Goal: Entertainment & Leisure: Consume media (video, audio)

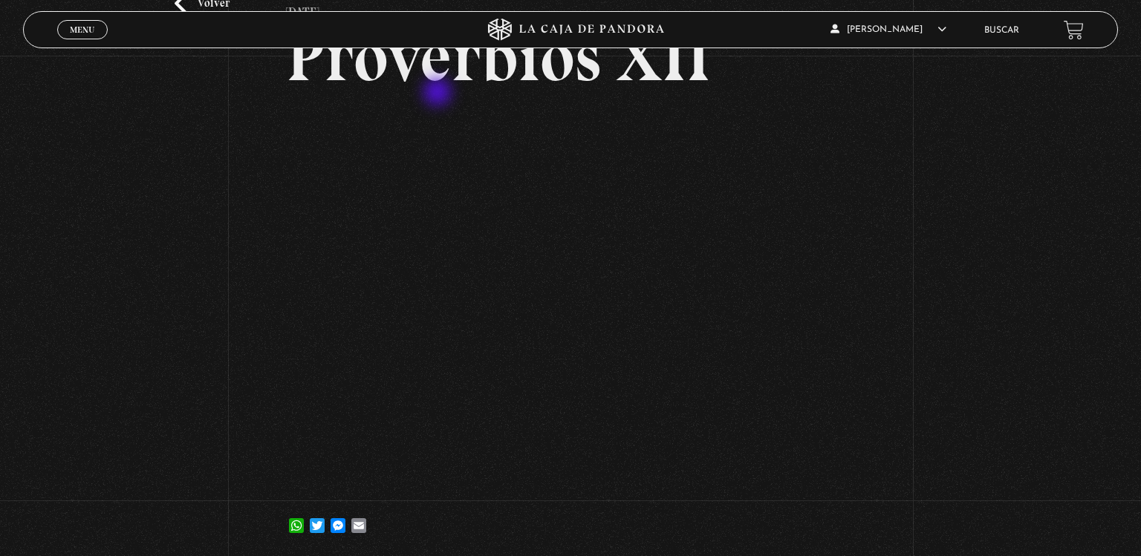
scroll to position [118, 0]
click at [88, 38] on span "Cerrar" at bounding box center [82, 43] width 35 height 10
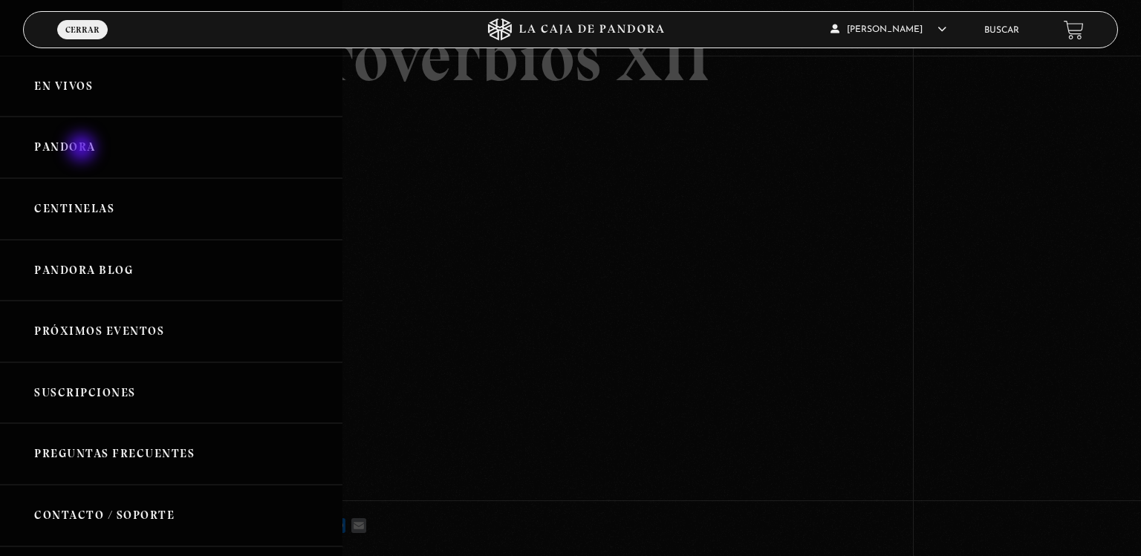
click at [83, 149] on link "Pandora" at bounding box center [171, 148] width 342 height 62
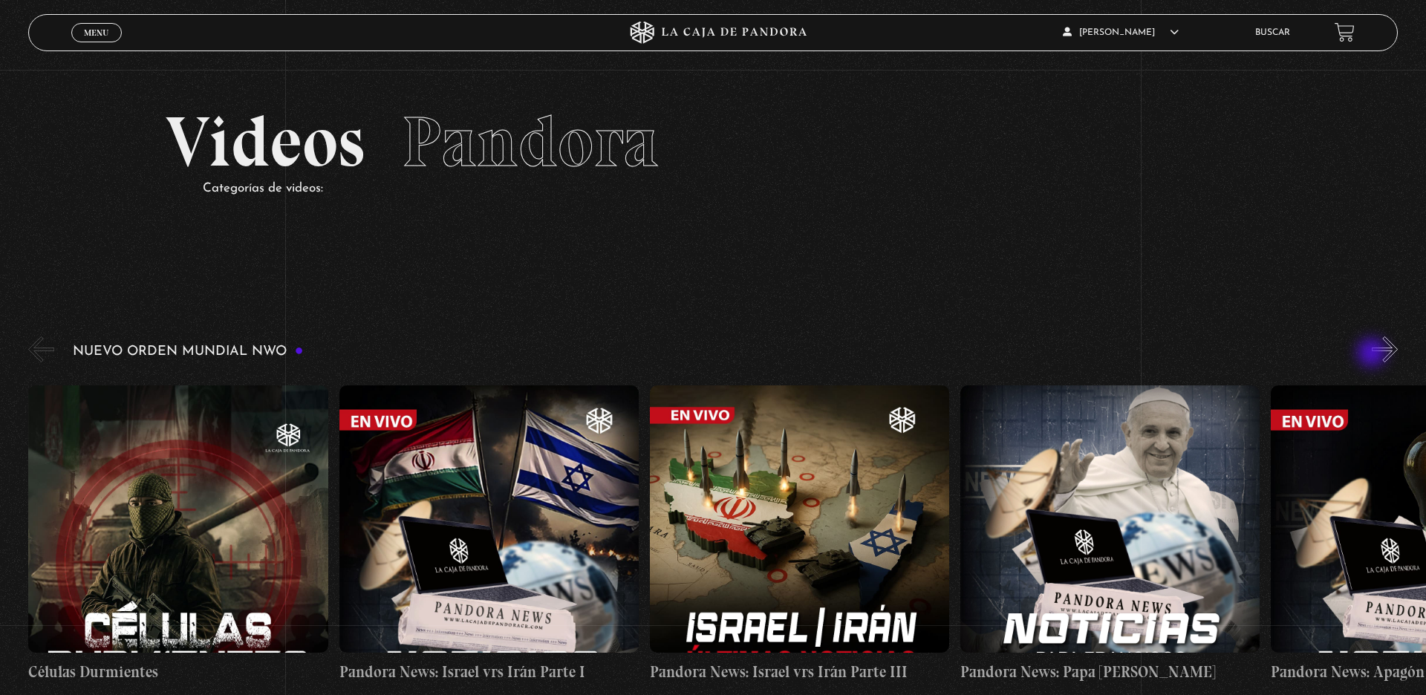
click at [1140, 354] on button "»" at bounding box center [1385, 349] width 26 height 26
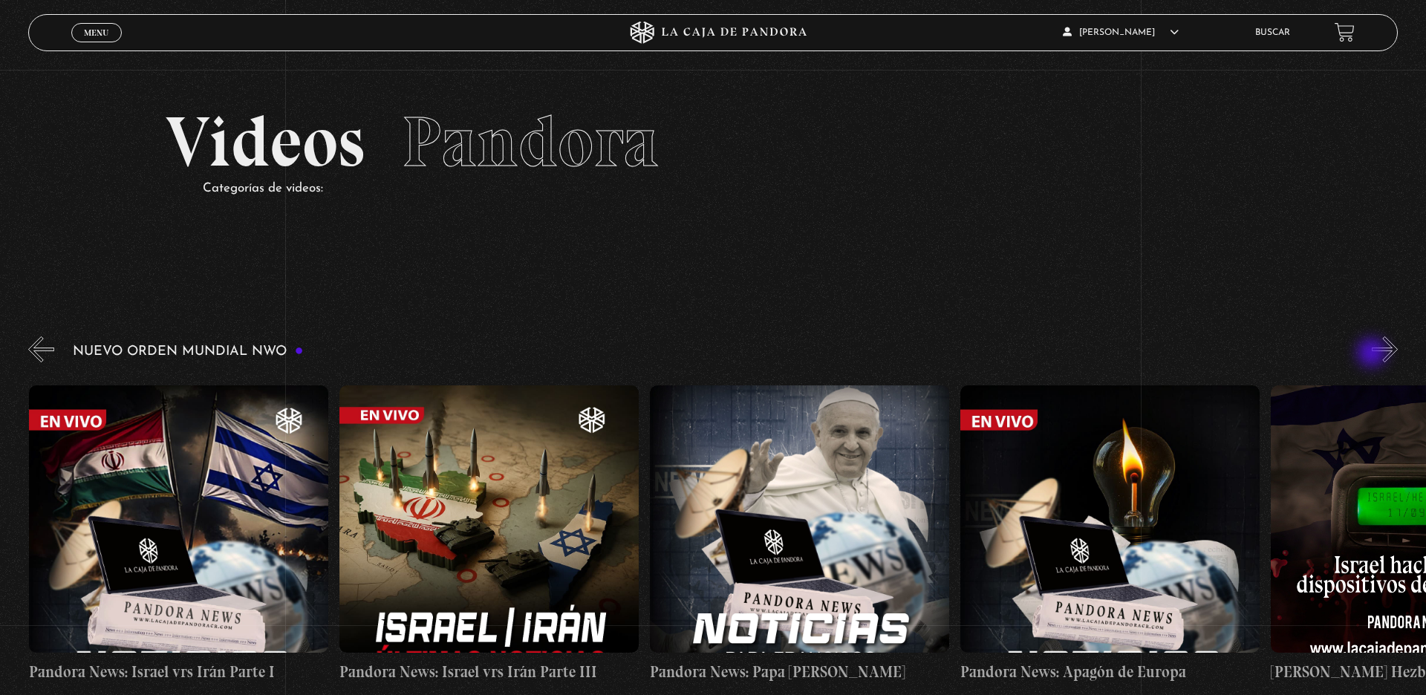
scroll to position [0, 310]
click at [1140, 354] on button "»" at bounding box center [1385, 349] width 26 height 26
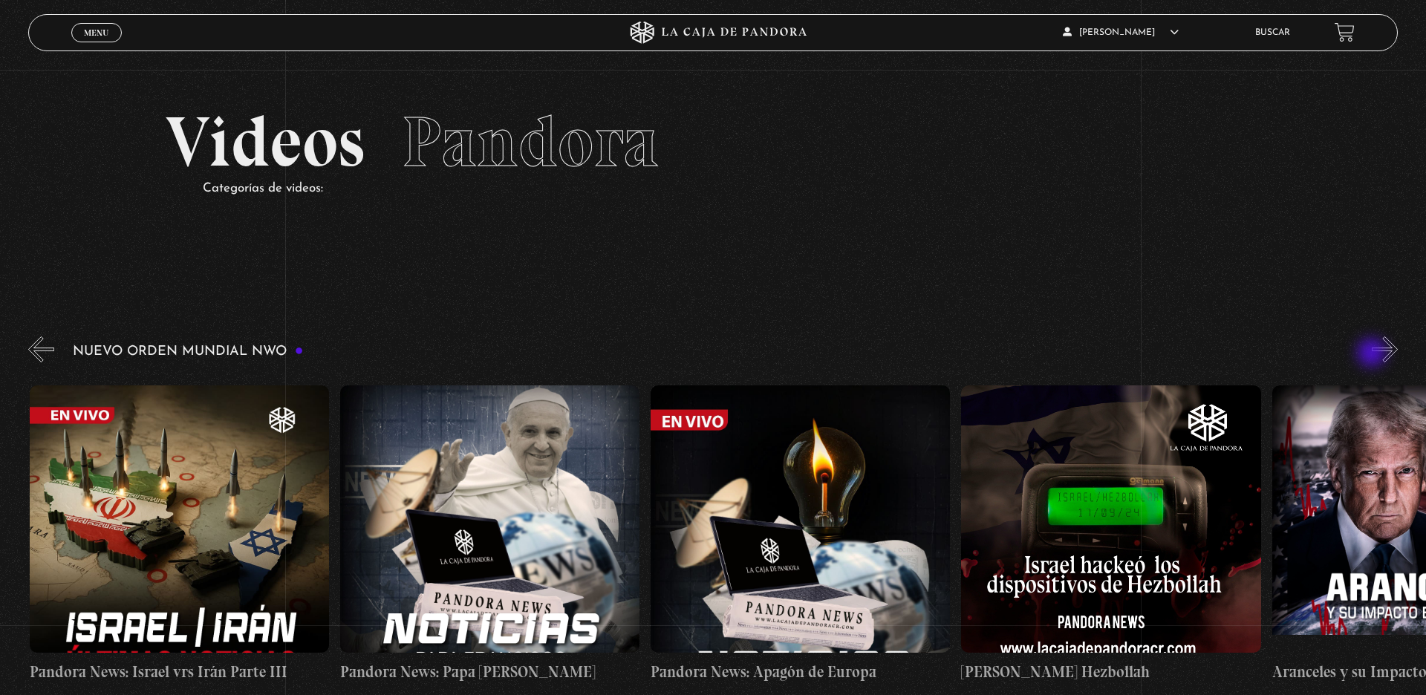
click at [1140, 354] on button "»" at bounding box center [1385, 349] width 26 height 26
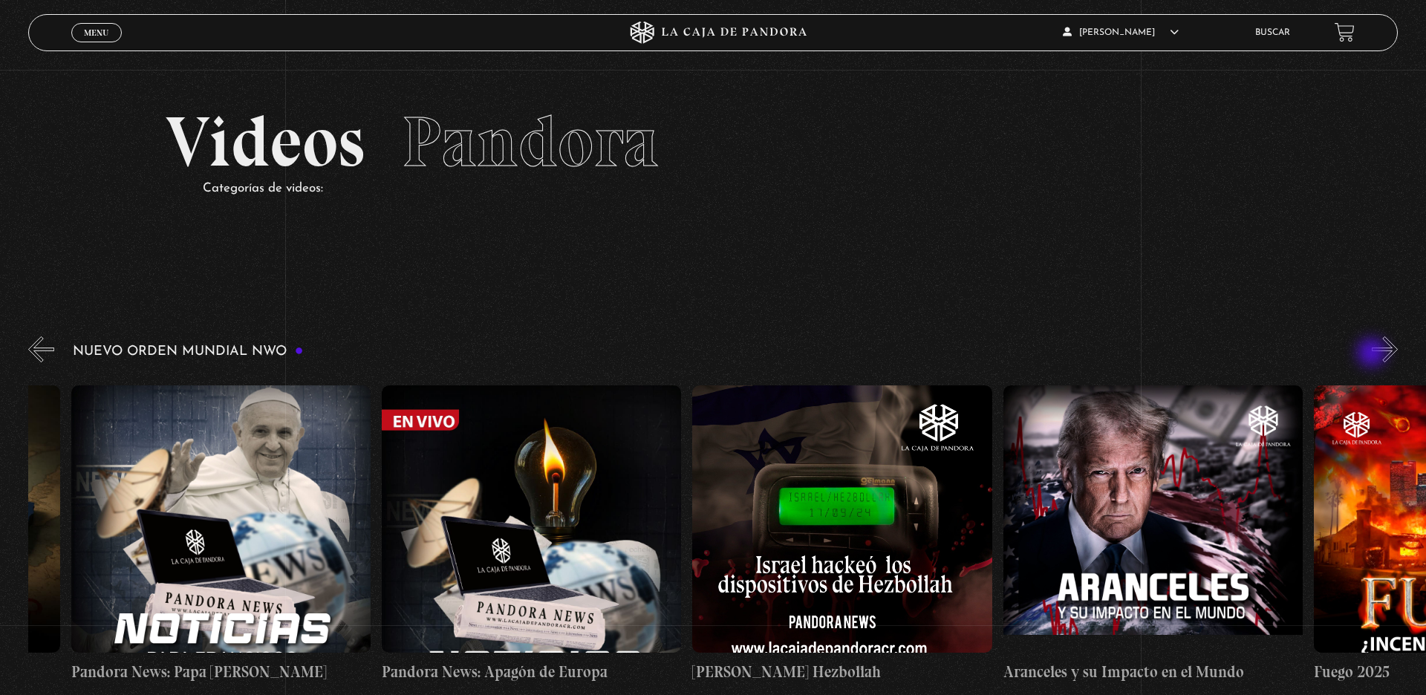
click at [1140, 354] on button "»" at bounding box center [1385, 349] width 26 height 26
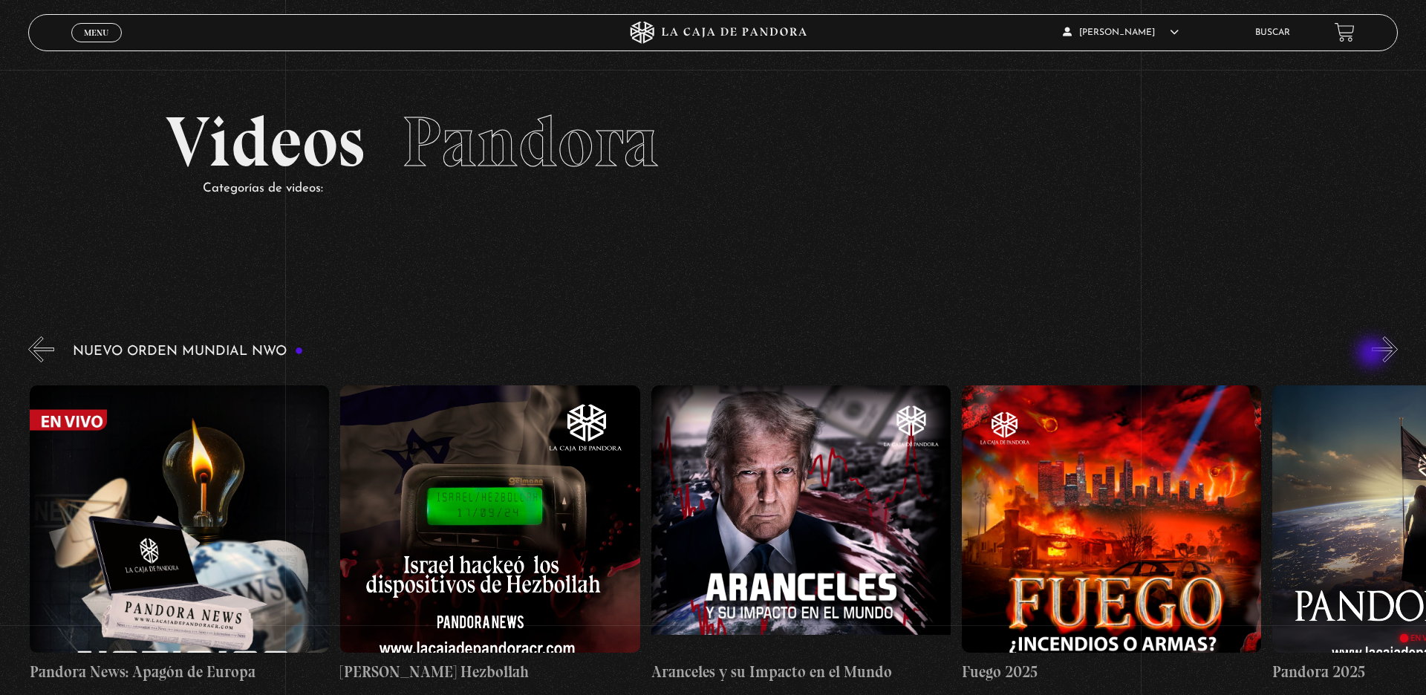
scroll to position [0, 1242]
click at [1140, 341] on div "Nuevo Orden Mundial NWO 2023" at bounding box center [726, 514] width 1397 height 362
click at [1140, 367] on div "Nuevo Orden Mundial NWO 2023" at bounding box center [726, 514] width 1397 height 362
click at [1140, 342] on button "»" at bounding box center [1385, 349] width 26 height 26
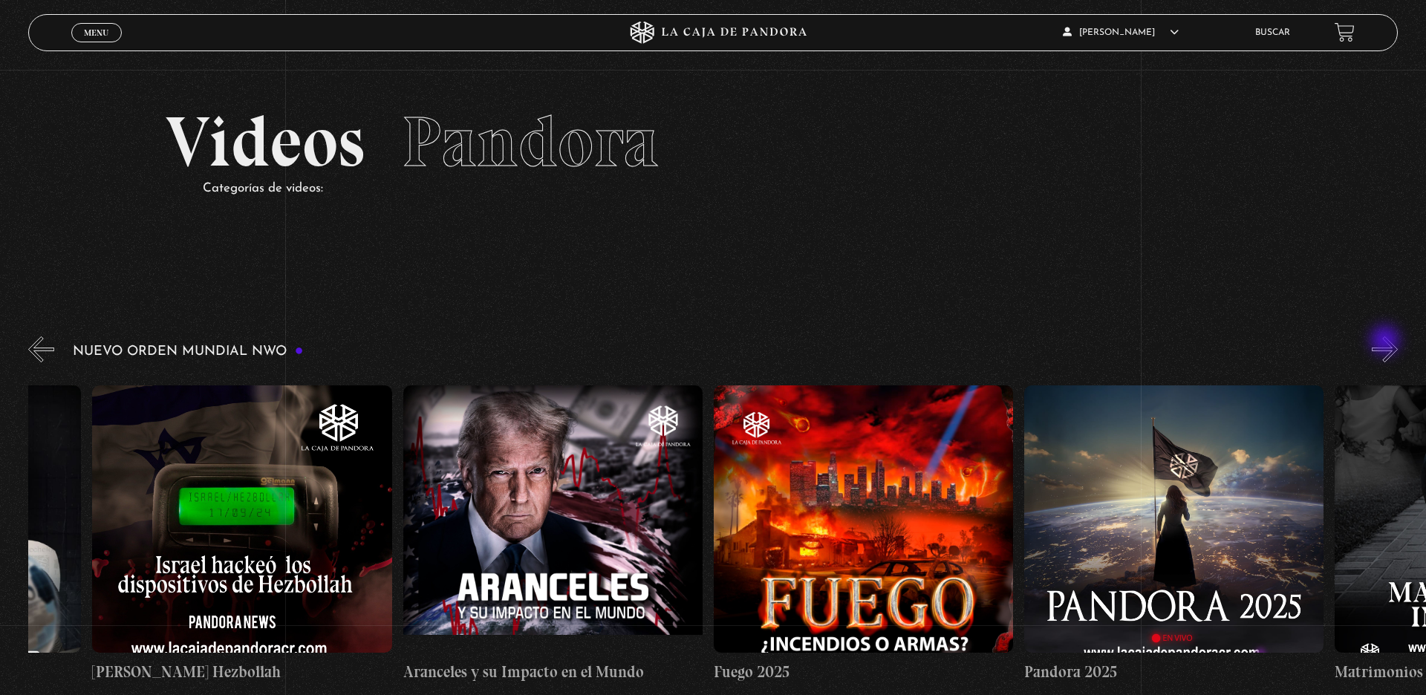
click at [1140, 342] on button "»" at bounding box center [1385, 349] width 26 height 26
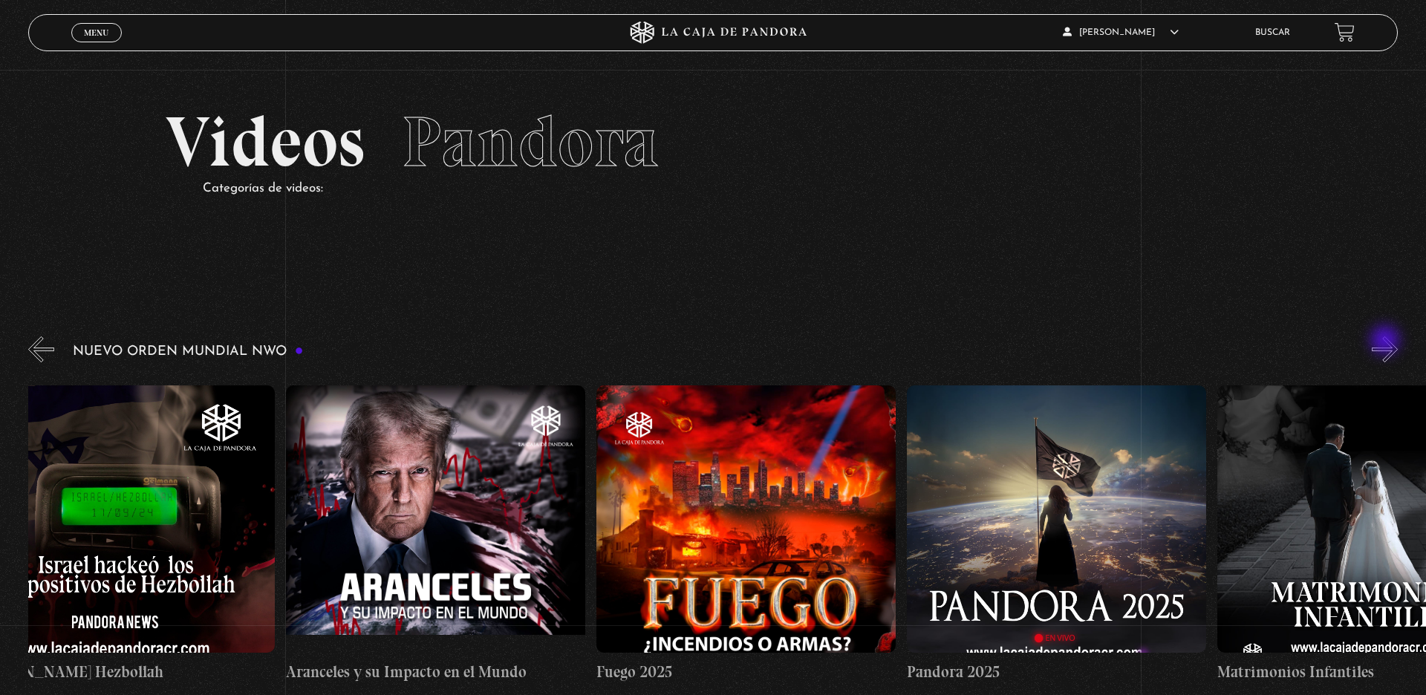
click at [1140, 342] on button "»" at bounding box center [1385, 349] width 26 height 26
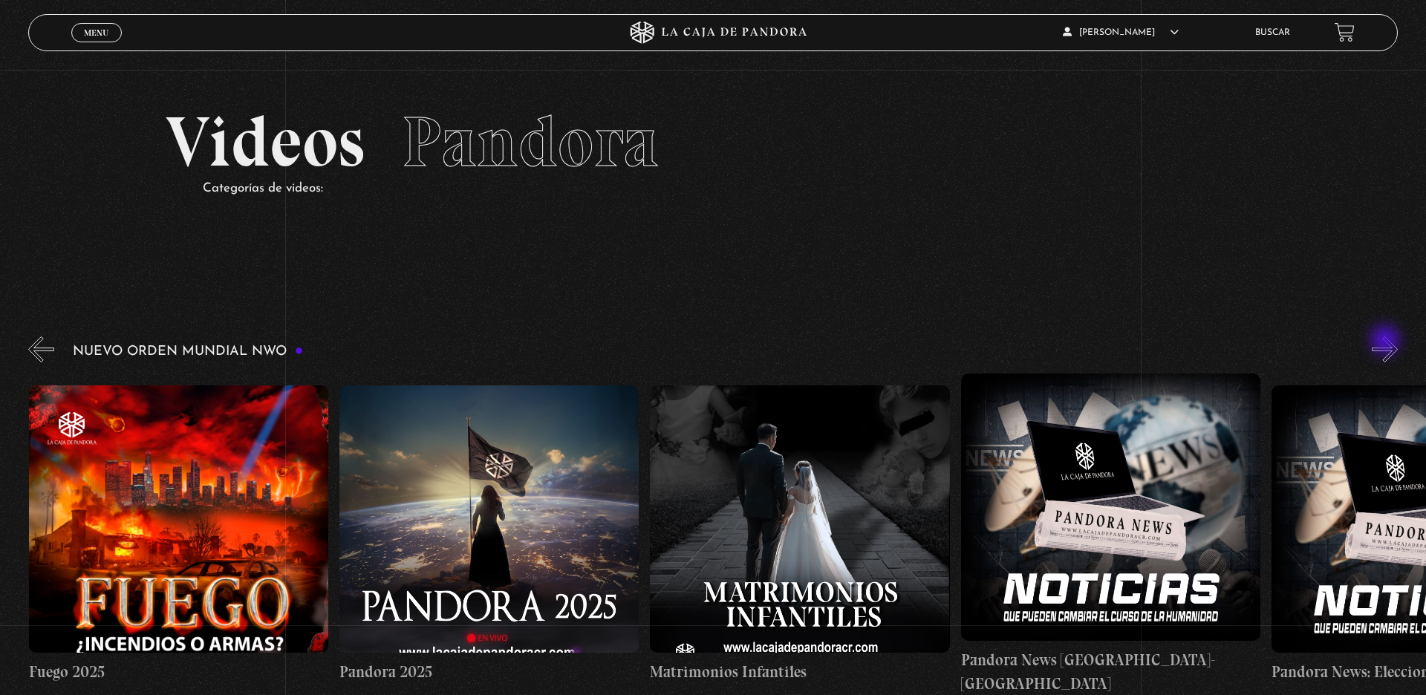
click at [1140, 342] on button "»" at bounding box center [1385, 349] width 26 height 26
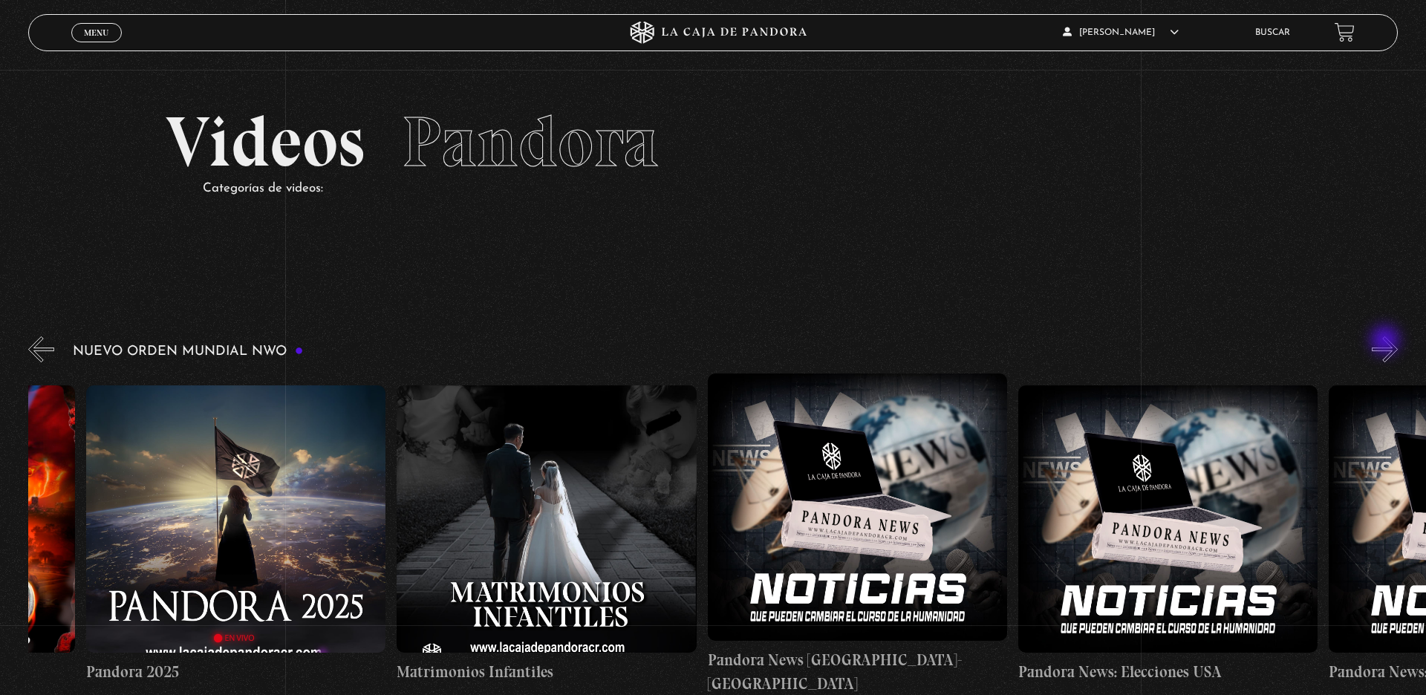
click at [1140, 342] on button "»" at bounding box center [1385, 349] width 26 height 26
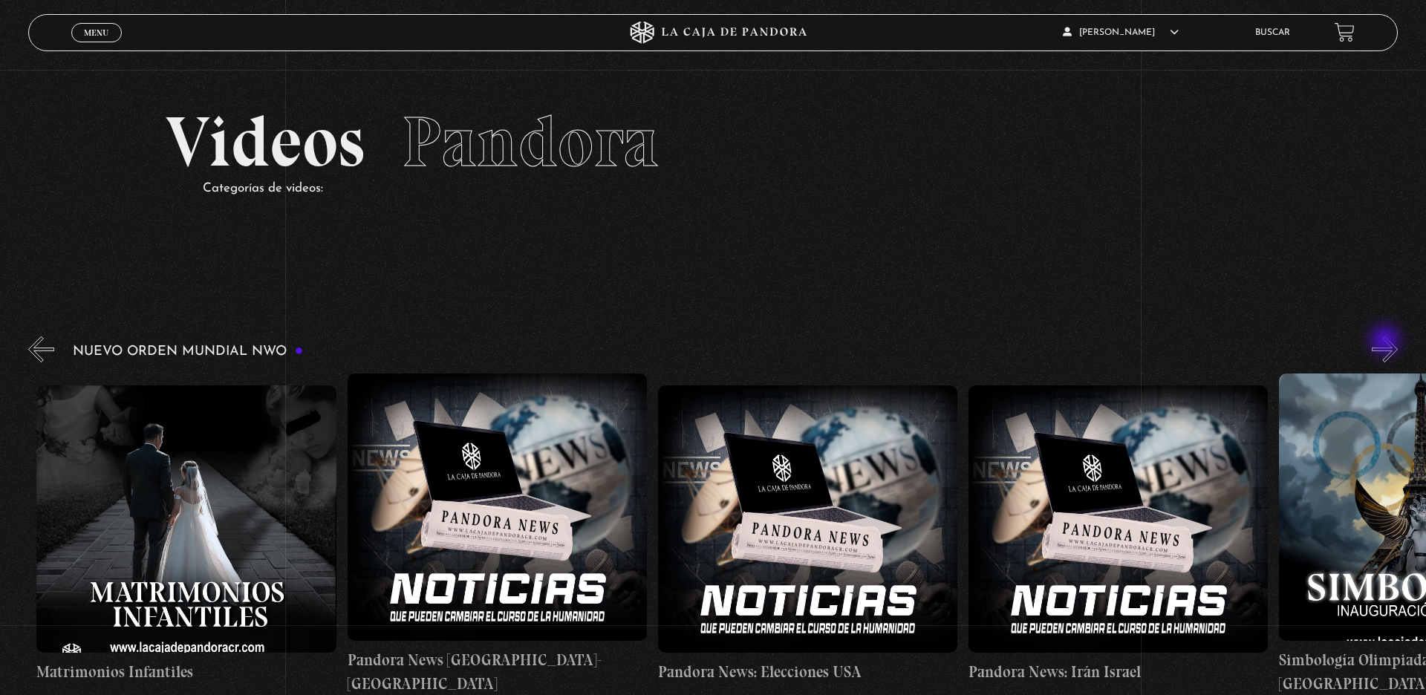
click at [1140, 342] on button "»" at bounding box center [1385, 349] width 26 height 26
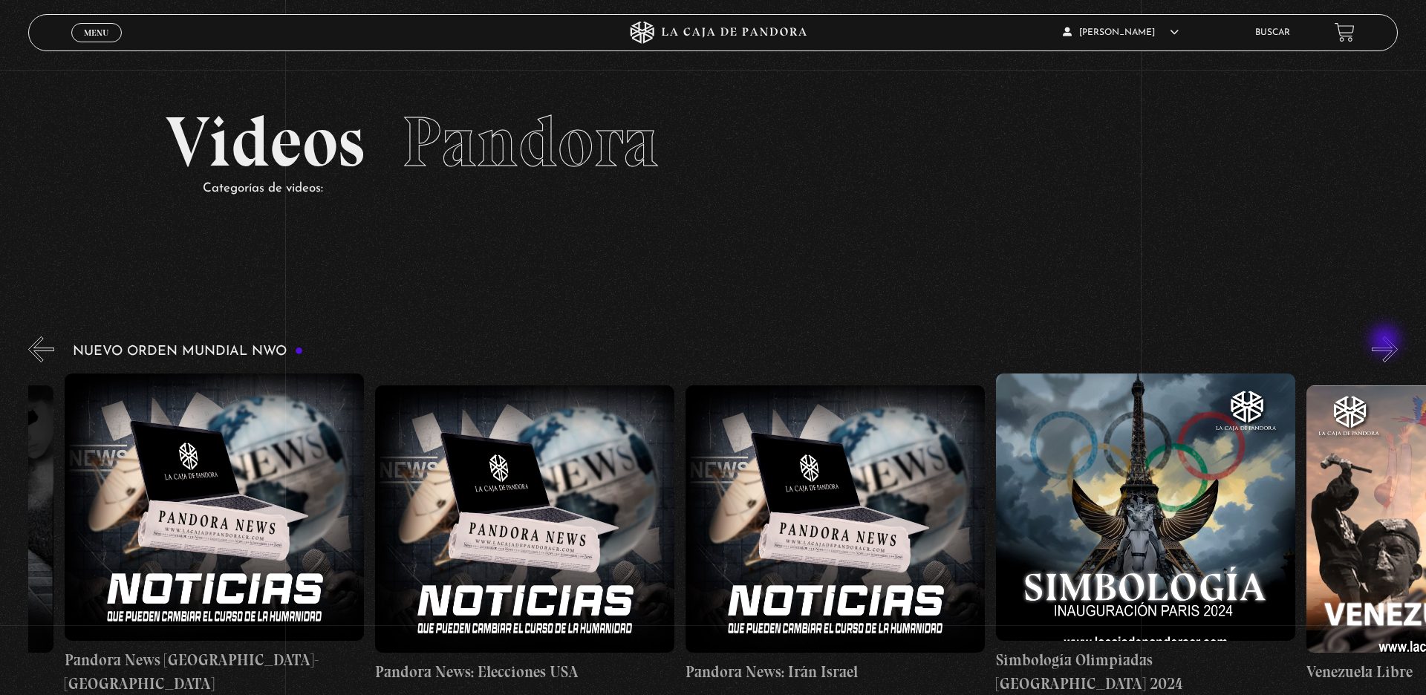
click at [1140, 342] on button "»" at bounding box center [1385, 349] width 26 height 26
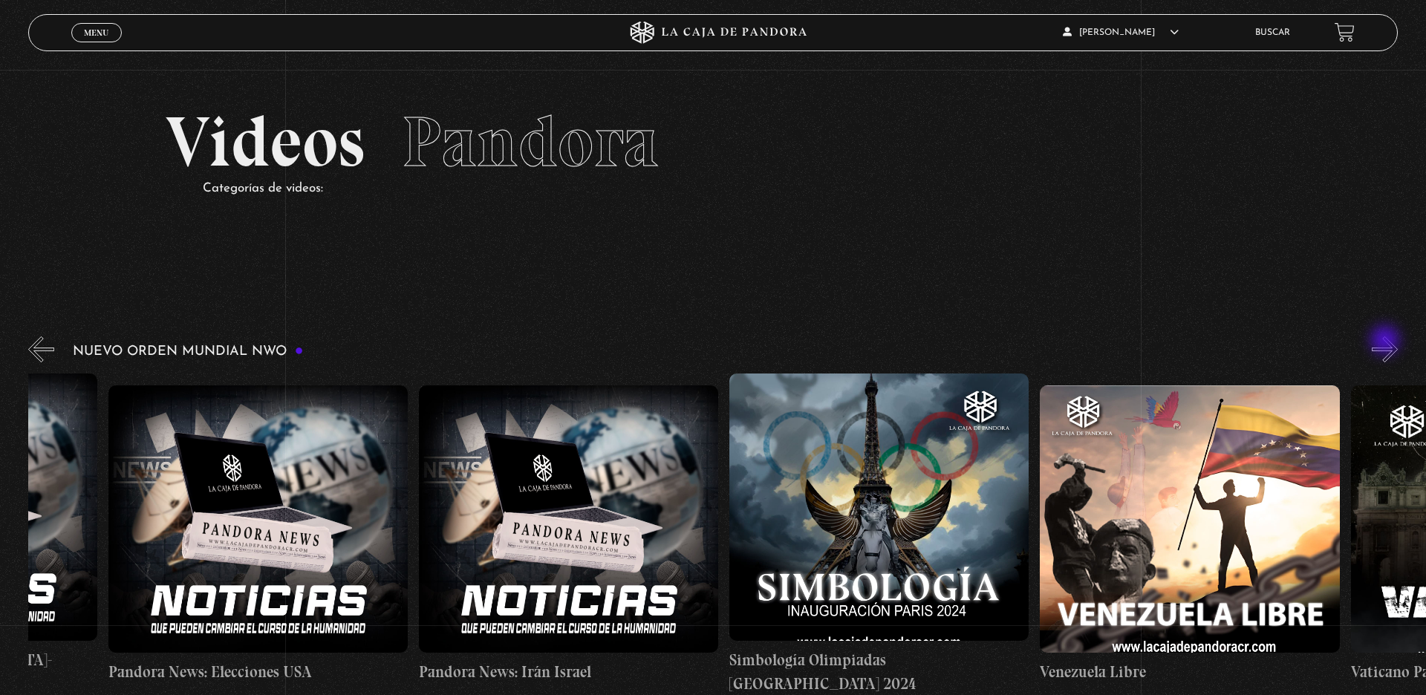
click at [1140, 342] on button "»" at bounding box center [1385, 349] width 26 height 26
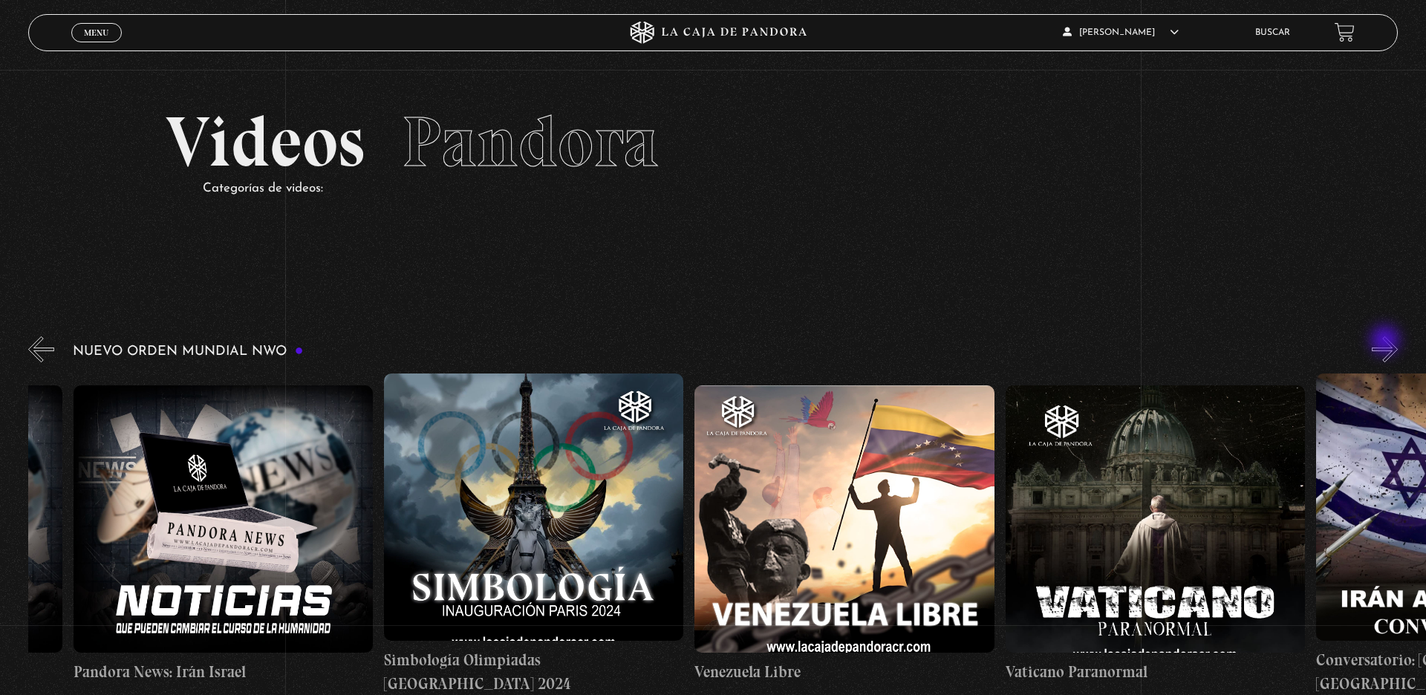
click at [1140, 342] on button "»" at bounding box center [1385, 349] width 26 height 26
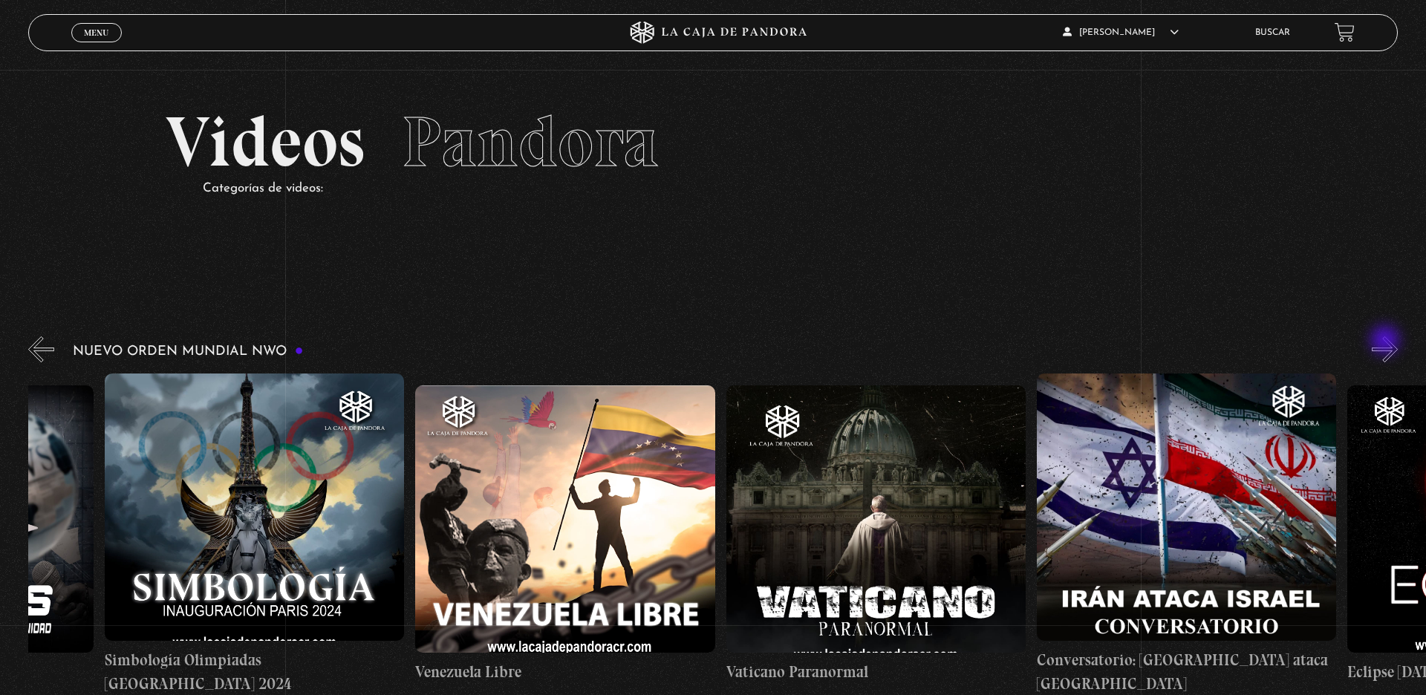
click at [1140, 342] on button "»" at bounding box center [1385, 349] width 26 height 26
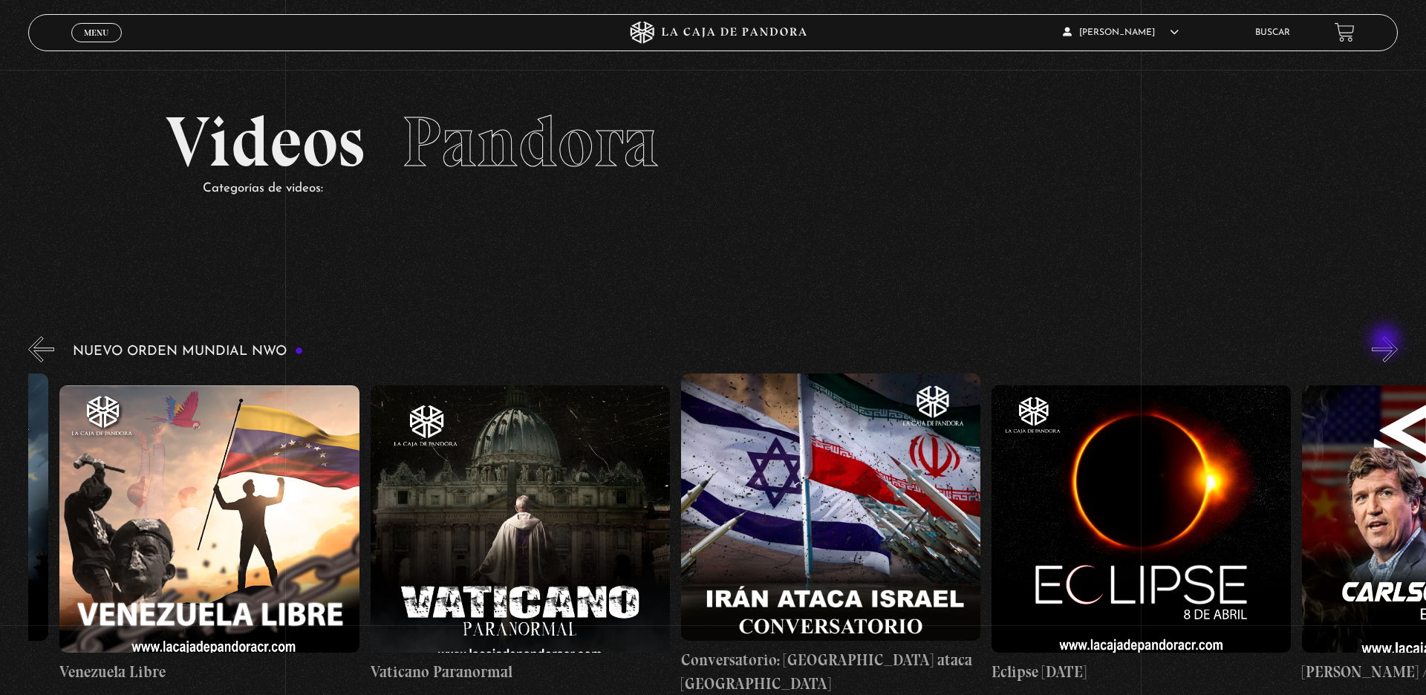
click at [1140, 342] on button "»" at bounding box center [1385, 349] width 26 height 26
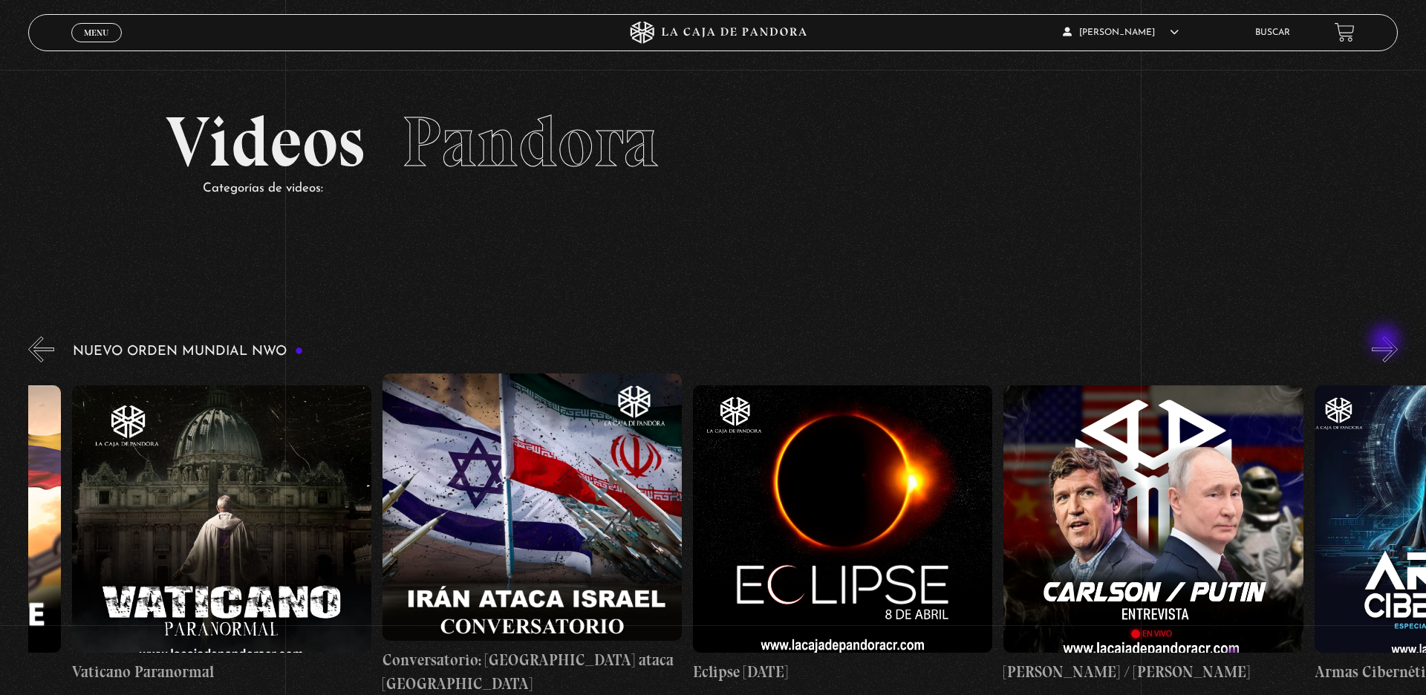
click at [1140, 342] on button "»" at bounding box center [1385, 349] width 26 height 26
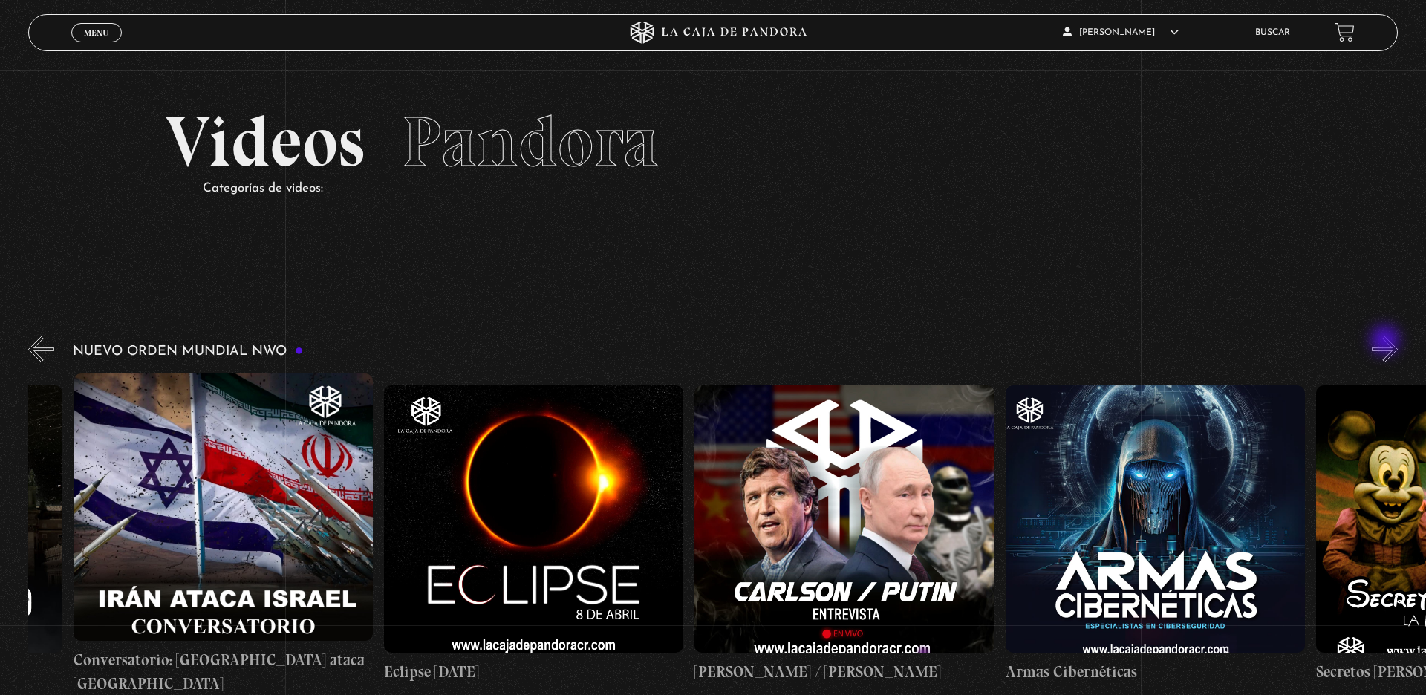
click at [1140, 342] on button "»" at bounding box center [1385, 349] width 26 height 26
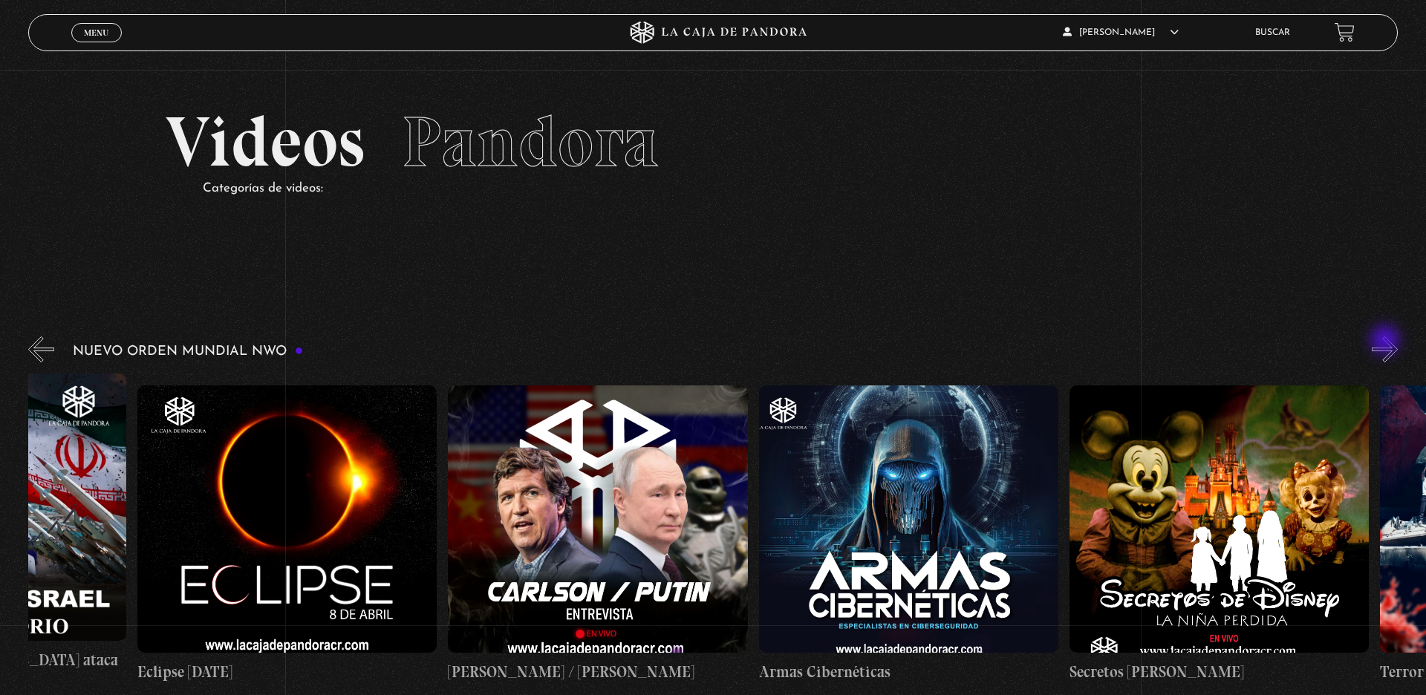
scroll to position [0, 5244]
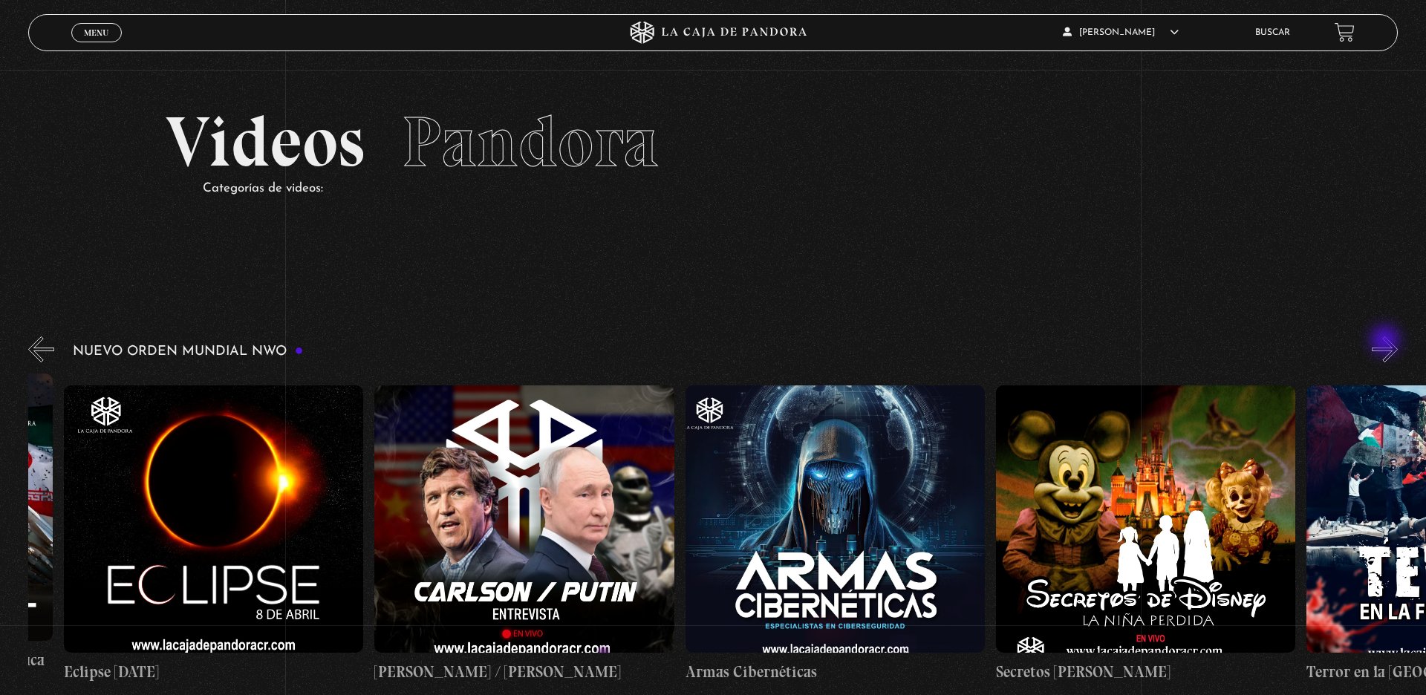
click at [1140, 342] on button "»" at bounding box center [1385, 349] width 26 height 26
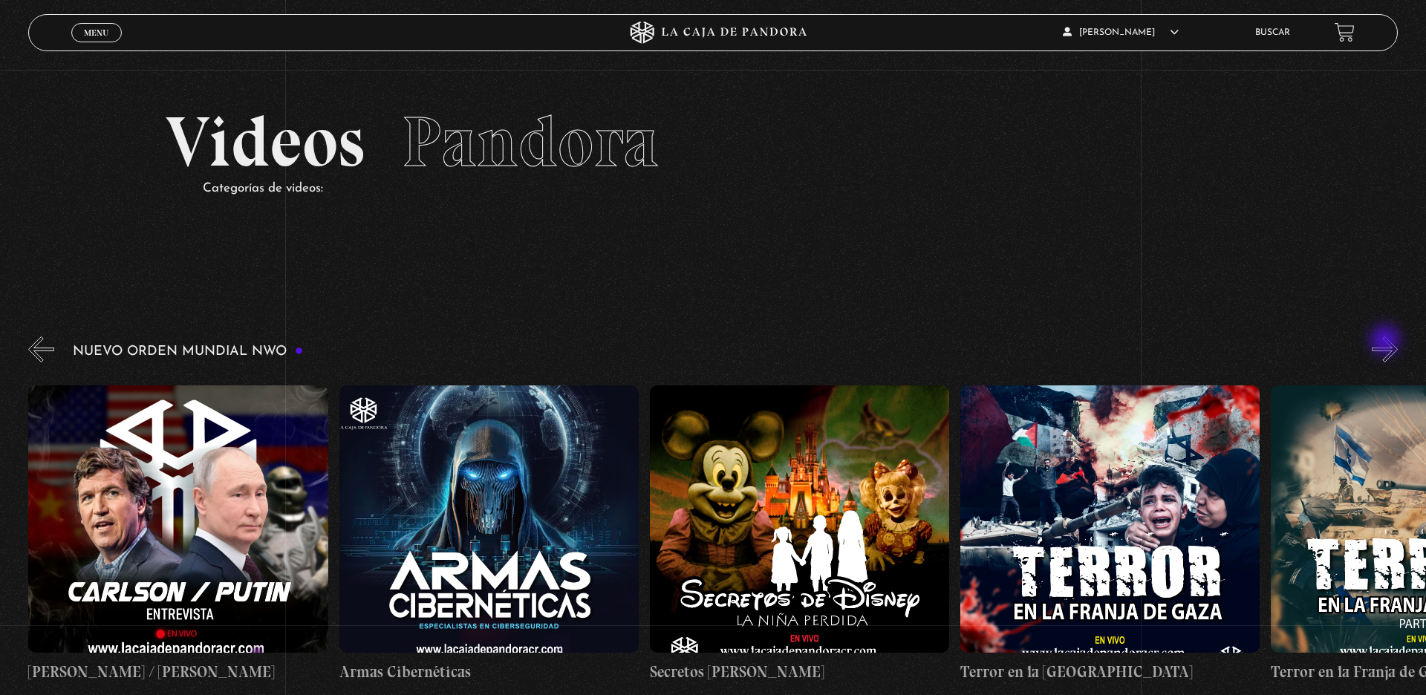
scroll to position [0, 5590]
click at [1140, 342] on button "»" at bounding box center [1385, 349] width 26 height 26
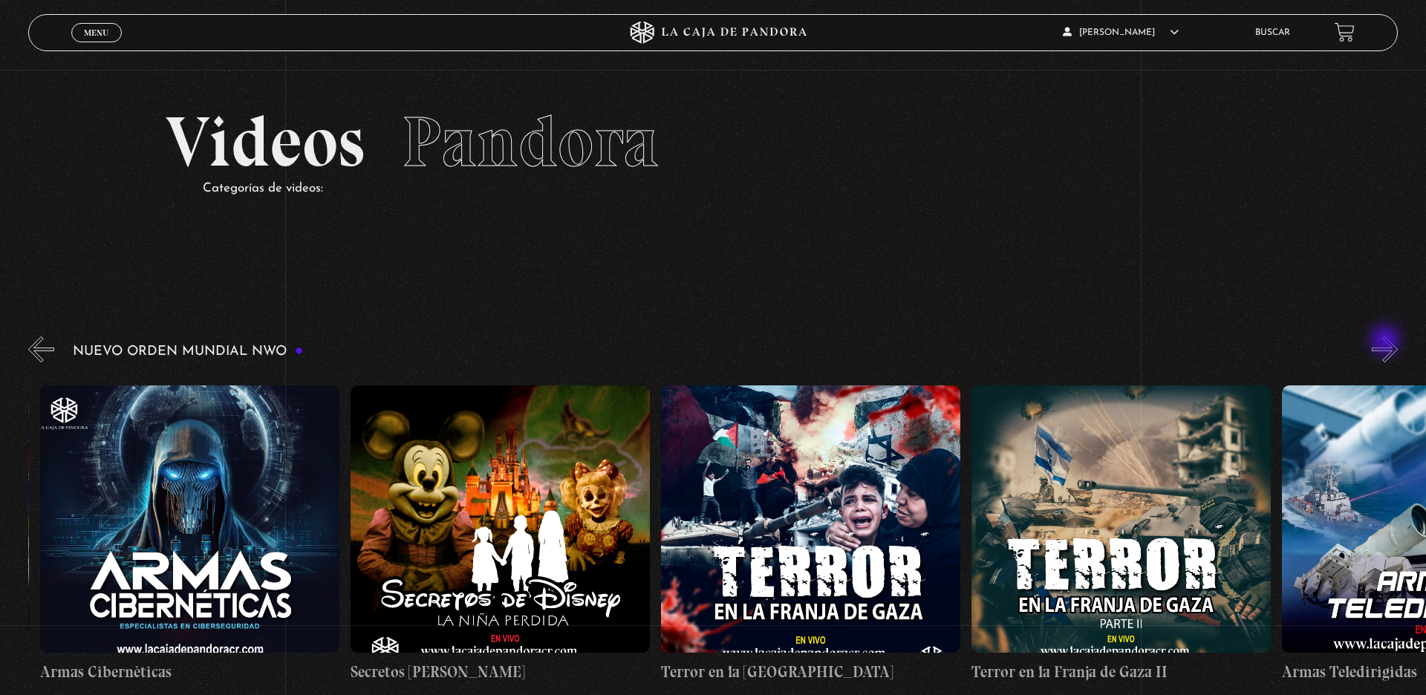
click at [1140, 342] on button "»" at bounding box center [1385, 349] width 26 height 26
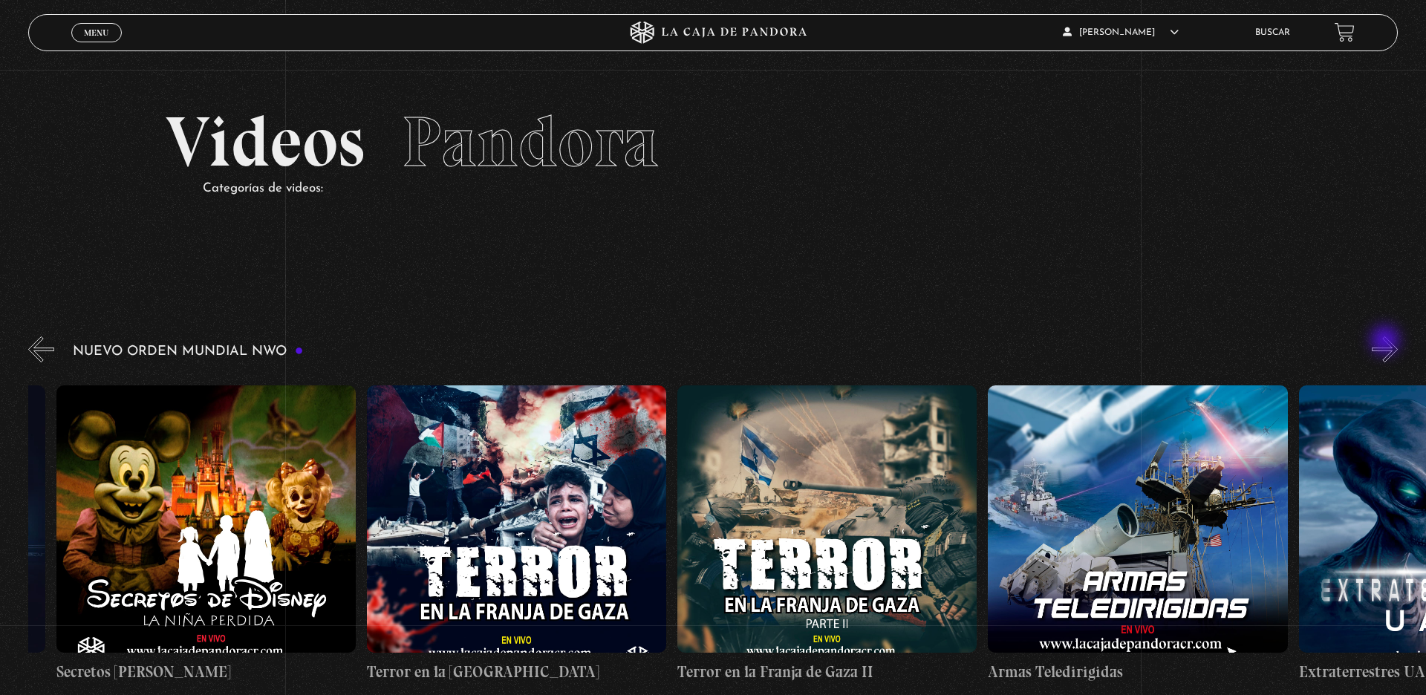
click at [1140, 342] on button "»" at bounding box center [1385, 349] width 26 height 26
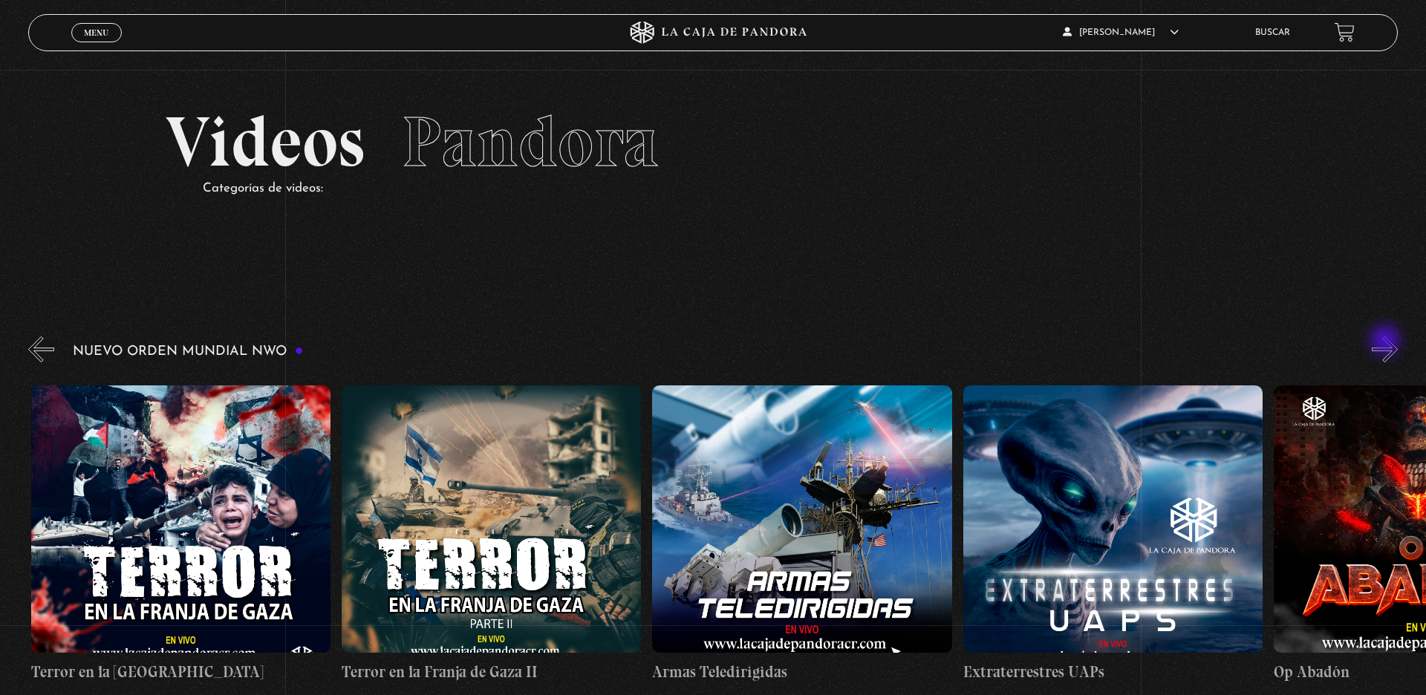
click at [1140, 342] on button "»" at bounding box center [1385, 349] width 26 height 26
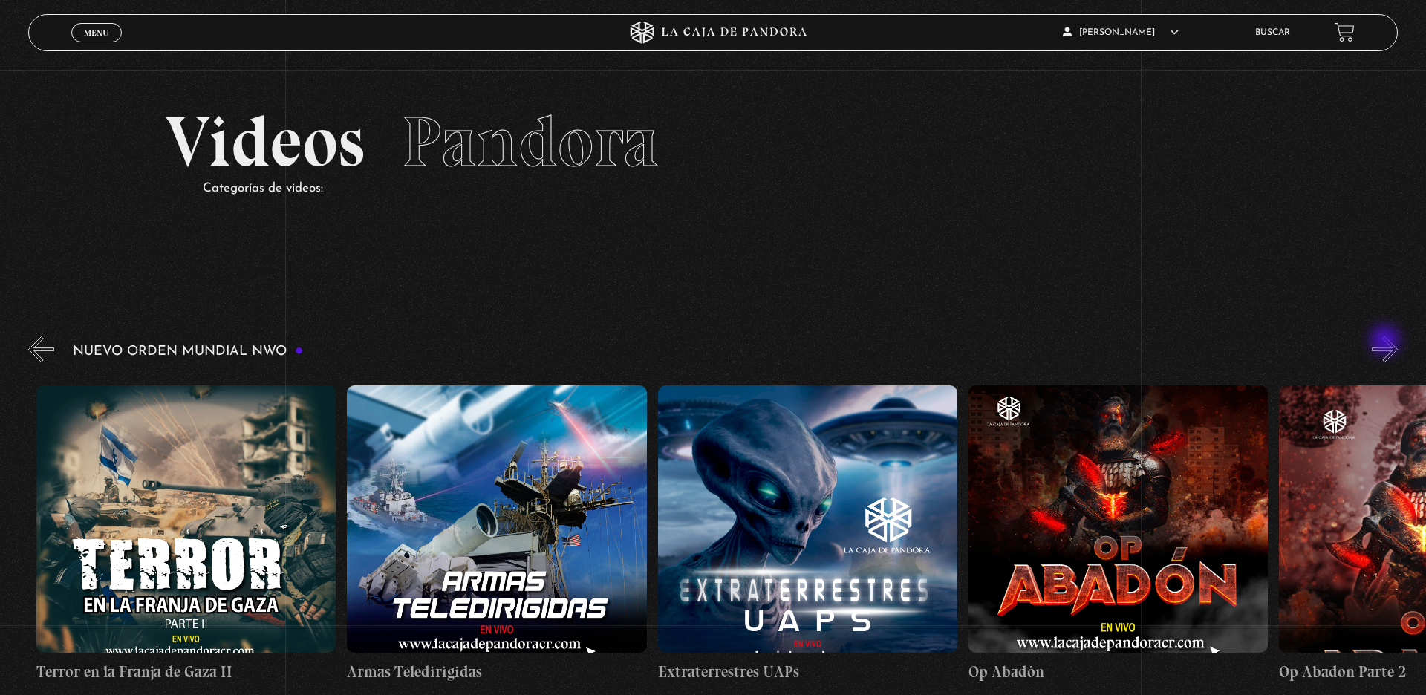
click at [1140, 342] on button "»" at bounding box center [1385, 349] width 26 height 26
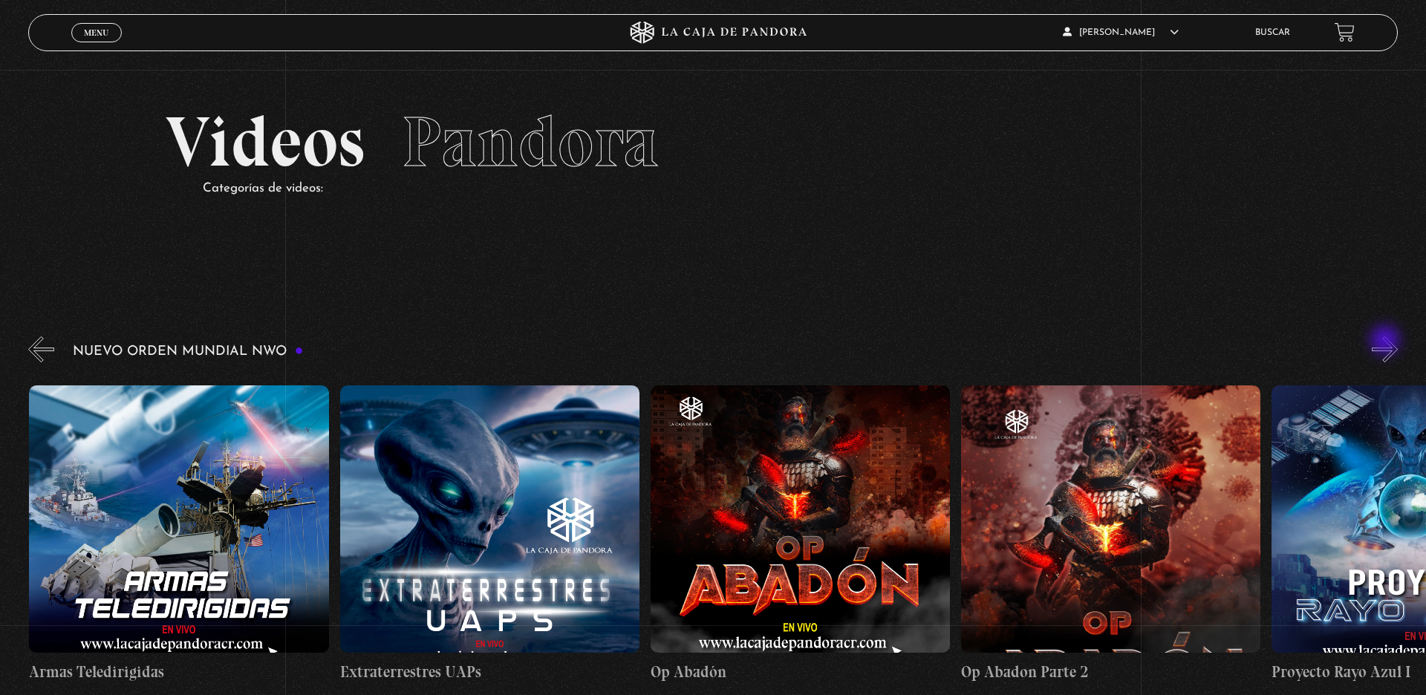
scroll to position [0, 7143]
click at [1140, 342] on button "»" at bounding box center [1385, 349] width 26 height 26
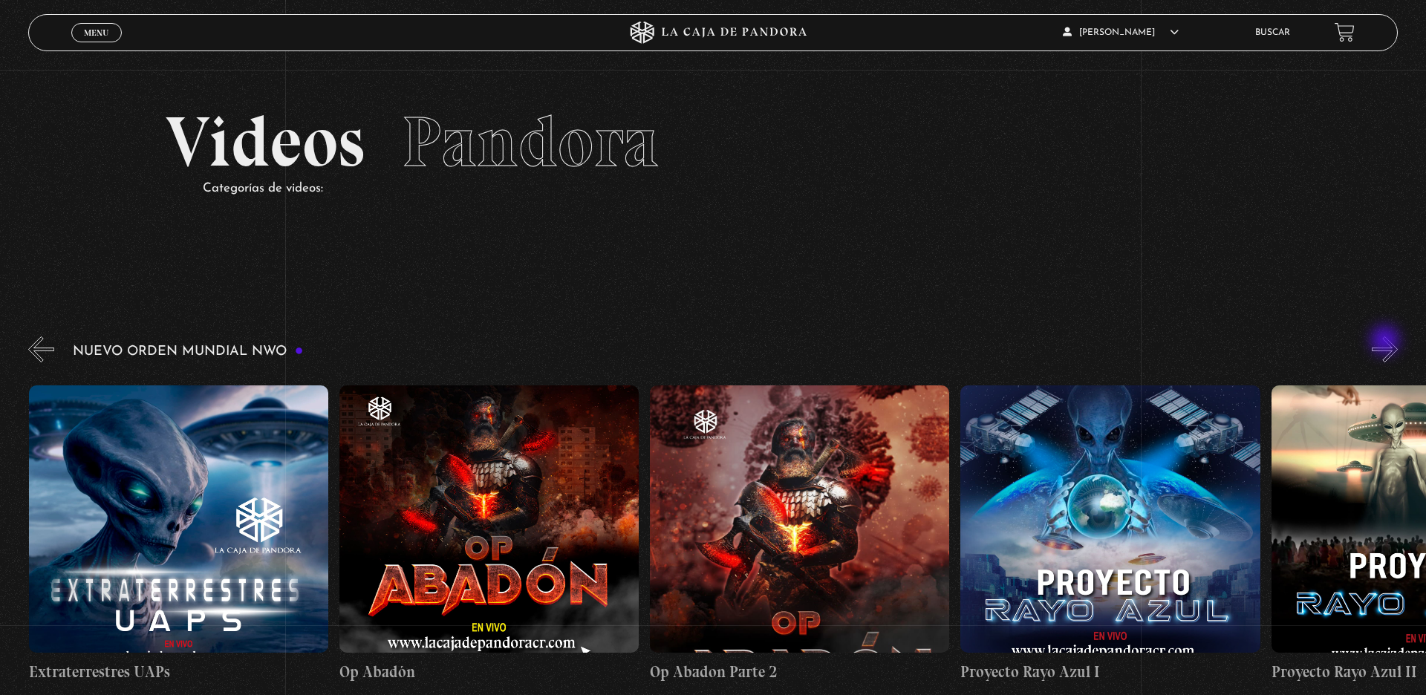
click at [1140, 342] on button "»" at bounding box center [1385, 349] width 26 height 26
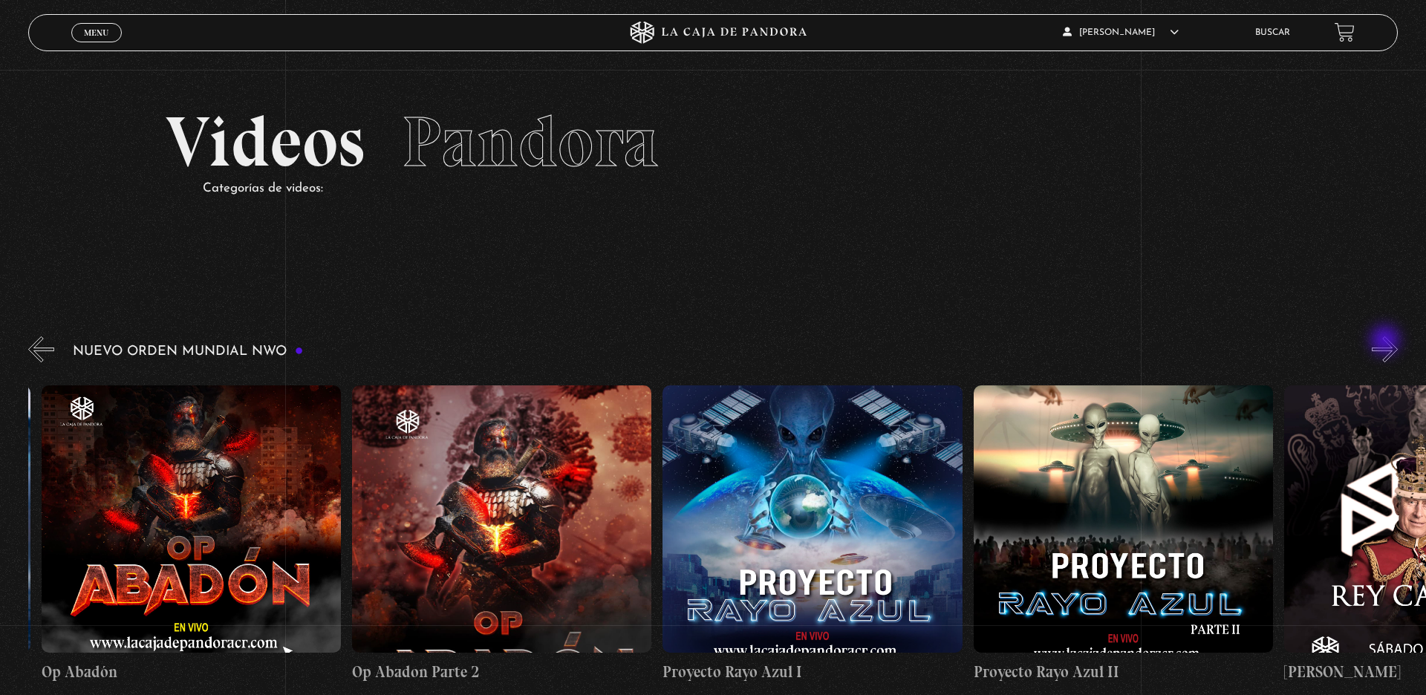
click at [1140, 342] on button "»" at bounding box center [1385, 349] width 26 height 26
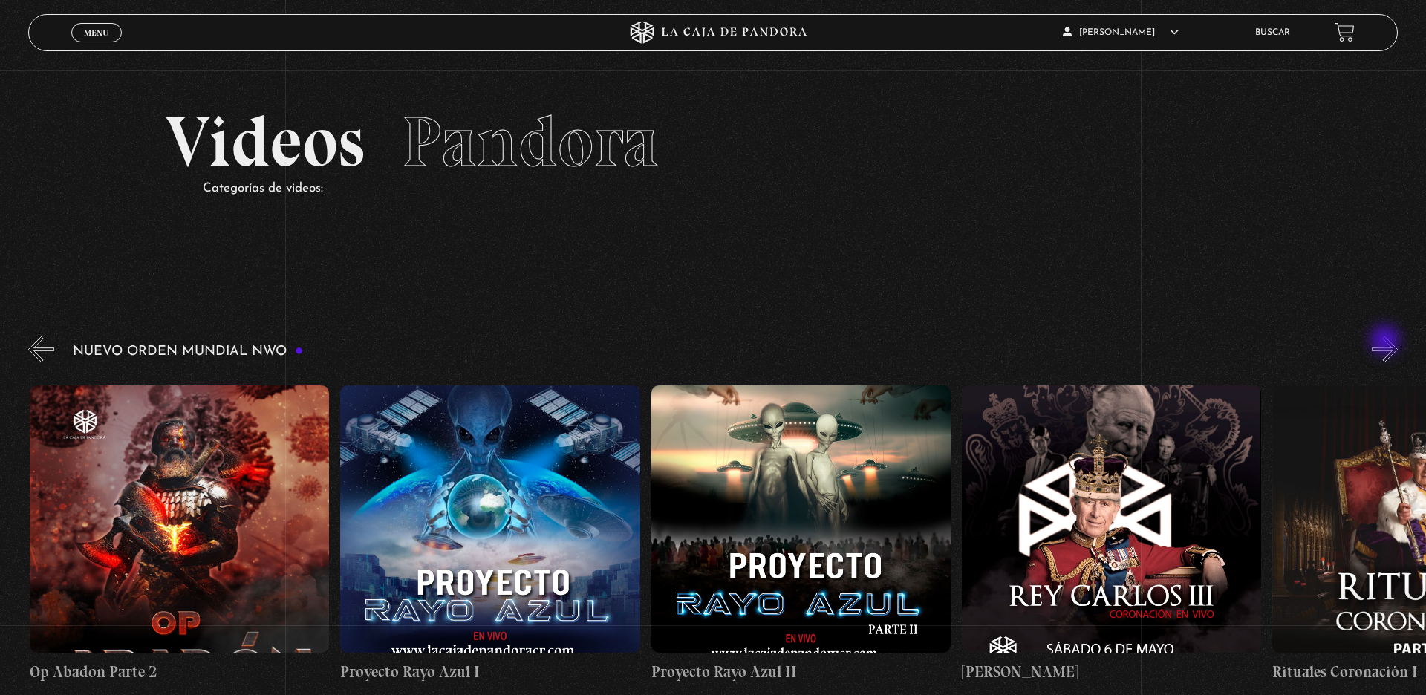
click at [1140, 342] on button "»" at bounding box center [1385, 349] width 26 height 26
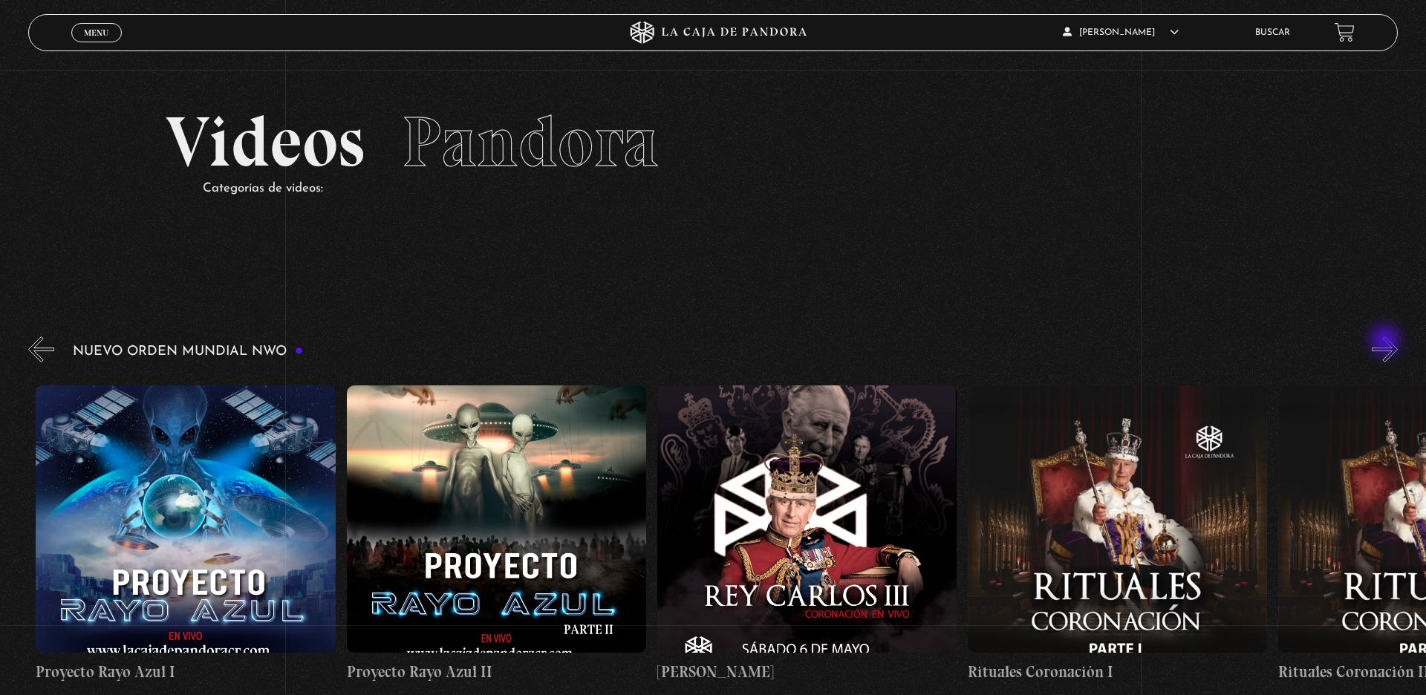
click at [1140, 342] on button "»" at bounding box center [1385, 349] width 26 height 26
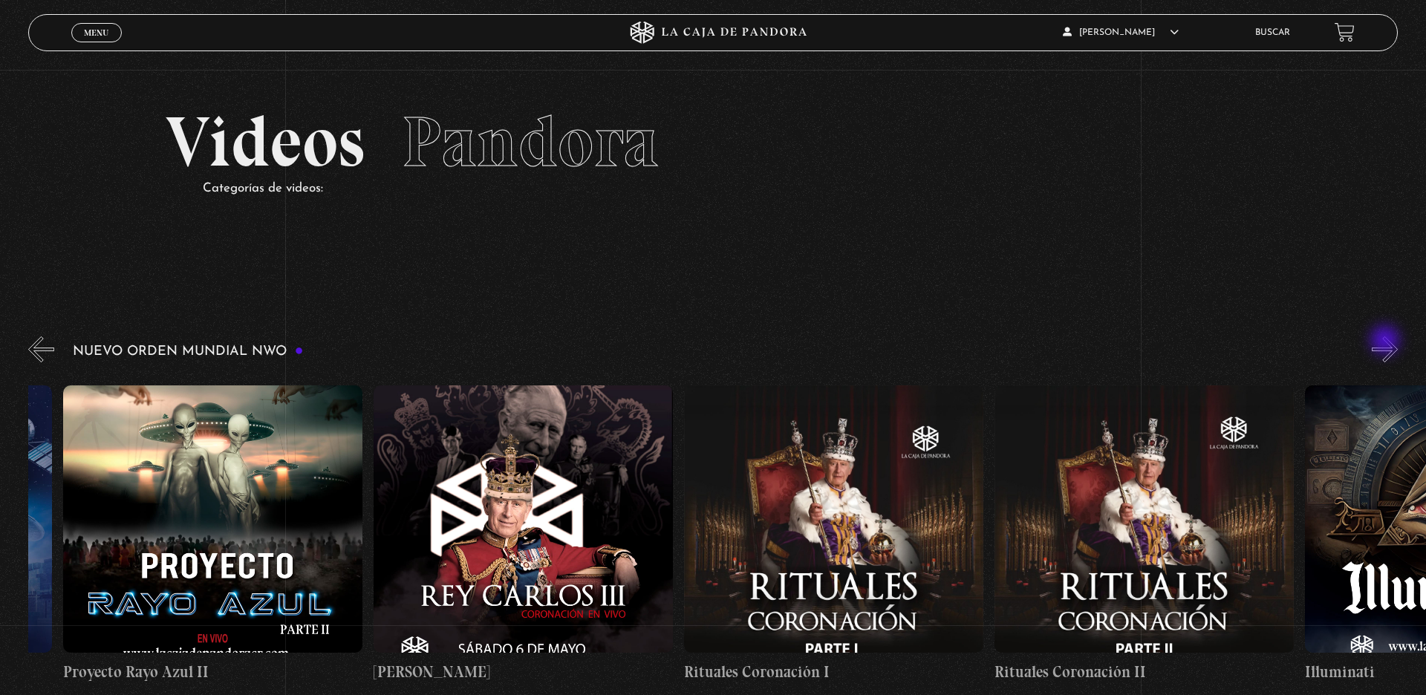
click at [1140, 342] on button "»" at bounding box center [1385, 349] width 26 height 26
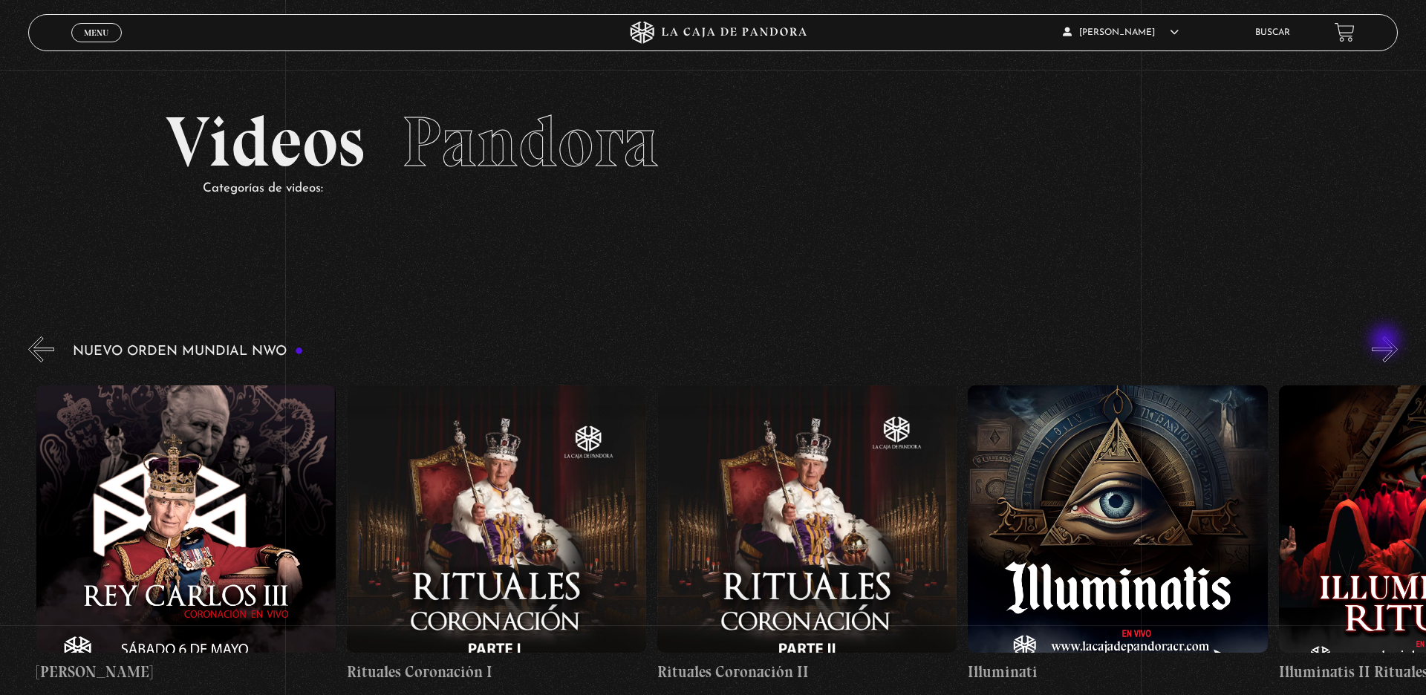
click at [1140, 342] on button "»" at bounding box center [1385, 349] width 26 height 26
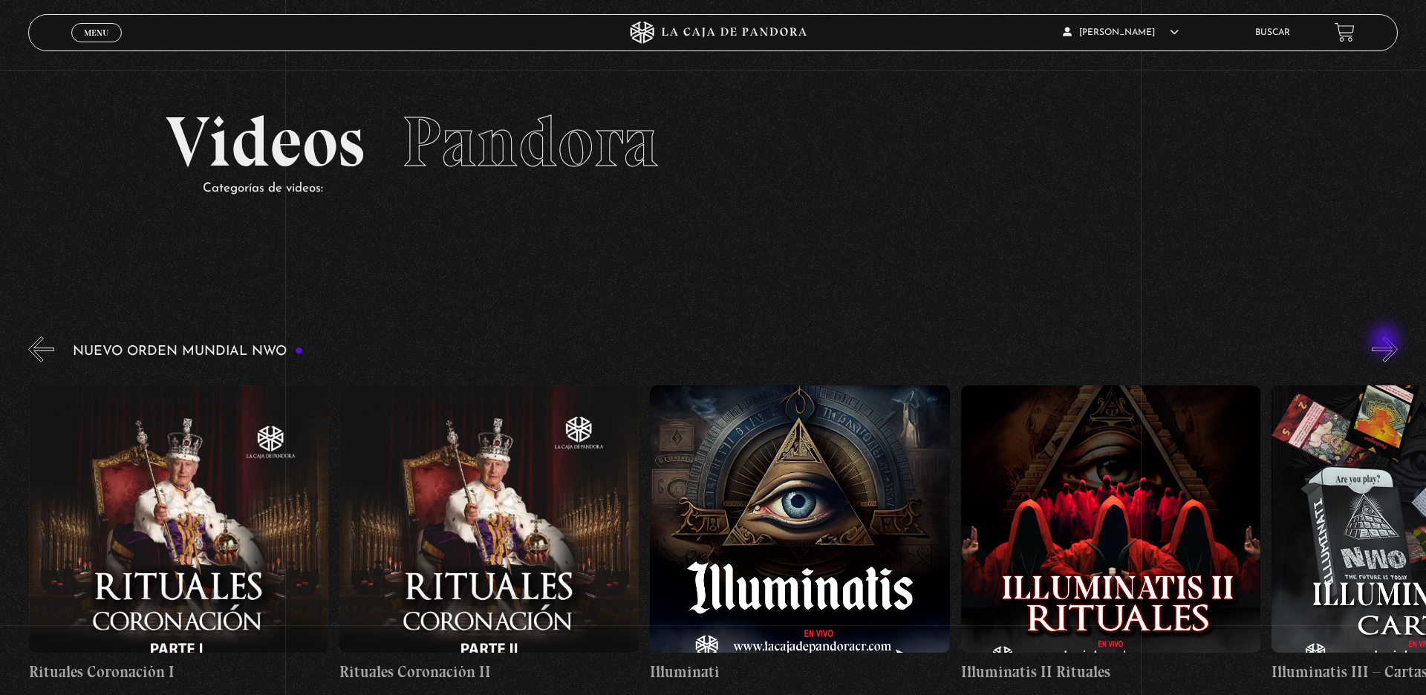
click at [1140, 342] on button "»" at bounding box center [1385, 349] width 26 height 26
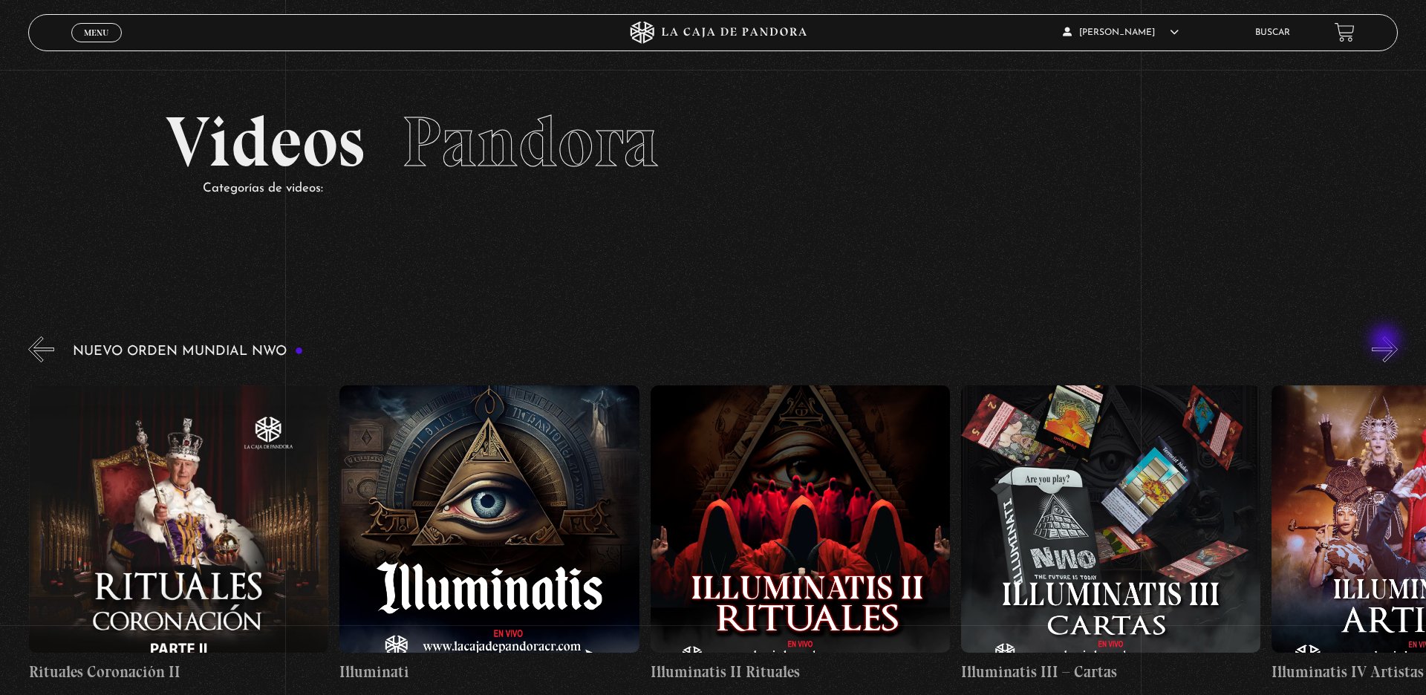
click at [1140, 342] on button "»" at bounding box center [1385, 349] width 26 height 26
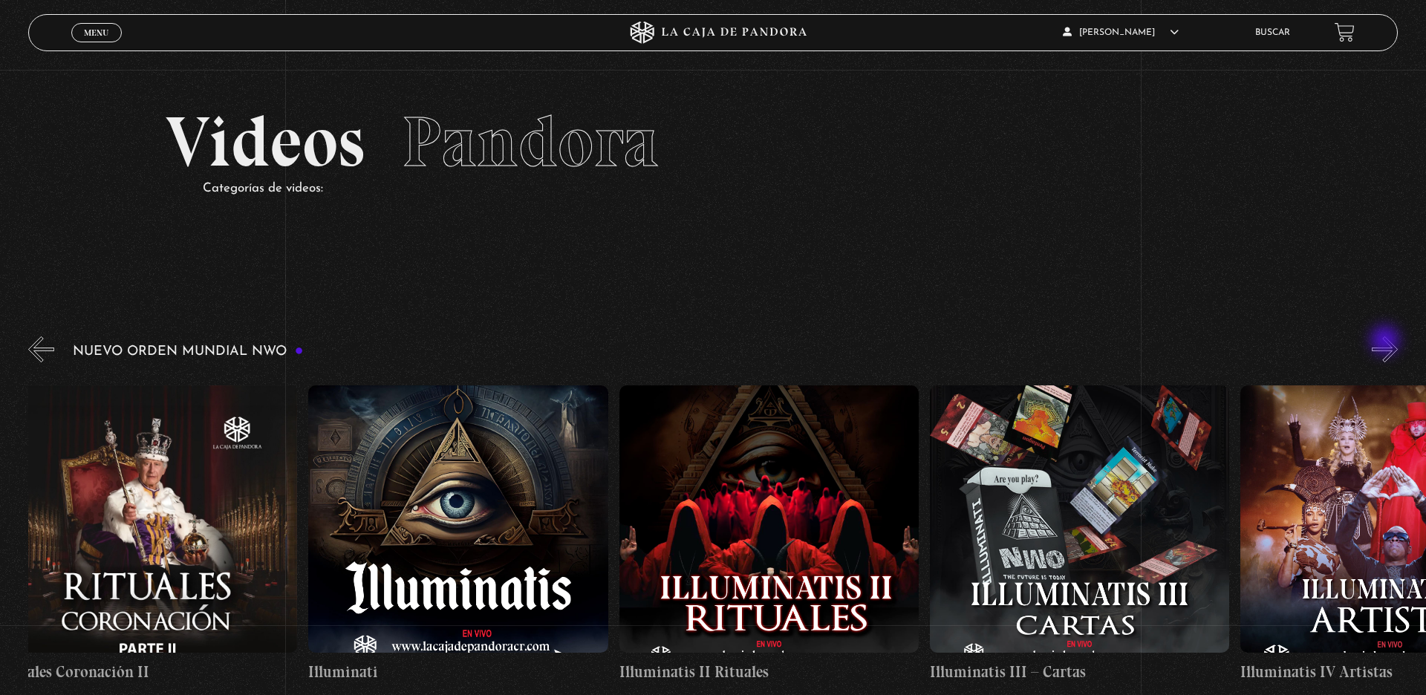
scroll to position [0, 9744]
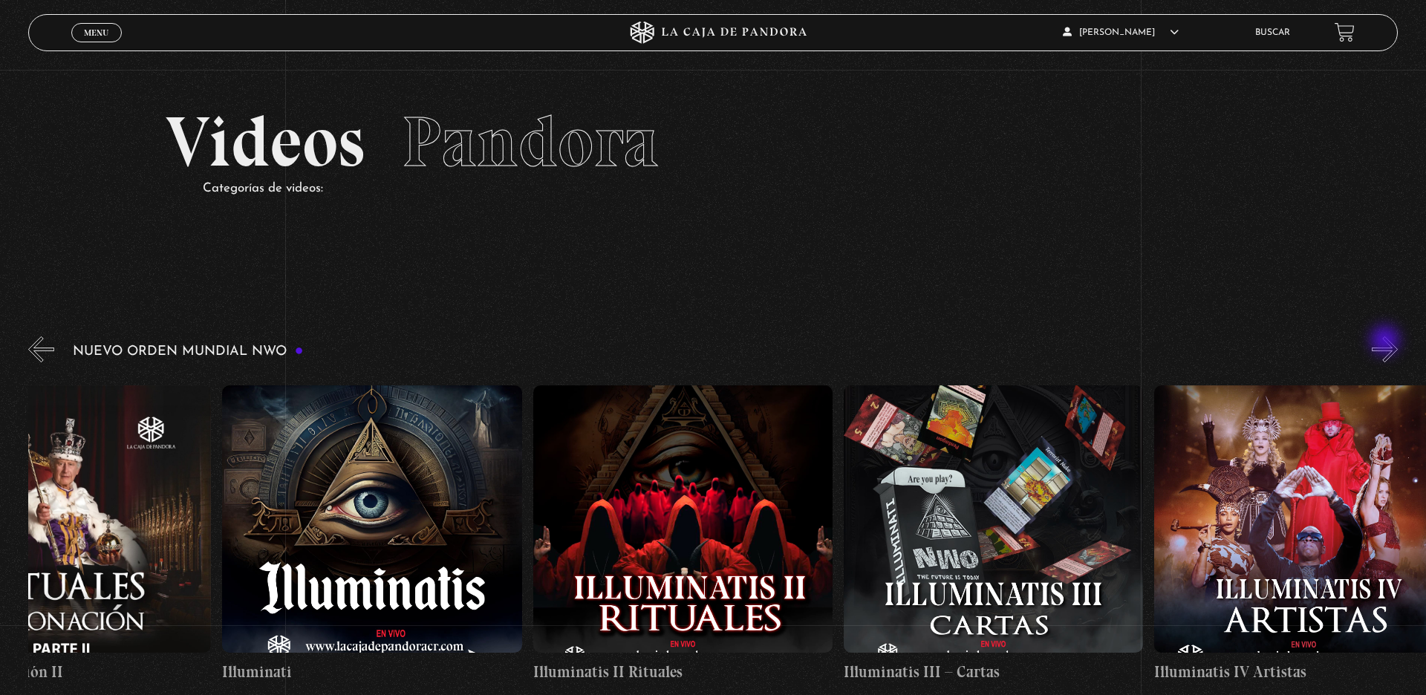
click at [1140, 342] on button "»" at bounding box center [1385, 349] width 26 height 26
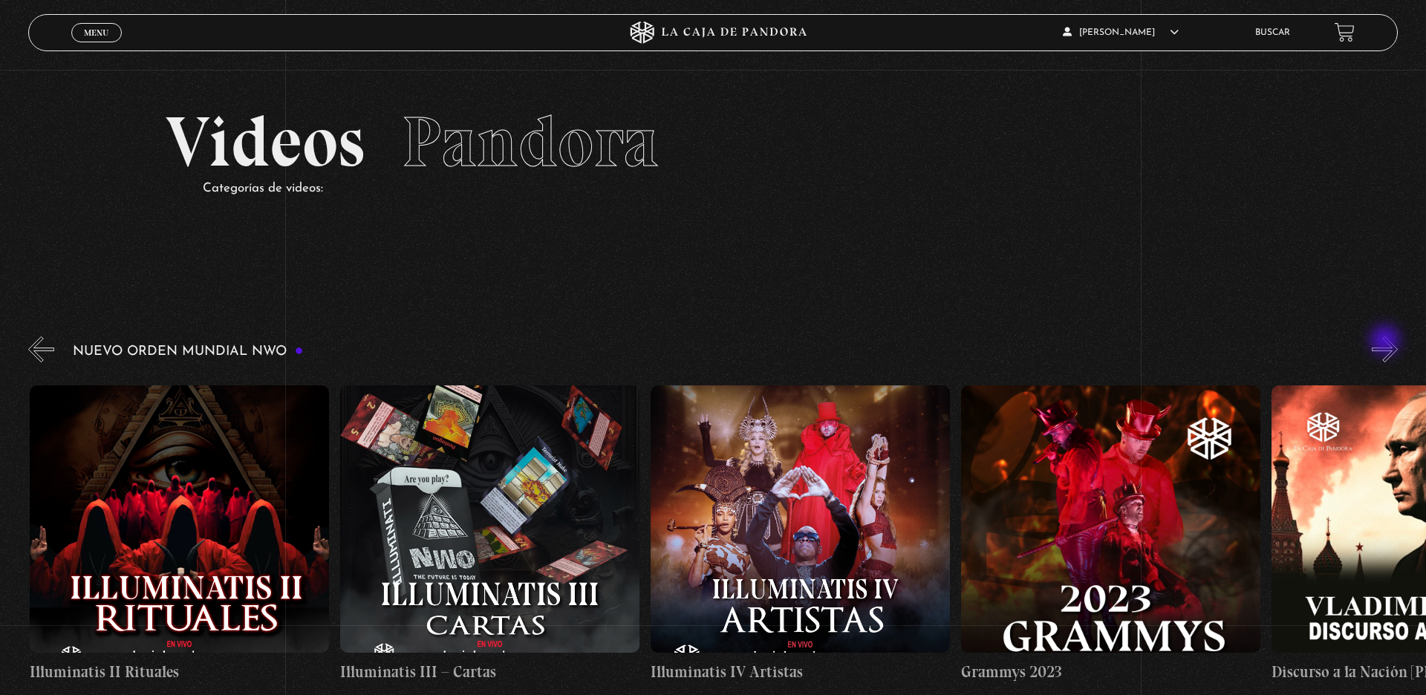
click at [1140, 342] on button "»" at bounding box center [1385, 349] width 26 height 26
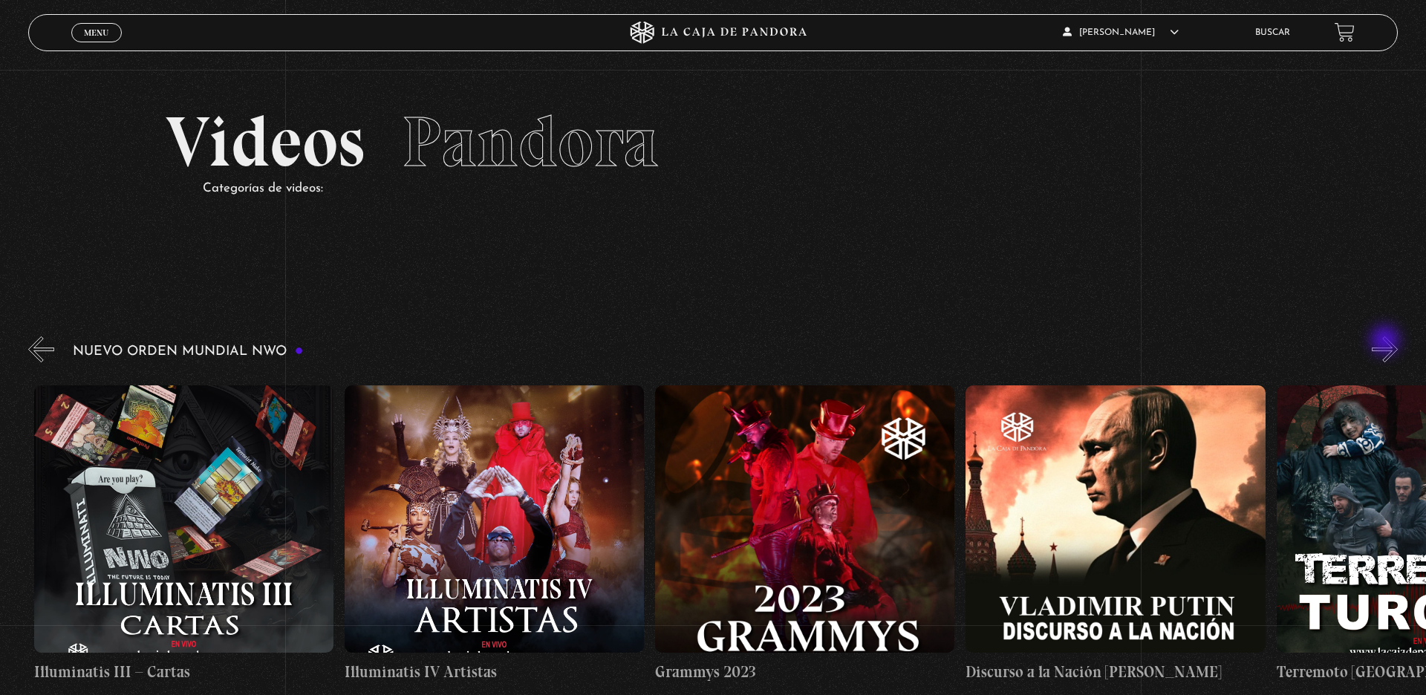
scroll to position [0, 10558]
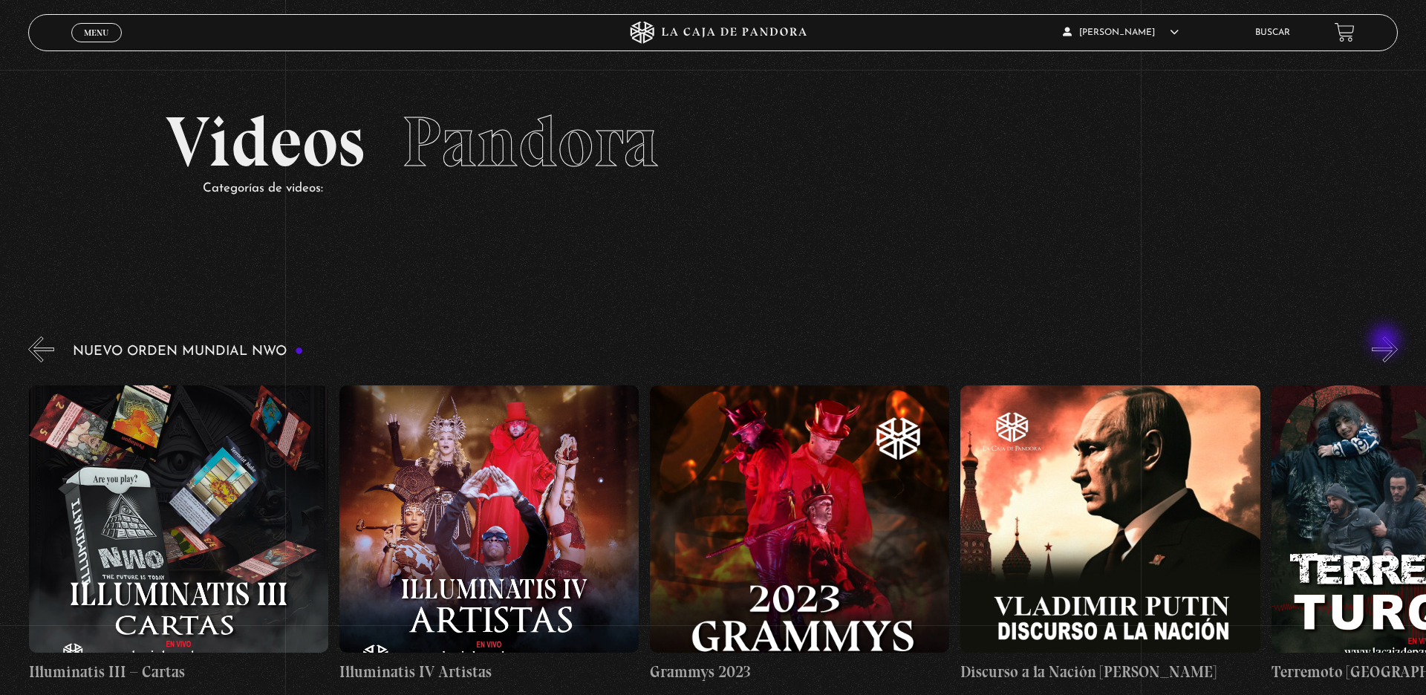
click at [1140, 342] on button "»" at bounding box center [1385, 349] width 26 height 26
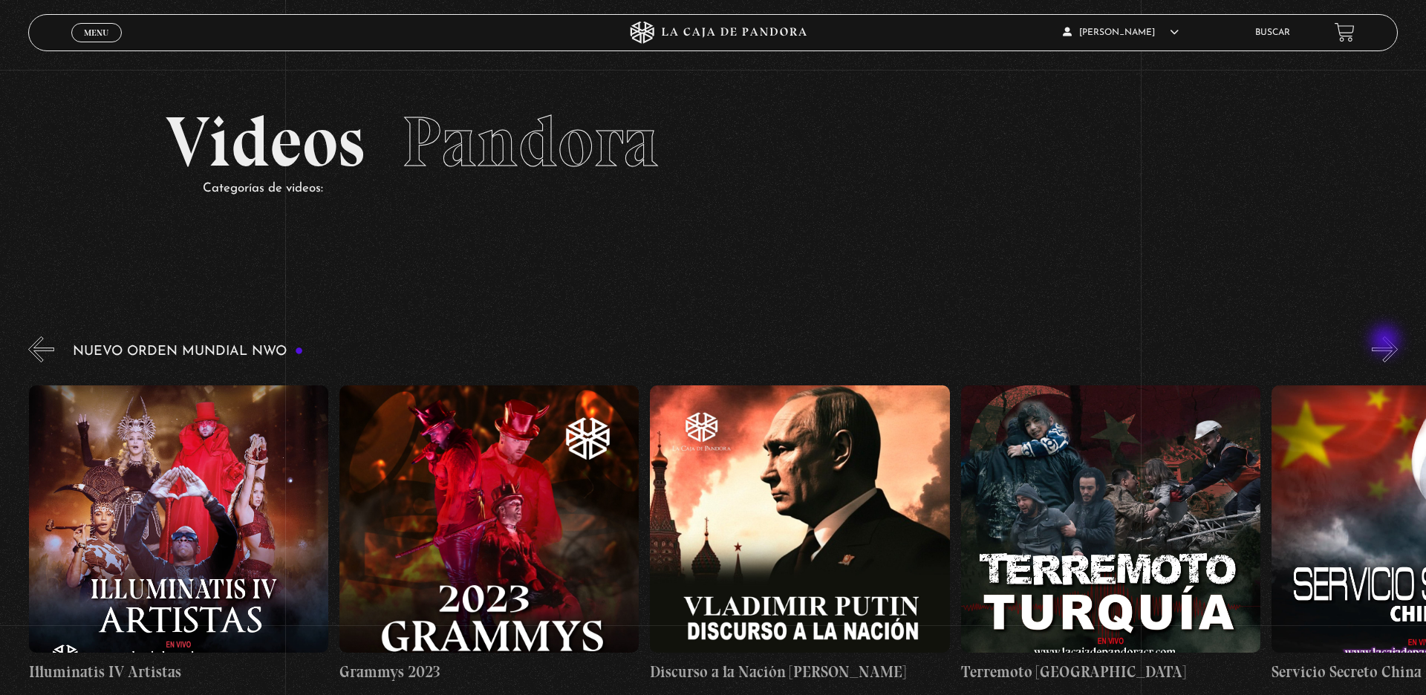
scroll to position [0, 10869]
click at [1140, 342] on button "»" at bounding box center [1385, 349] width 26 height 26
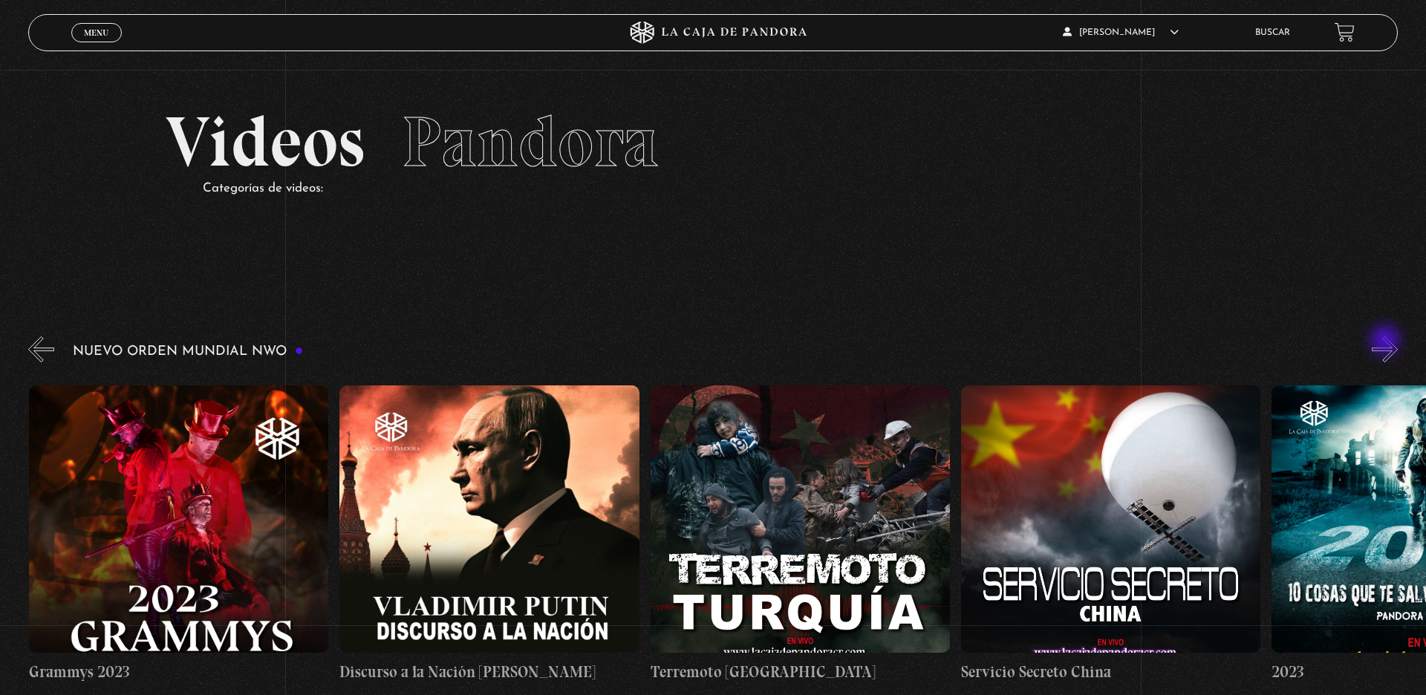
scroll to position [0, 11180]
click at [1140, 342] on button "»" at bounding box center [1385, 349] width 26 height 26
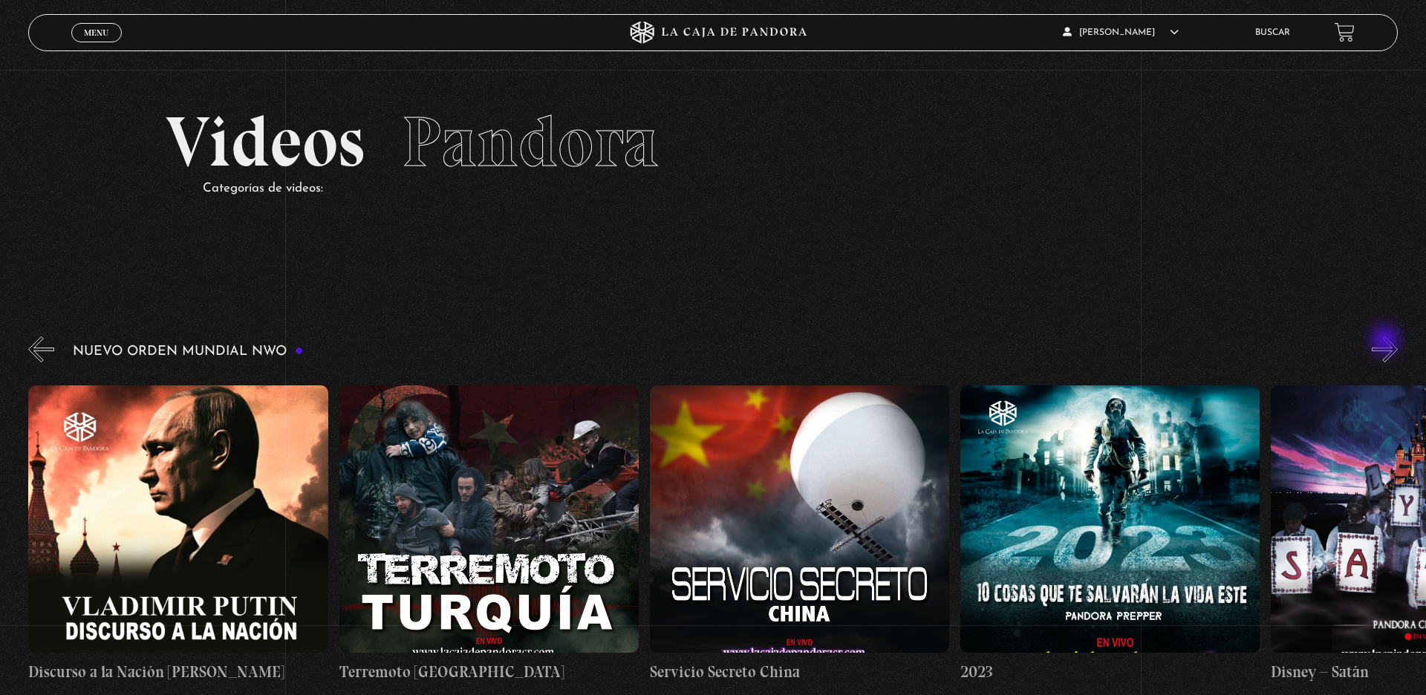
click at [1140, 342] on button "»" at bounding box center [1385, 349] width 26 height 26
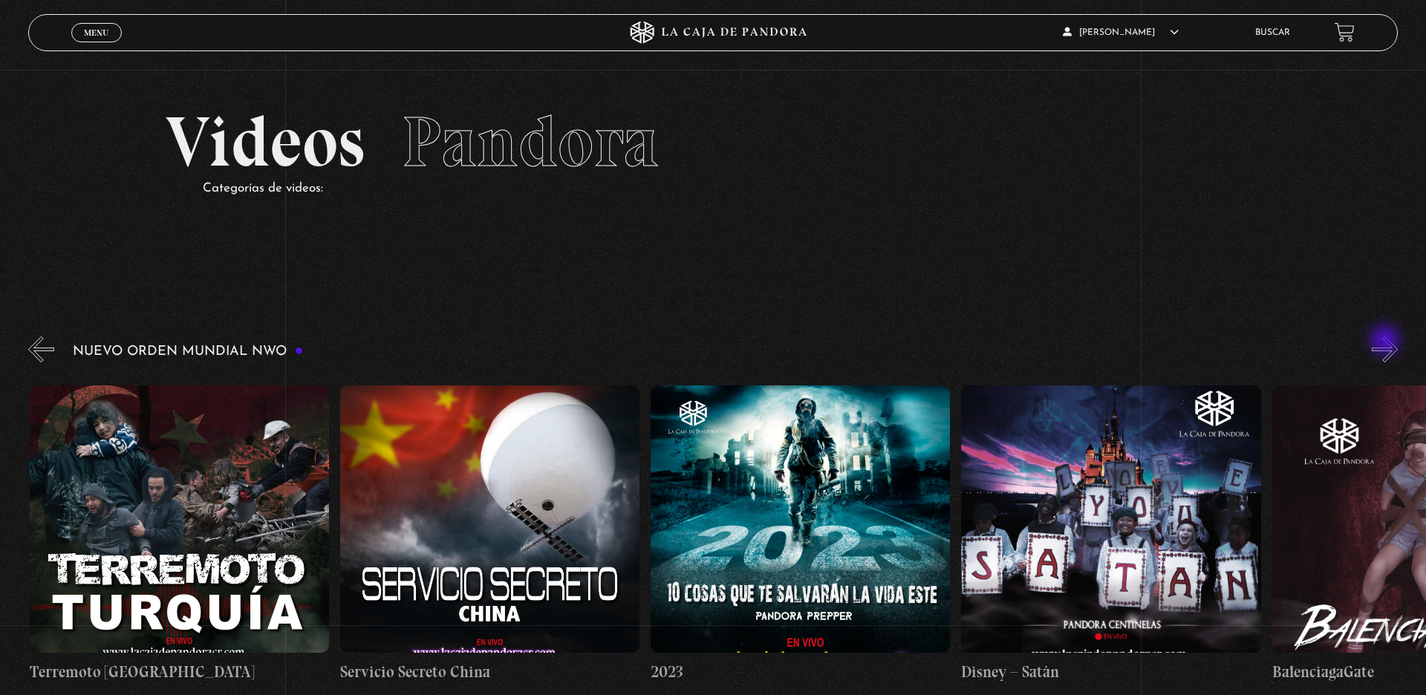
scroll to position [0, 11801]
click at [1140, 342] on button "»" at bounding box center [1385, 349] width 26 height 26
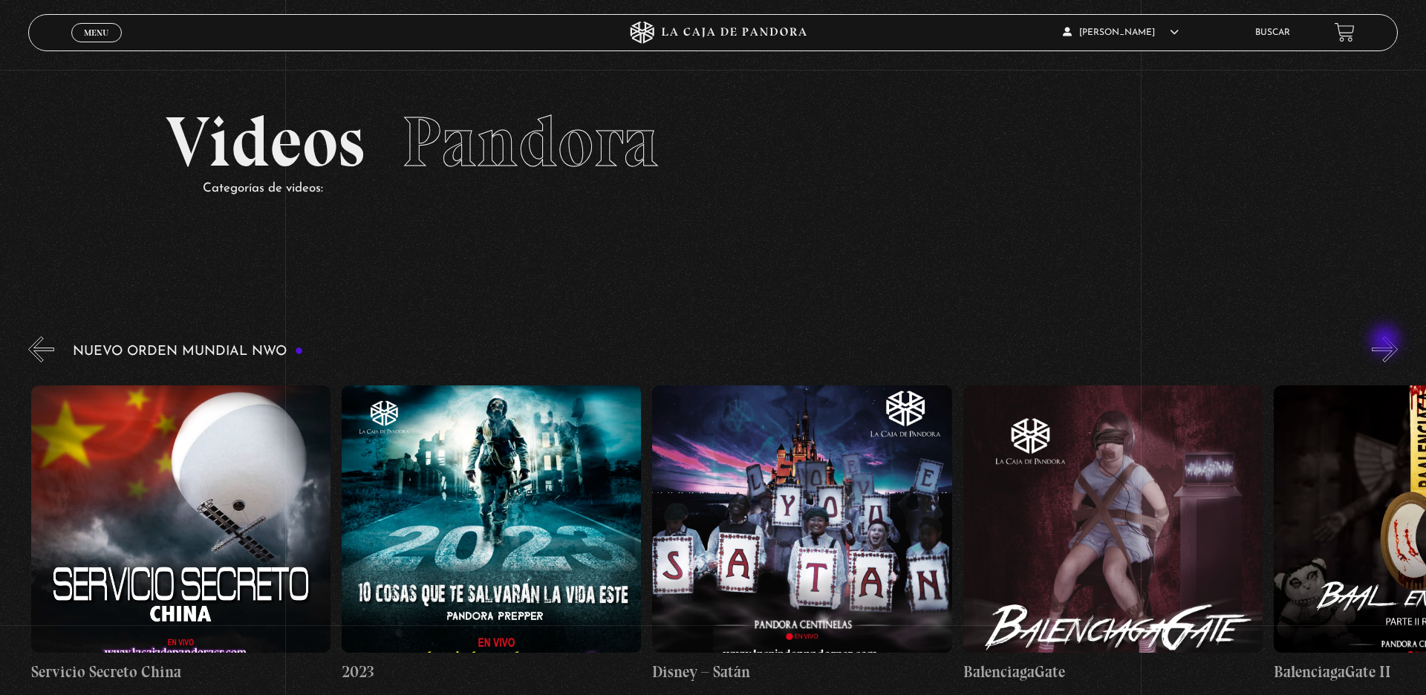
scroll to position [0, 12111]
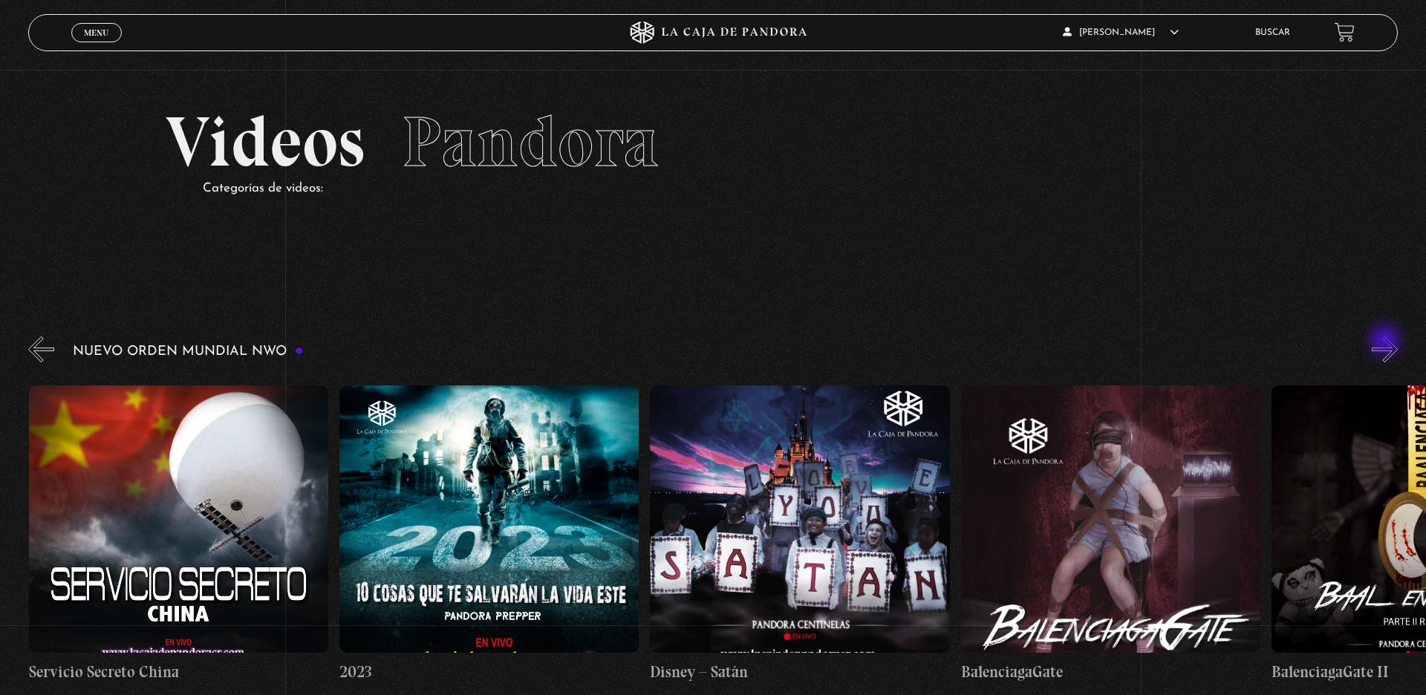
click at [1140, 342] on button "»" at bounding box center [1385, 349] width 26 height 26
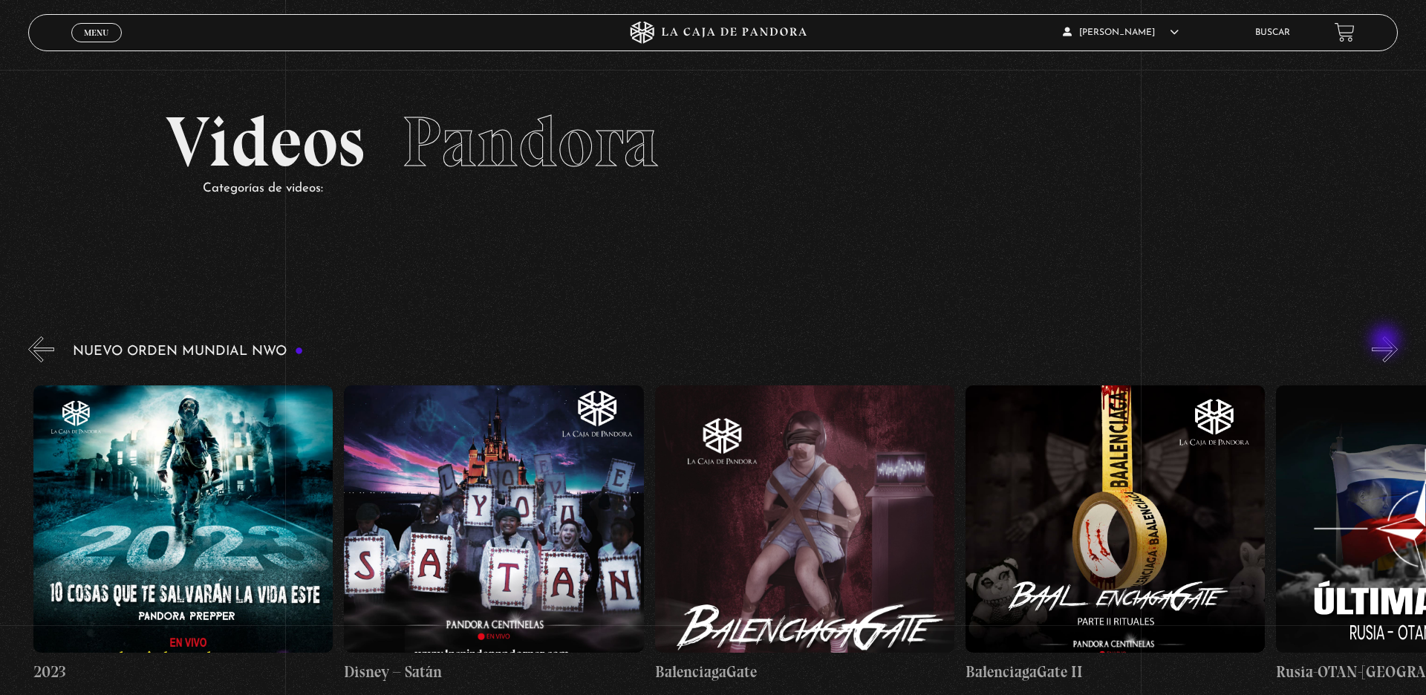
scroll to position [0, 12422]
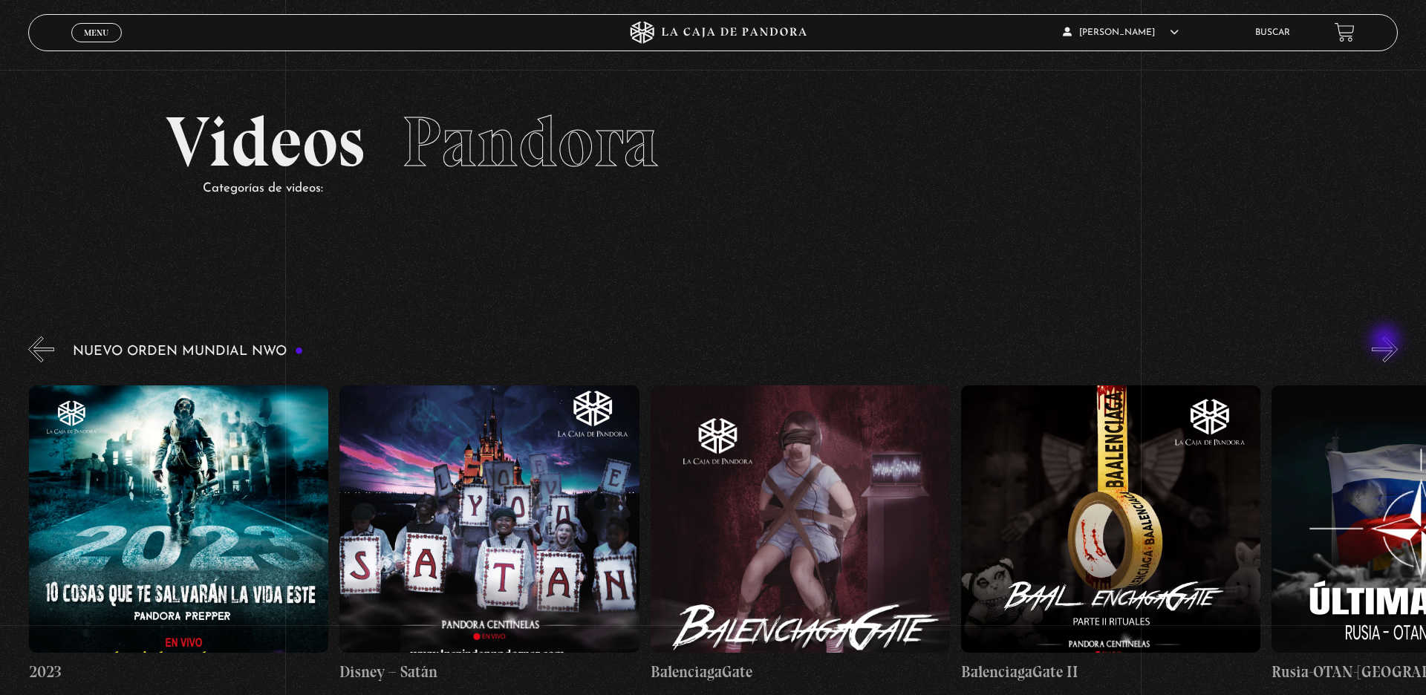
click at [1140, 342] on button "»" at bounding box center [1385, 349] width 26 height 26
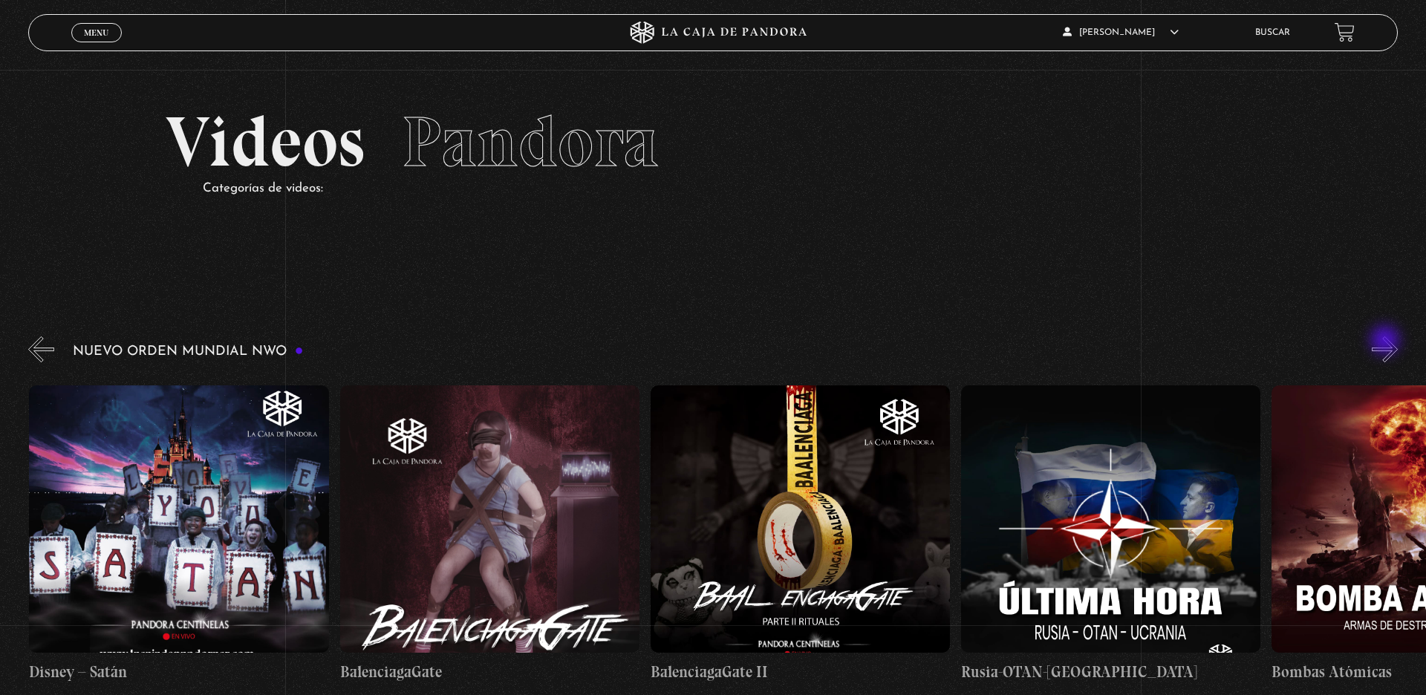
scroll to position [0, 12733]
click at [1140, 342] on button "»" at bounding box center [1385, 349] width 26 height 26
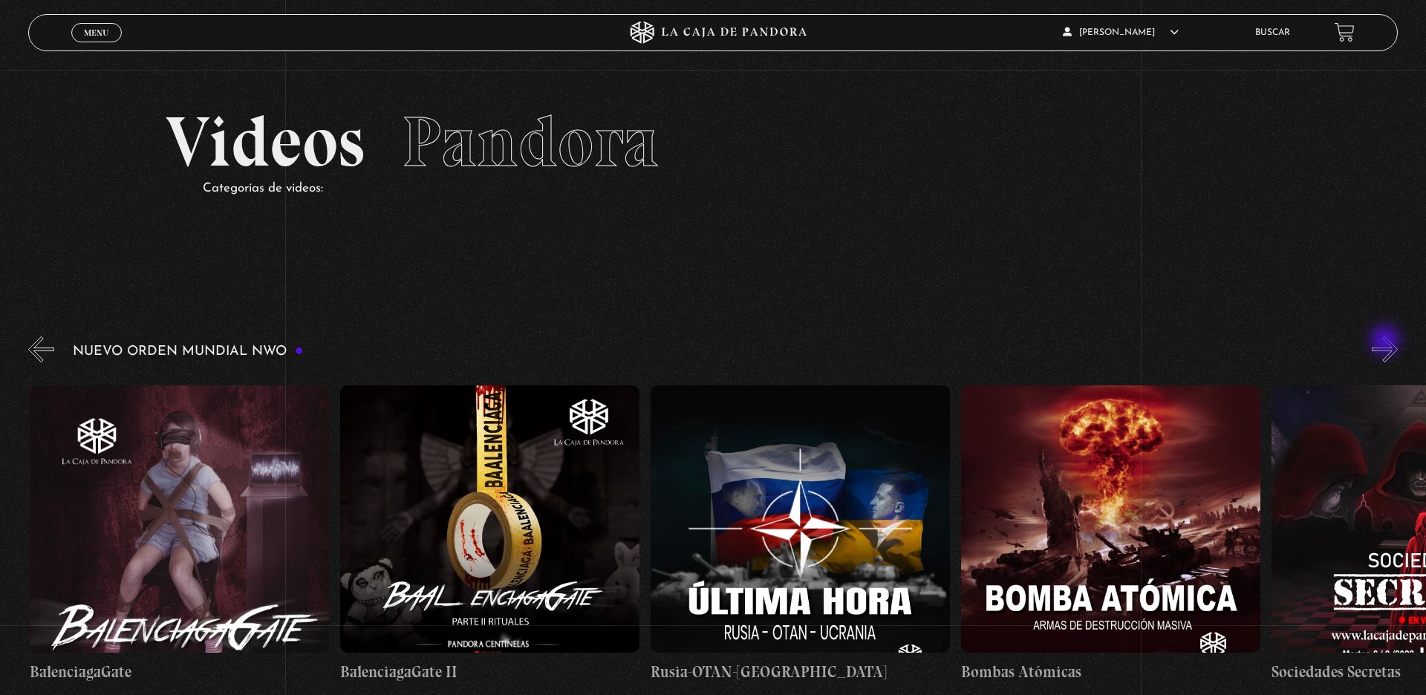
scroll to position [0, 13043]
click at [1140, 342] on button "»" at bounding box center [1385, 349] width 26 height 26
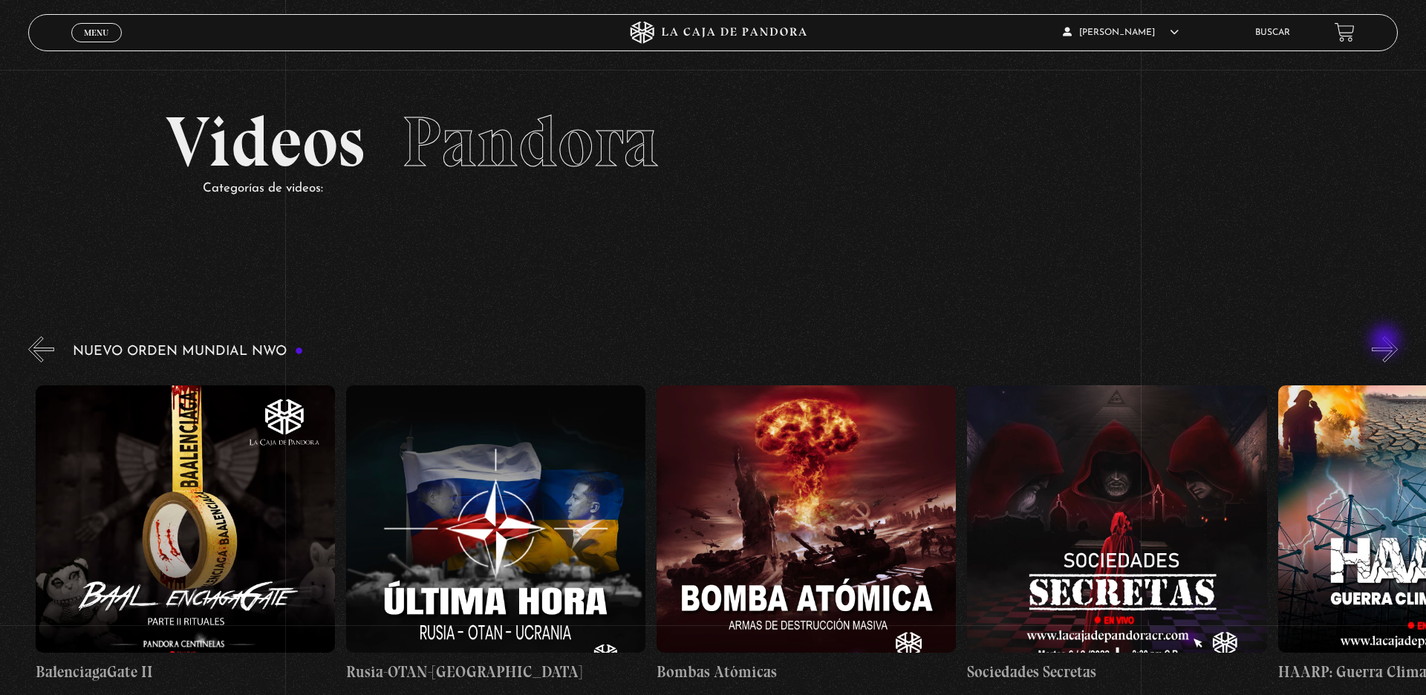
scroll to position [0, 13353]
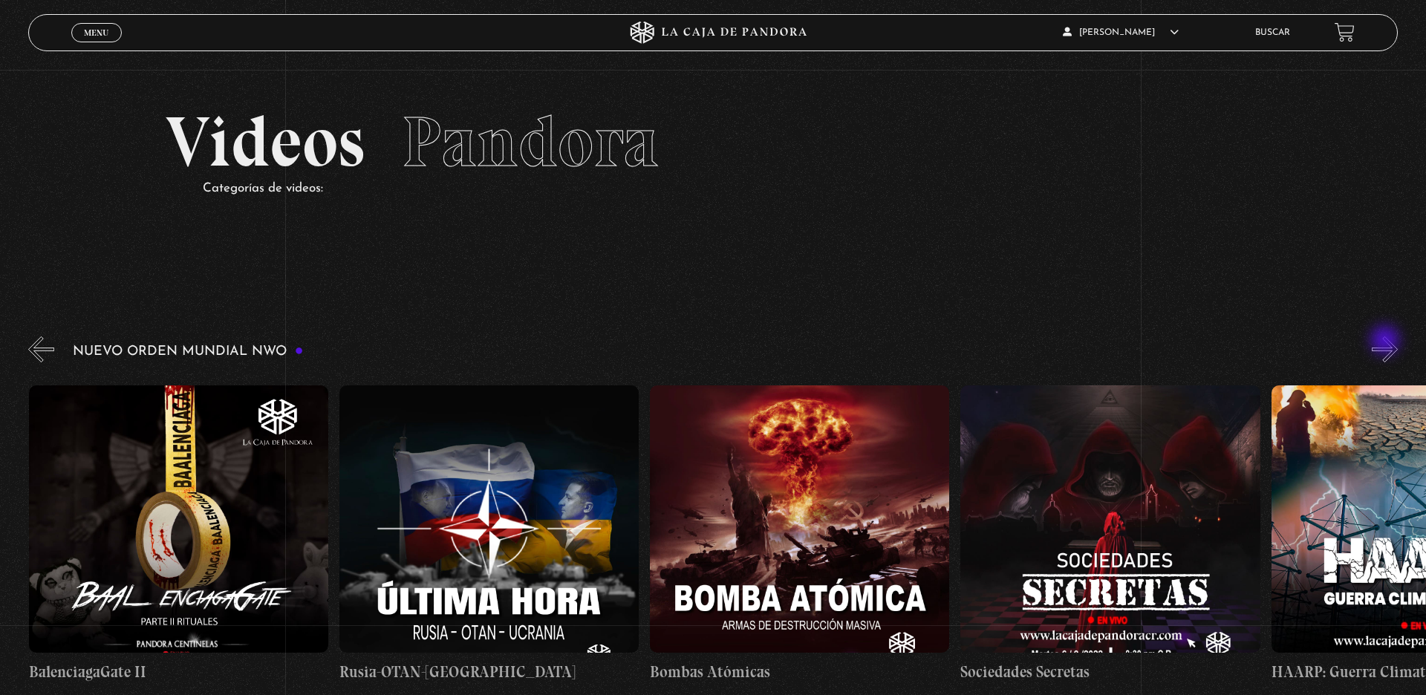
click at [1140, 342] on button "»" at bounding box center [1385, 349] width 26 height 26
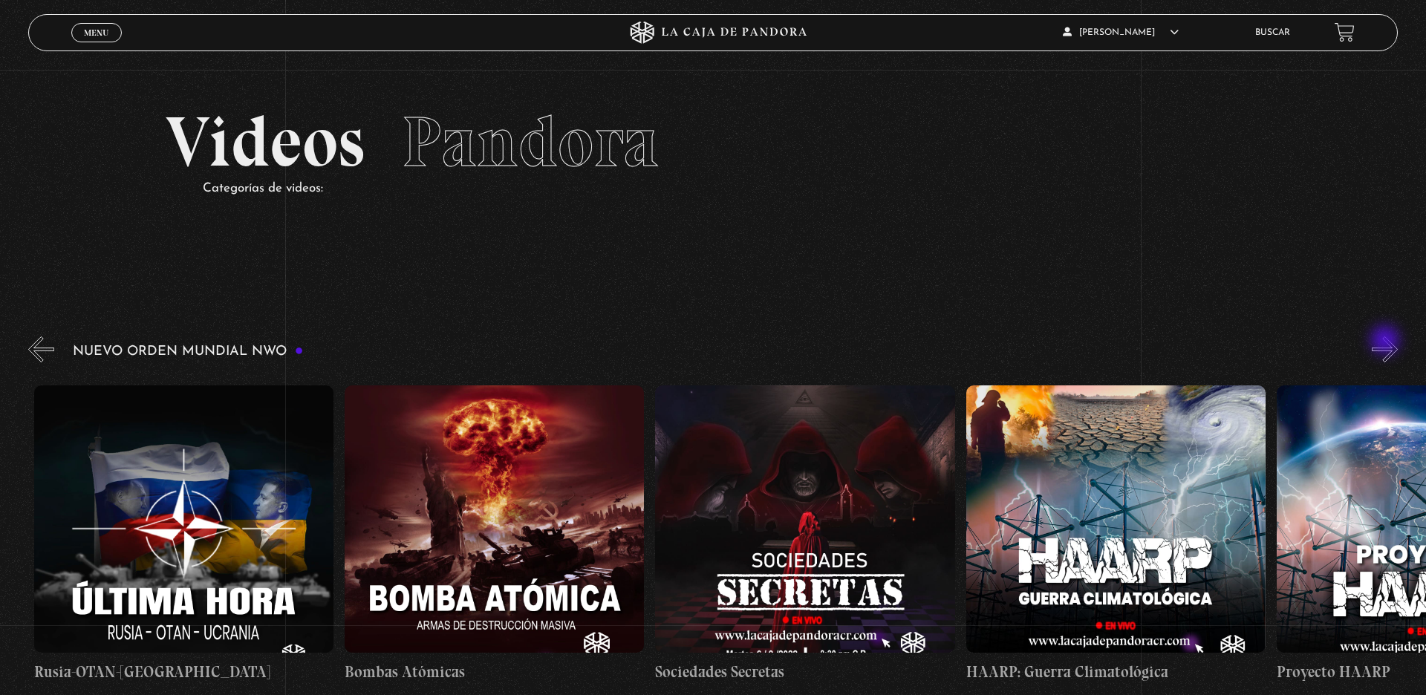
scroll to position [0, 13664]
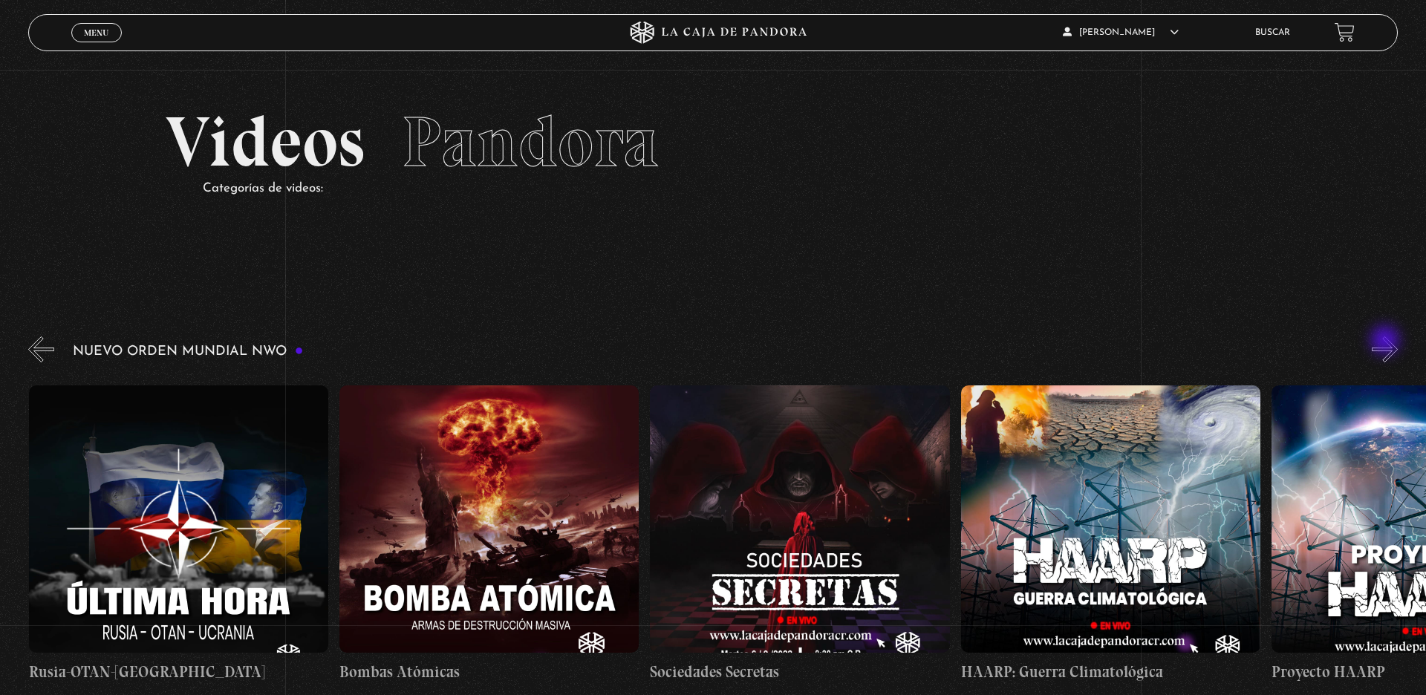
click at [1140, 342] on button "»" at bounding box center [1385, 349] width 26 height 26
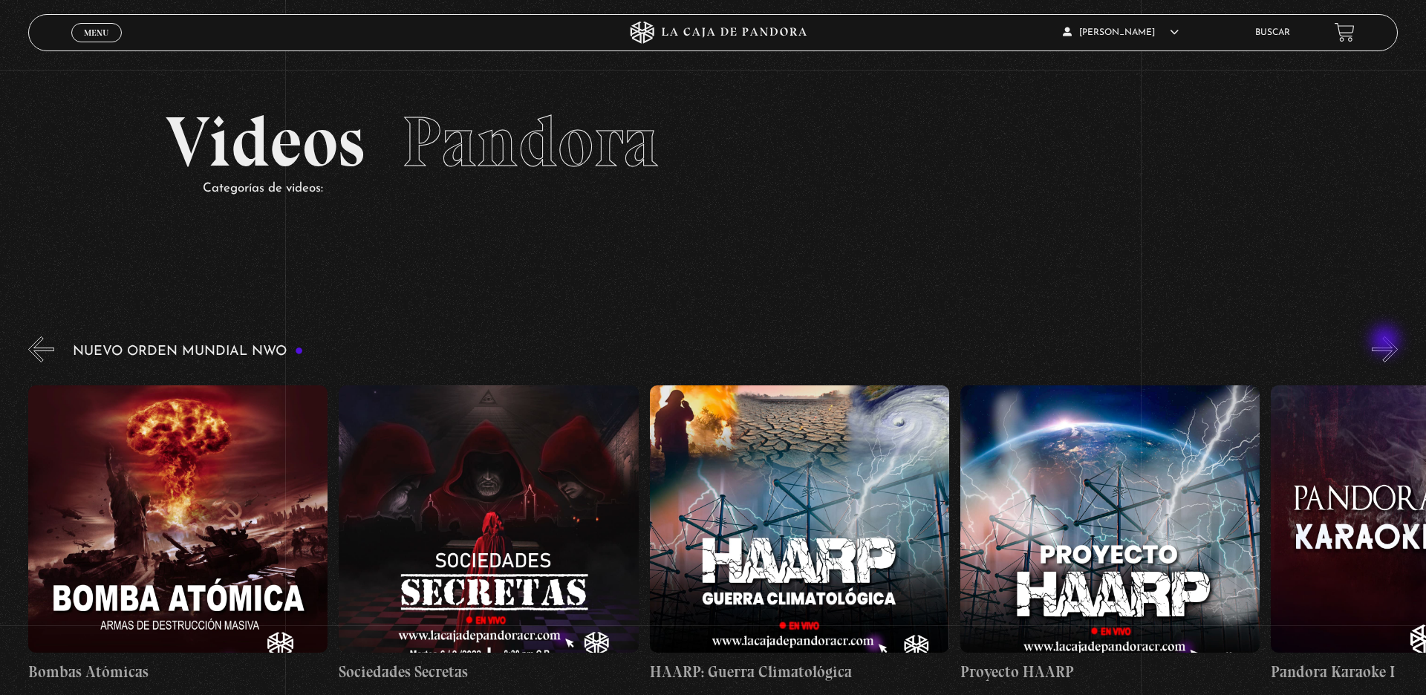
click at [1140, 342] on button "»" at bounding box center [1385, 349] width 26 height 26
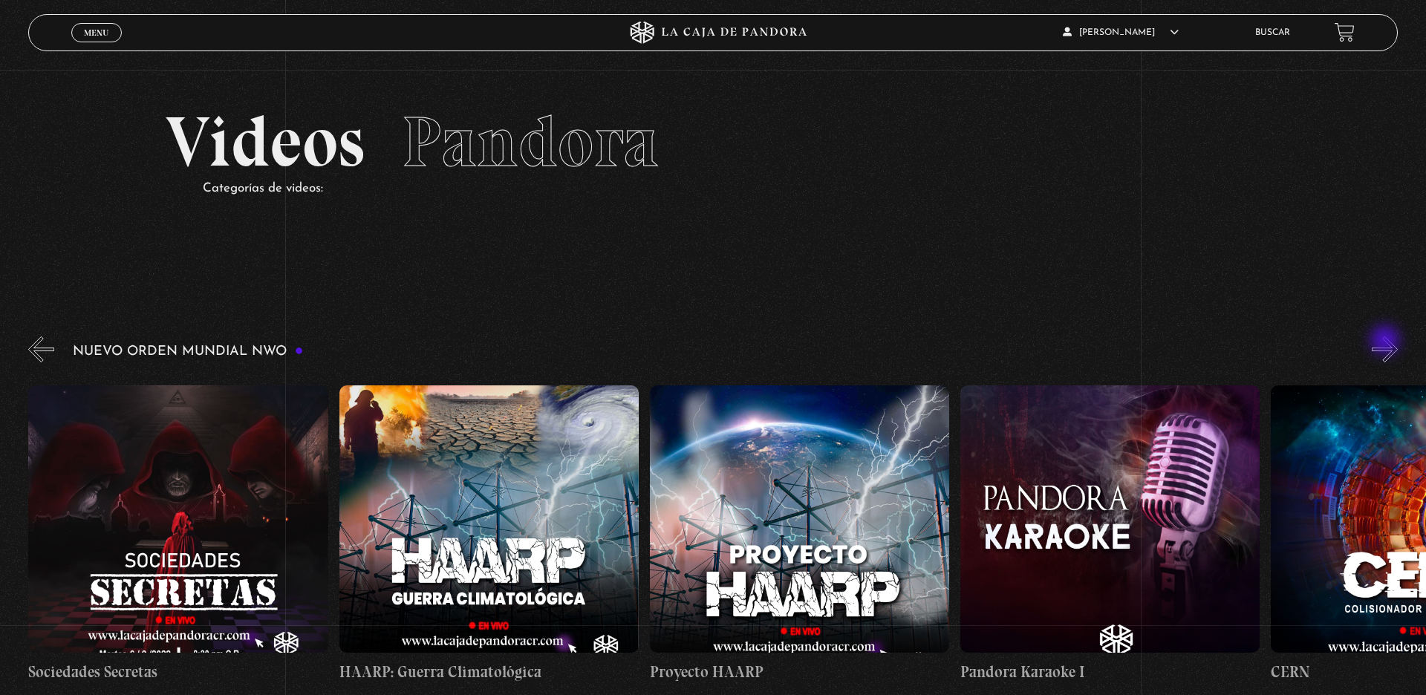
click at [1140, 342] on button "»" at bounding box center [1385, 349] width 26 height 26
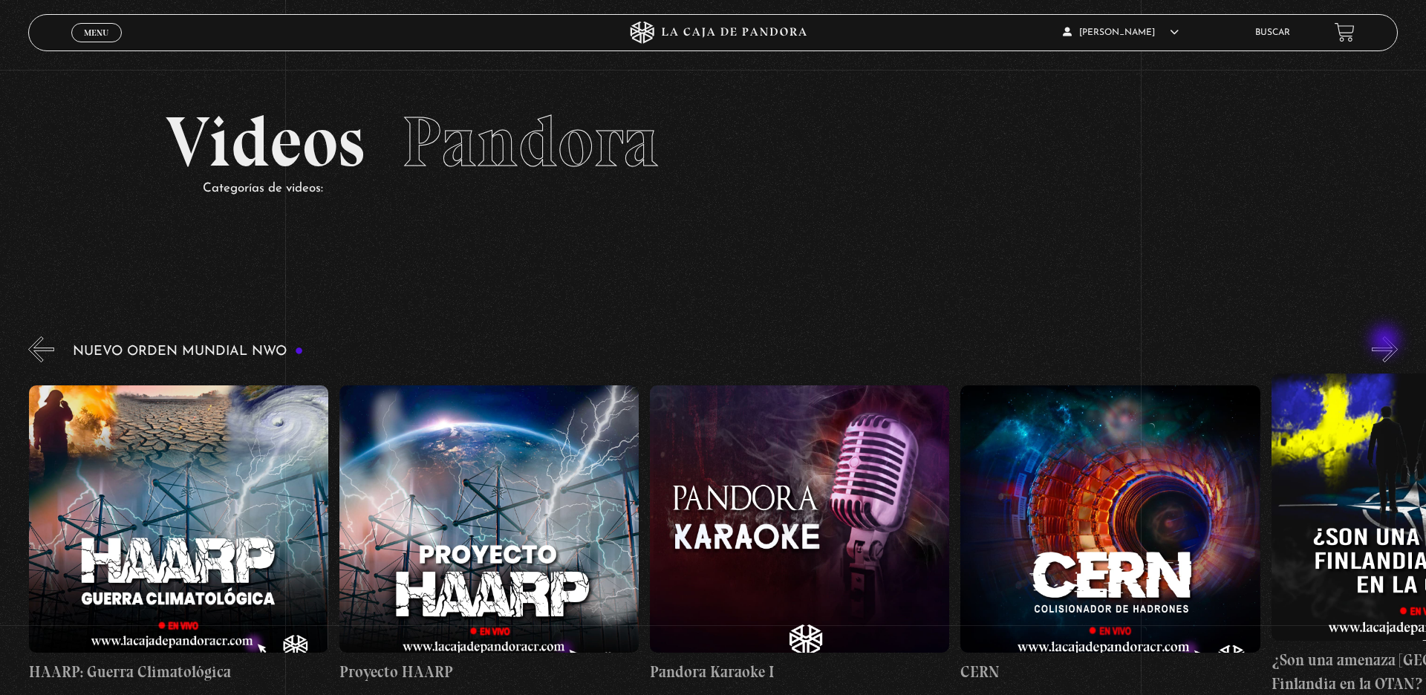
click at [1140, 342] on button "»" at bounding box center [1385, 349] width 26 height 26
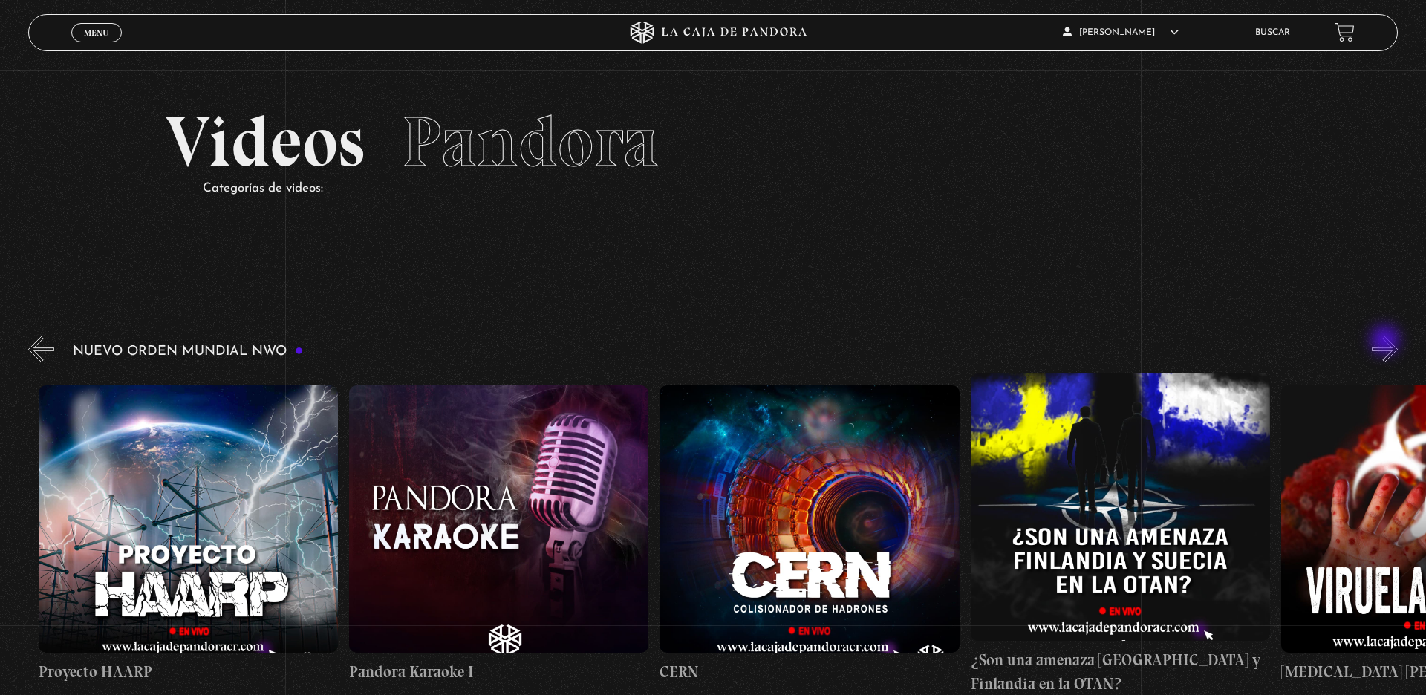
scroll to position [0, 14906]
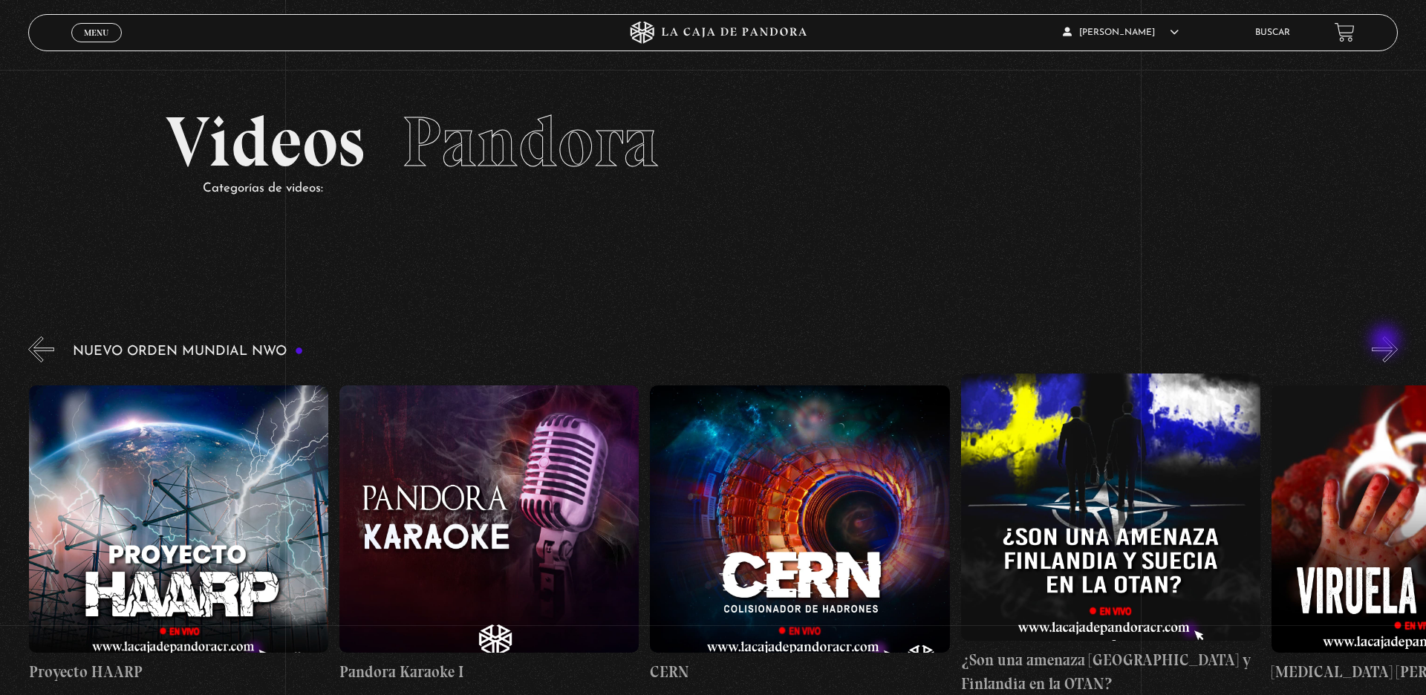
click at [1140, 342] on button "»" at bounding box center [1385, 349] width 26 height 26
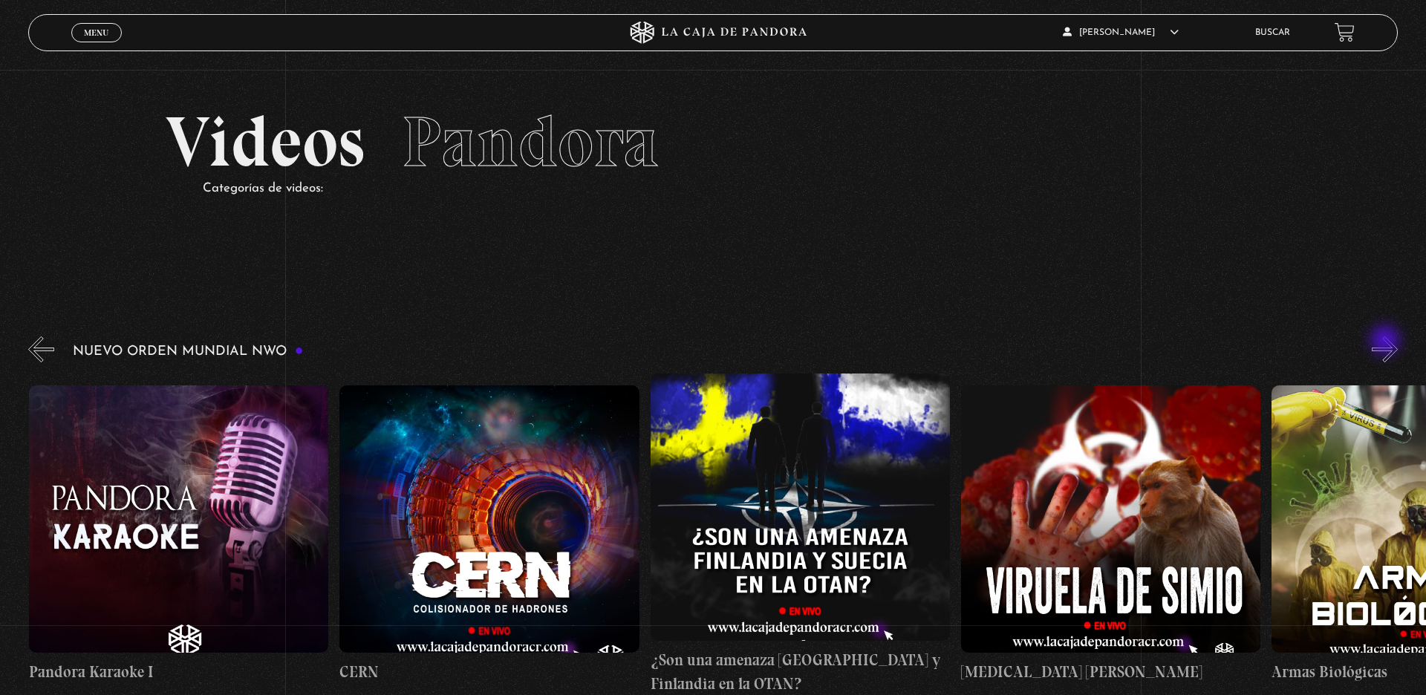
click at [1140, 342] on button "»" at bounding box center [1385, 349] width 26 height 26
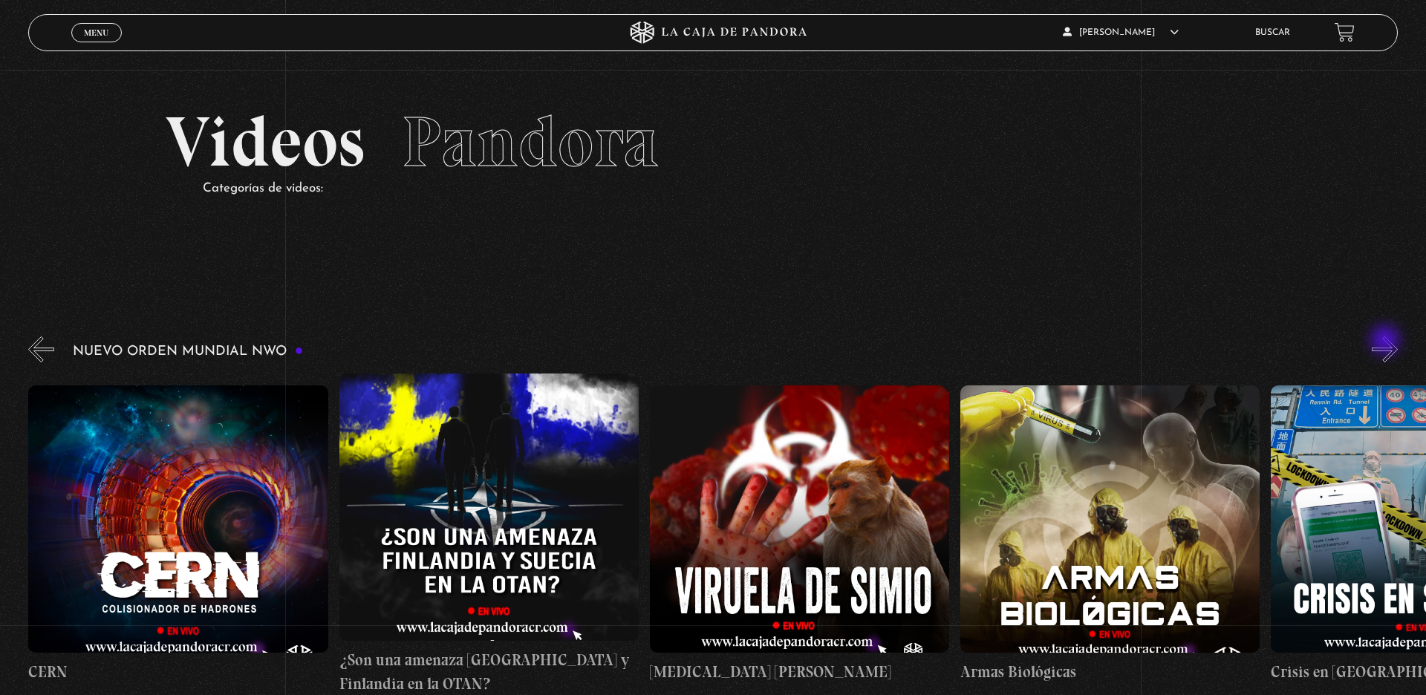
click at [1140, 342] on button "»" at bounding box center [1385, 349] width 26 height 26
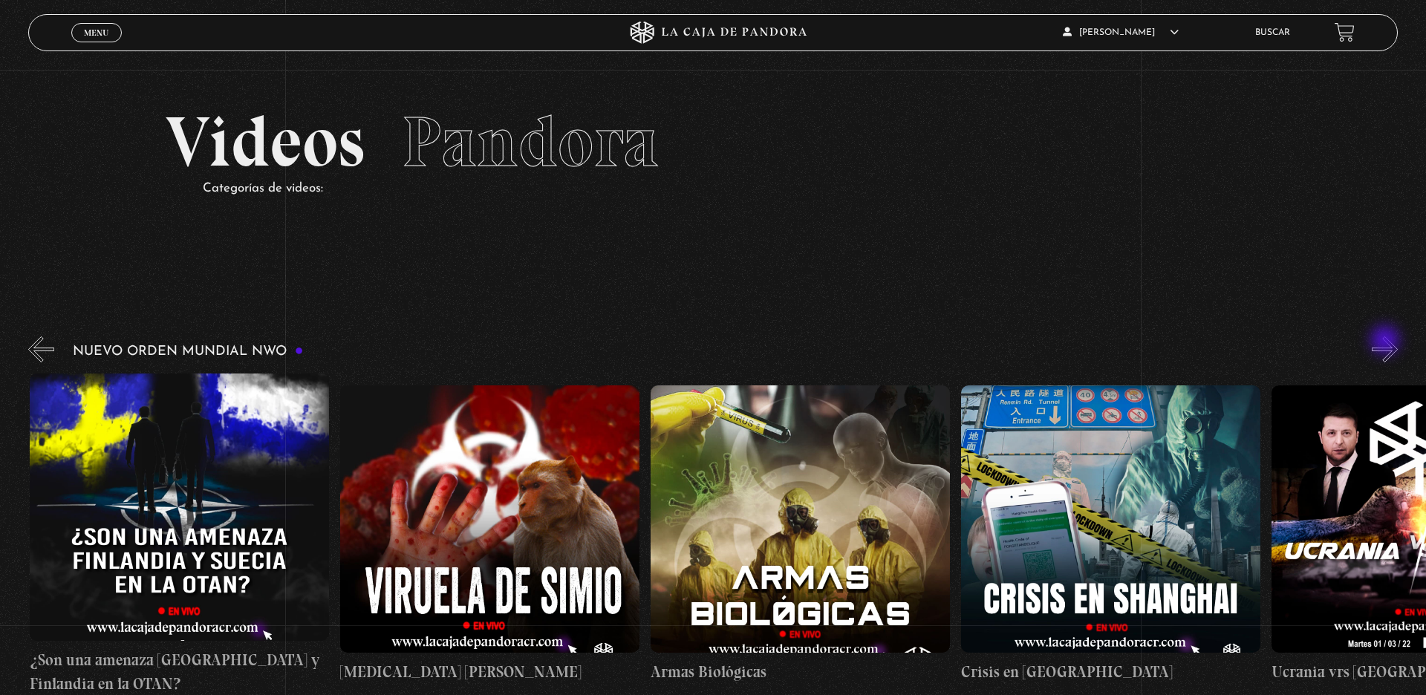
scroll to position [0, 15838]
click at [1140, 342] on button "»" at bounding box center [1385, 349] width 26 height 26
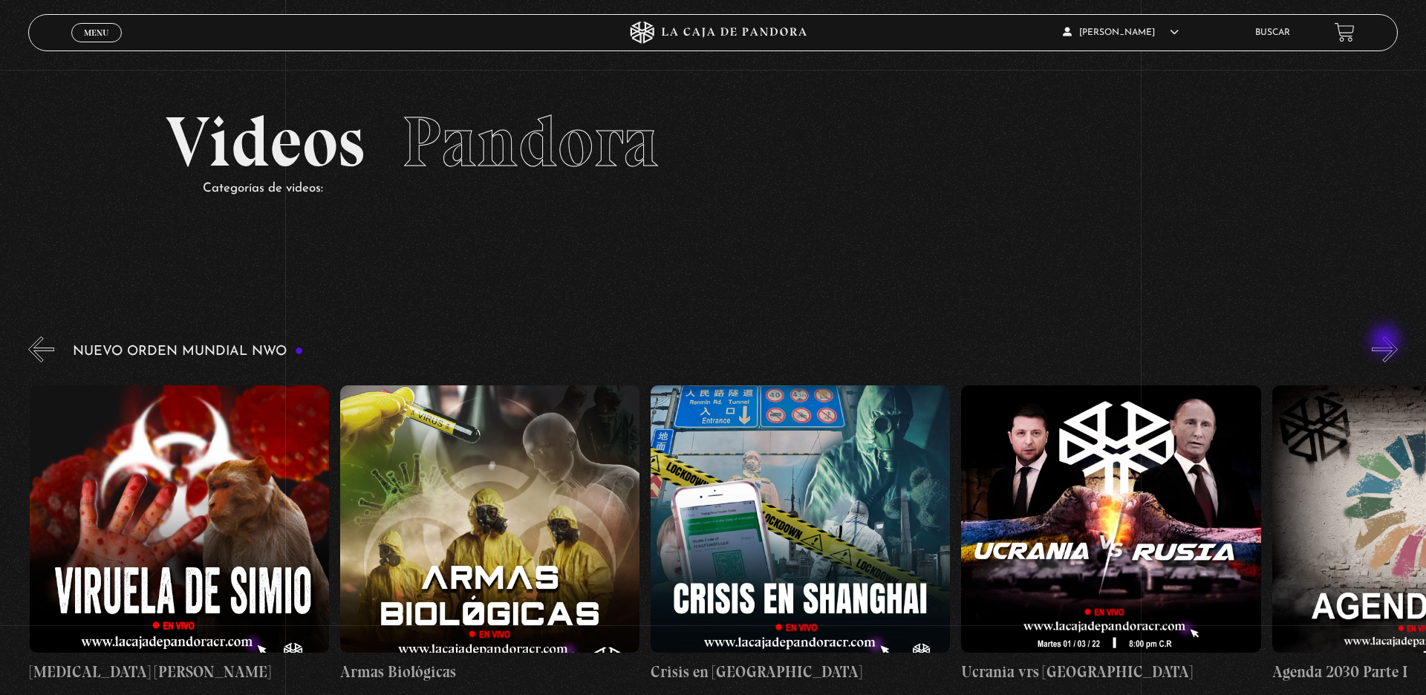
scroll to position [0, 16148]
click at [1140, 342] on button "»" at bounding box center [1385, 349] width 26 height 26
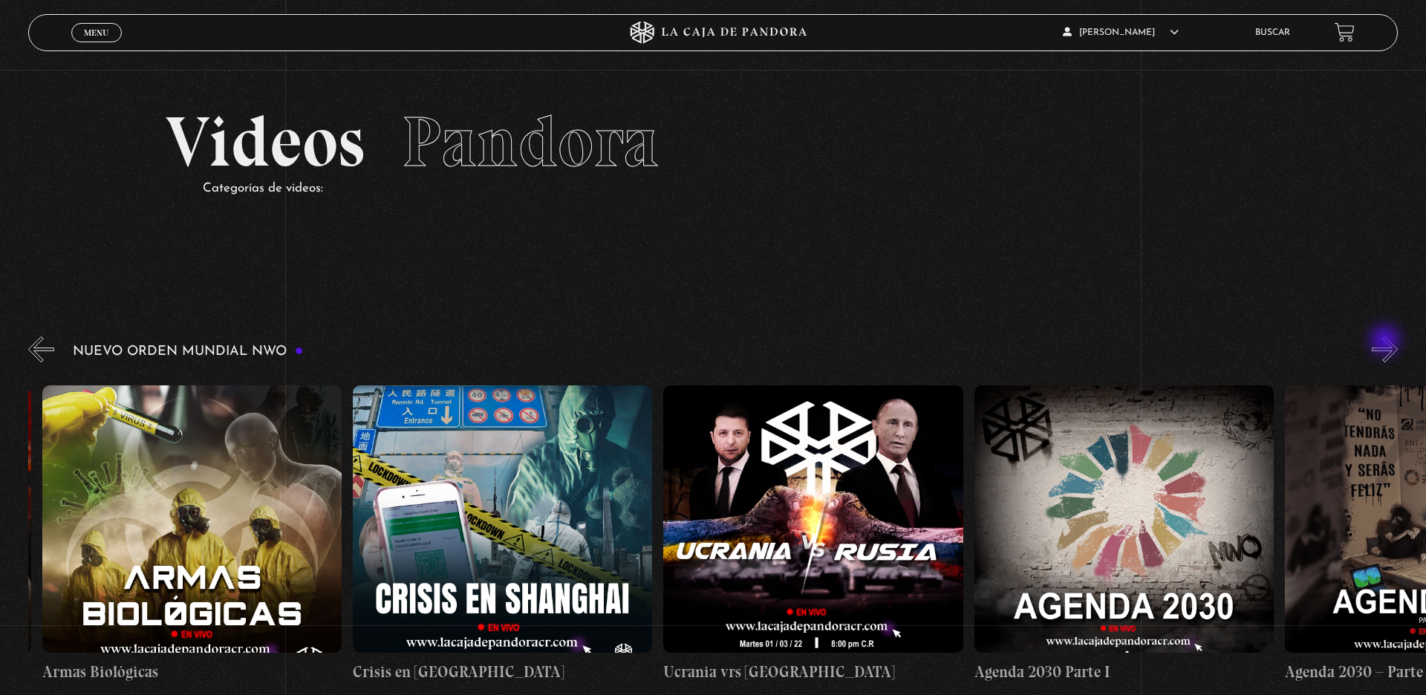
scroll to position [0, 16459]
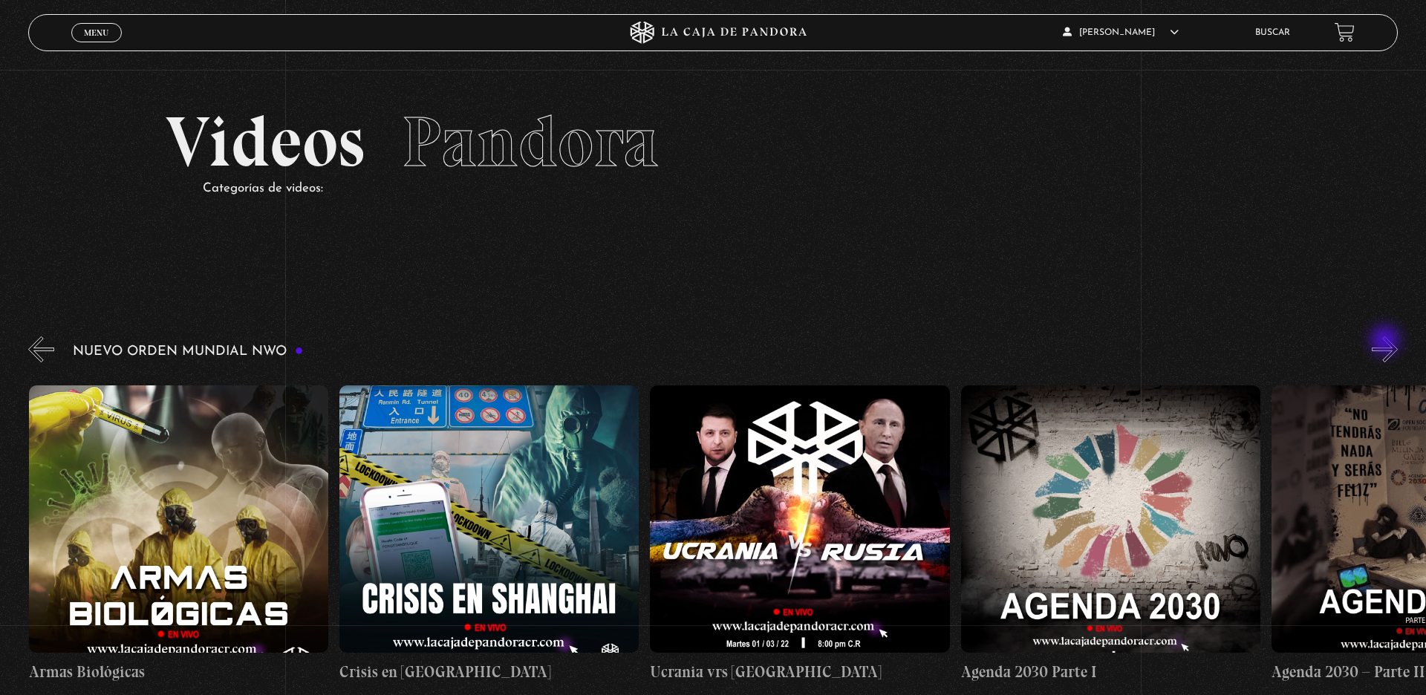
click at [1140, 342] on button "»" at bounding box center [1385, 349] width 26 height 26
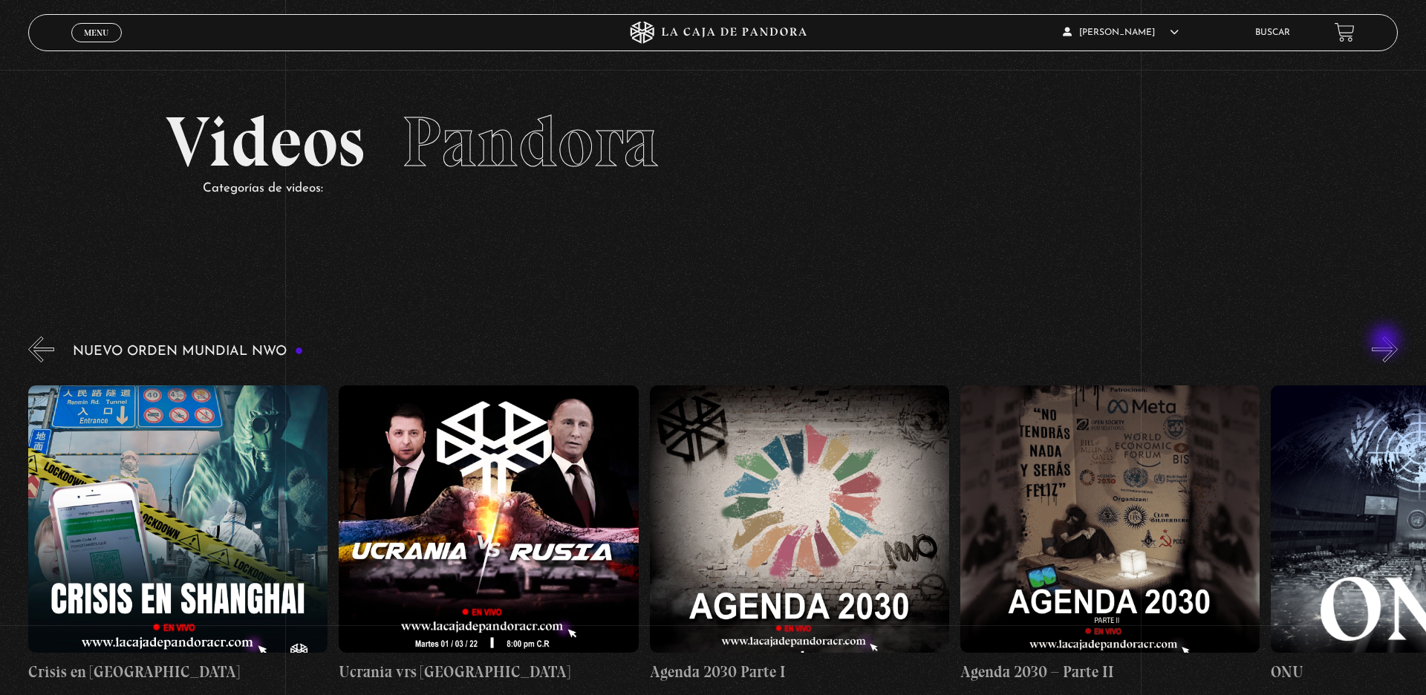
click at [1140, 342] on button "»" at bounding box center [1385, 349] width 26 height 26
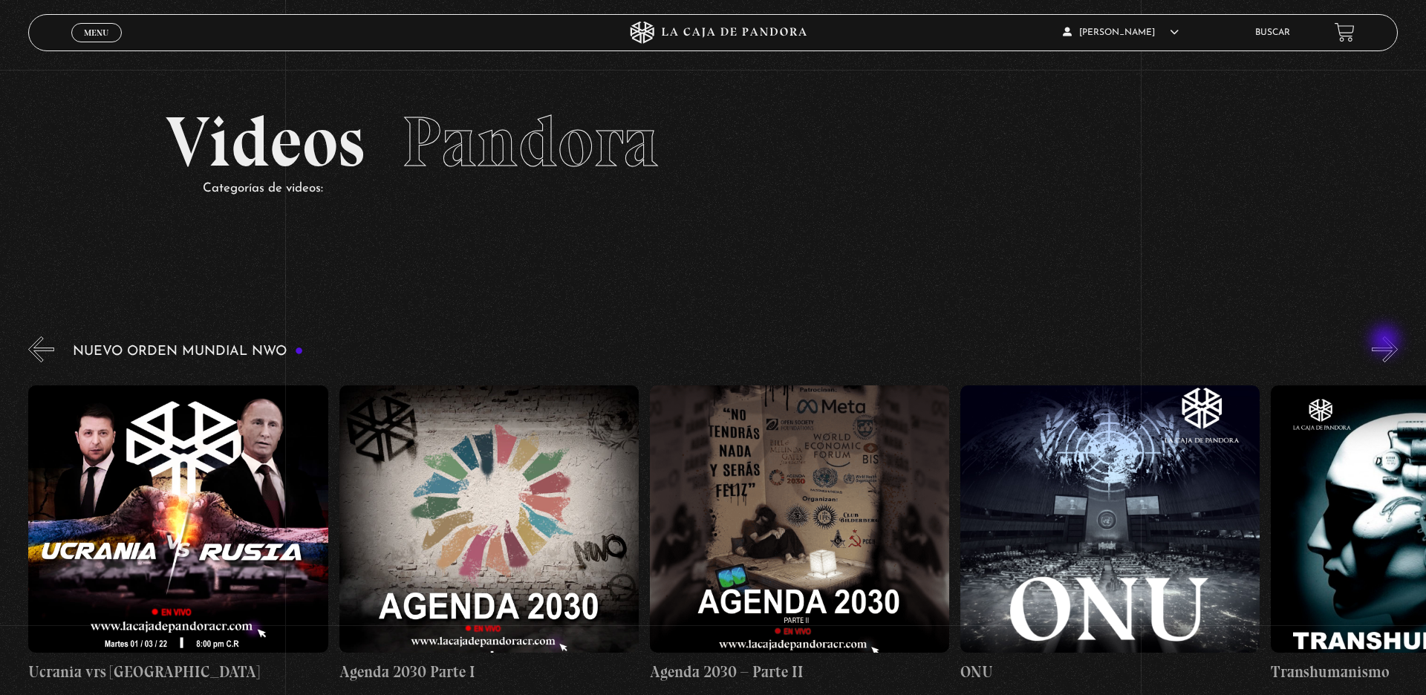
click at [1140, 342] on button "»" at bounding box center [1385, 349] width 26 height 26
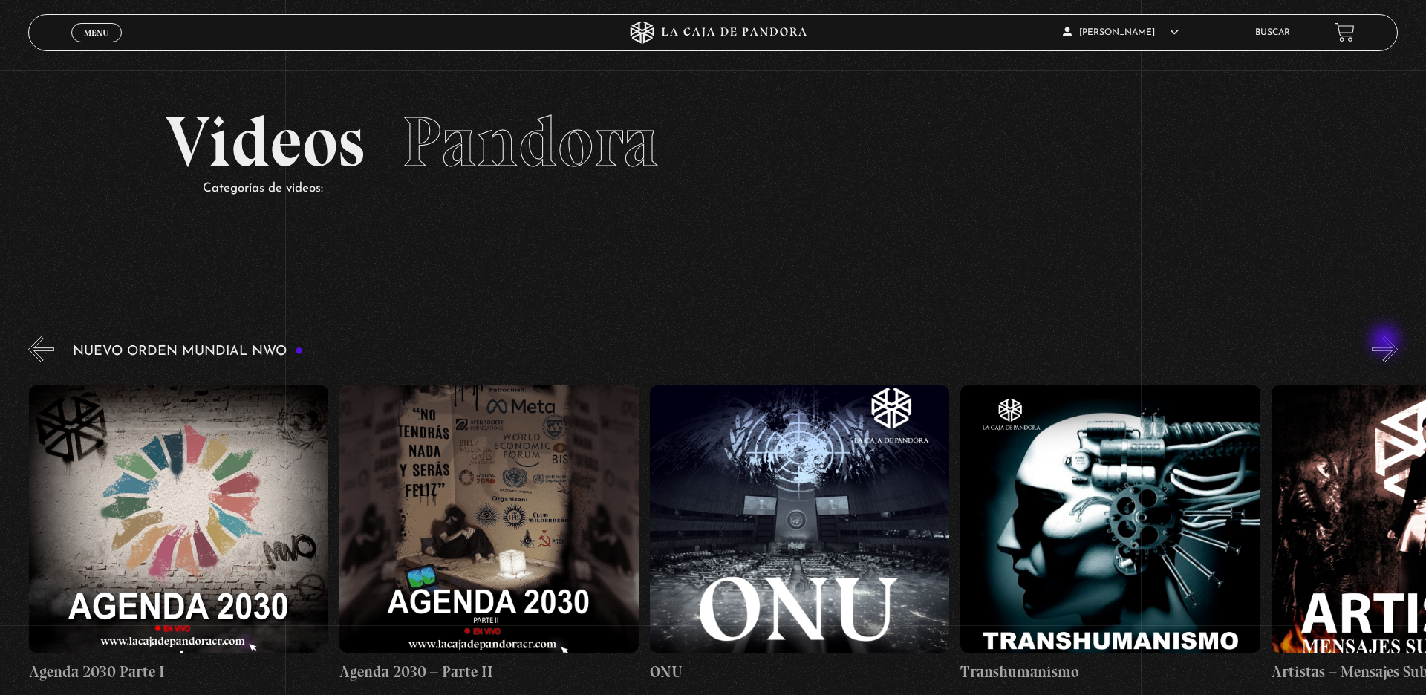
click at [1140, 342] on button "»" at bounding box center [1385, 349] width 26 height 26
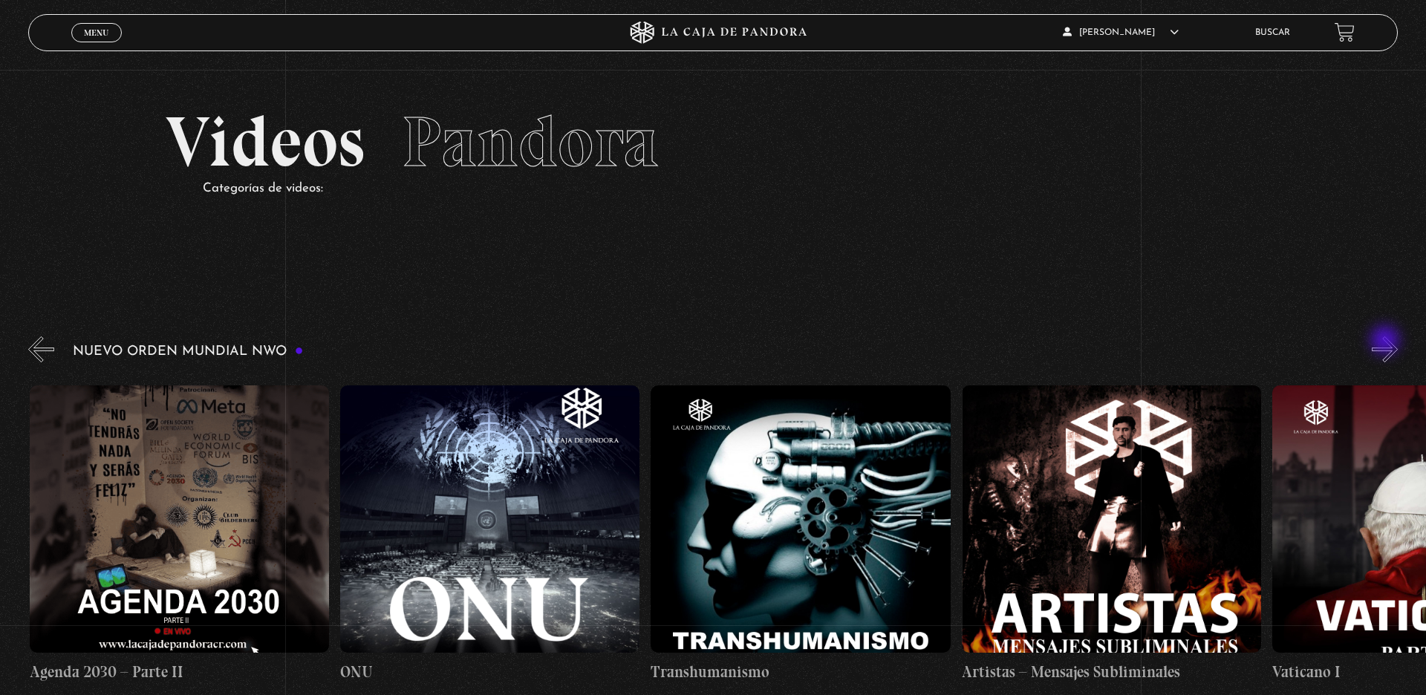
scroll to position [0, 17701]
click at [1140, 342] on button "»" at bounding box center [1385, 349] width 26 height 26
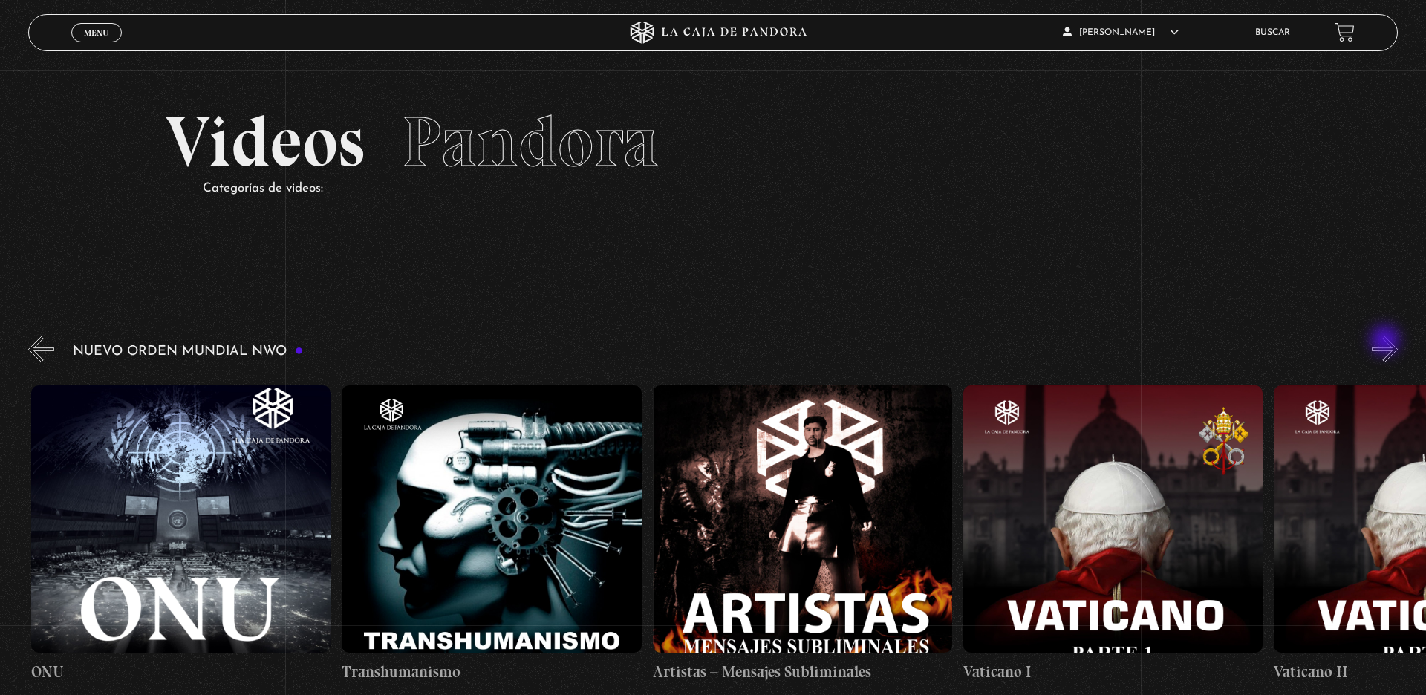
click at [1140, 342] on button "»" at bounding box center [1385, 349] width 26 height 26
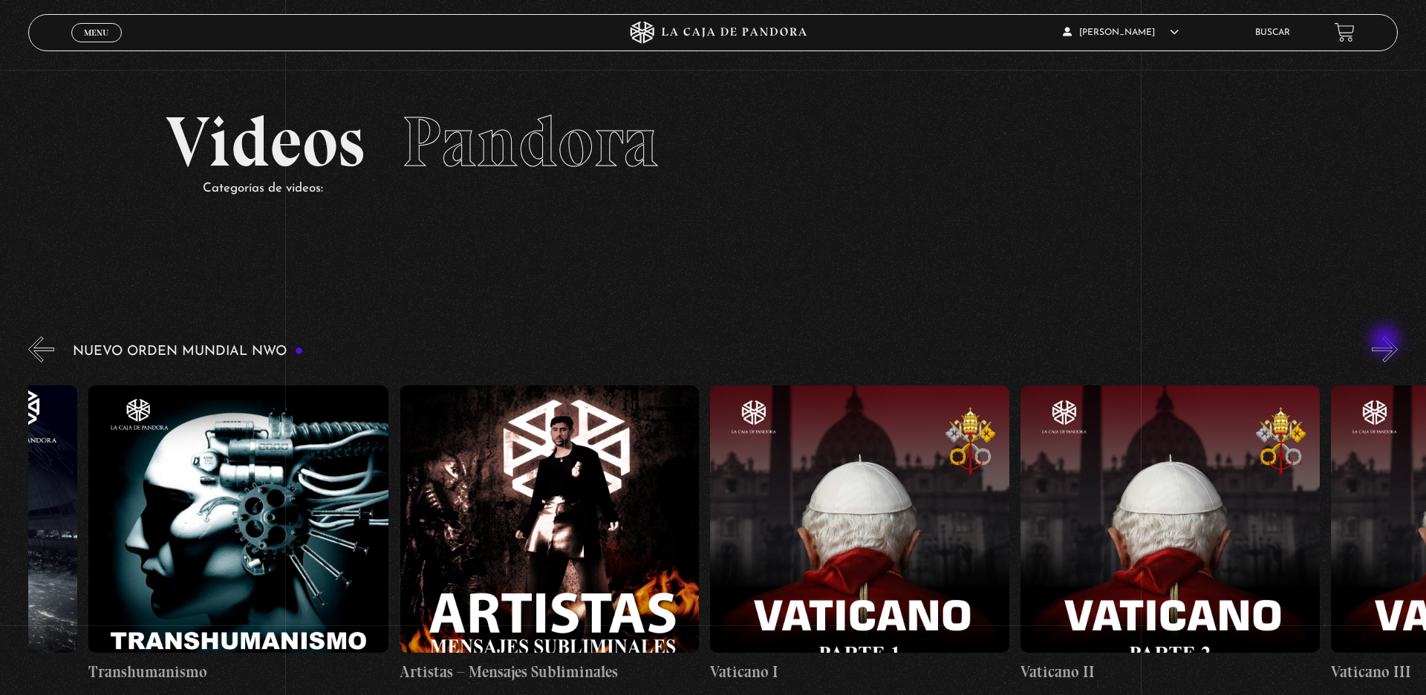
click at [1140, 342] on button "»" at bounding box center [1385, 349] width 26 height 26
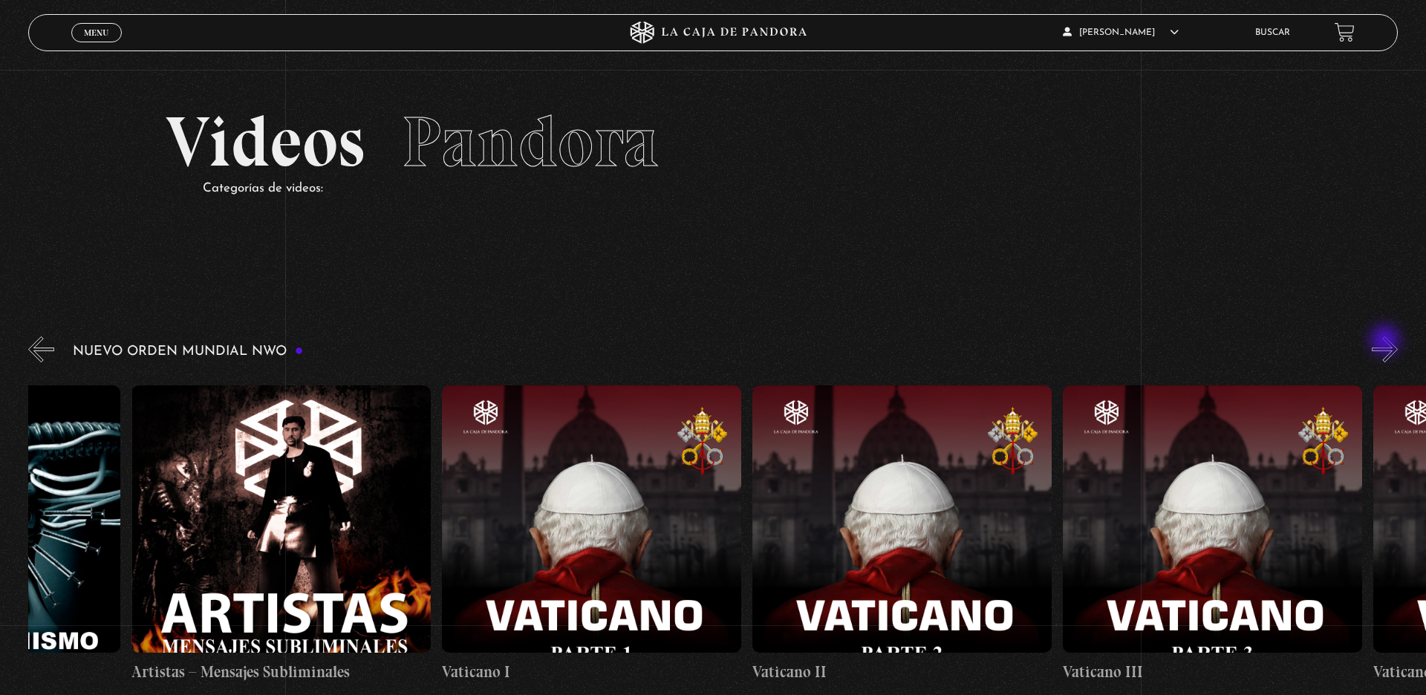
click at [1140, 342] on button "»" at bounding box center [1385, 349] width 26 height 26
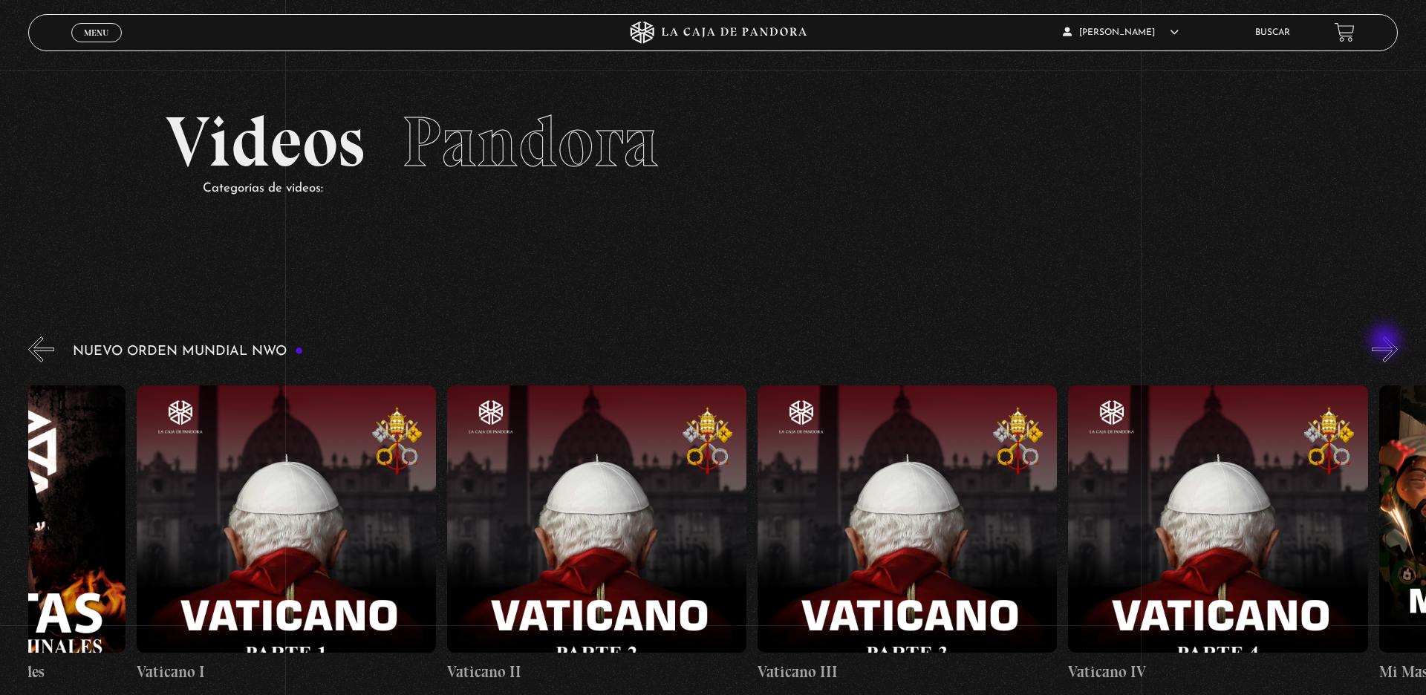
click at [1140, 342] on button "»" at bounding box center [1385, 349] width 26 height 26
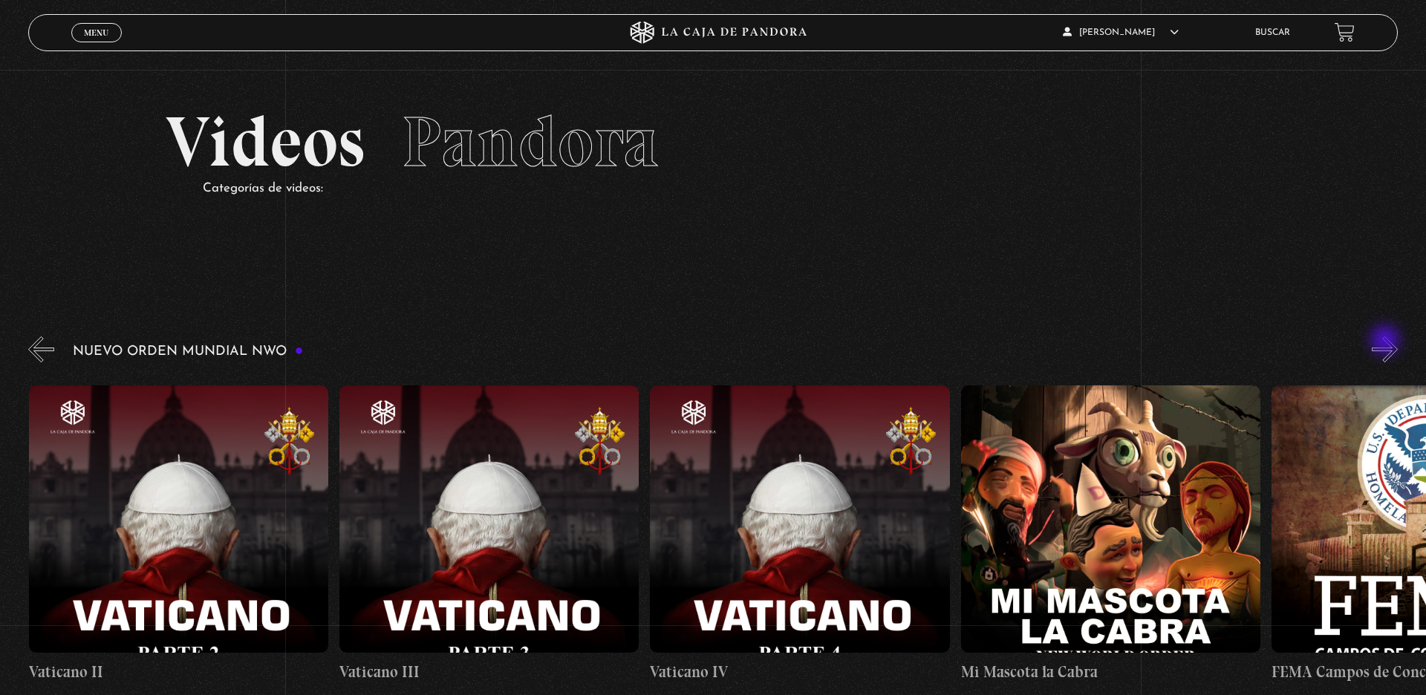
click at [1140, 342] on button "»" at bounding box center [1385, 349] width 26 height 26
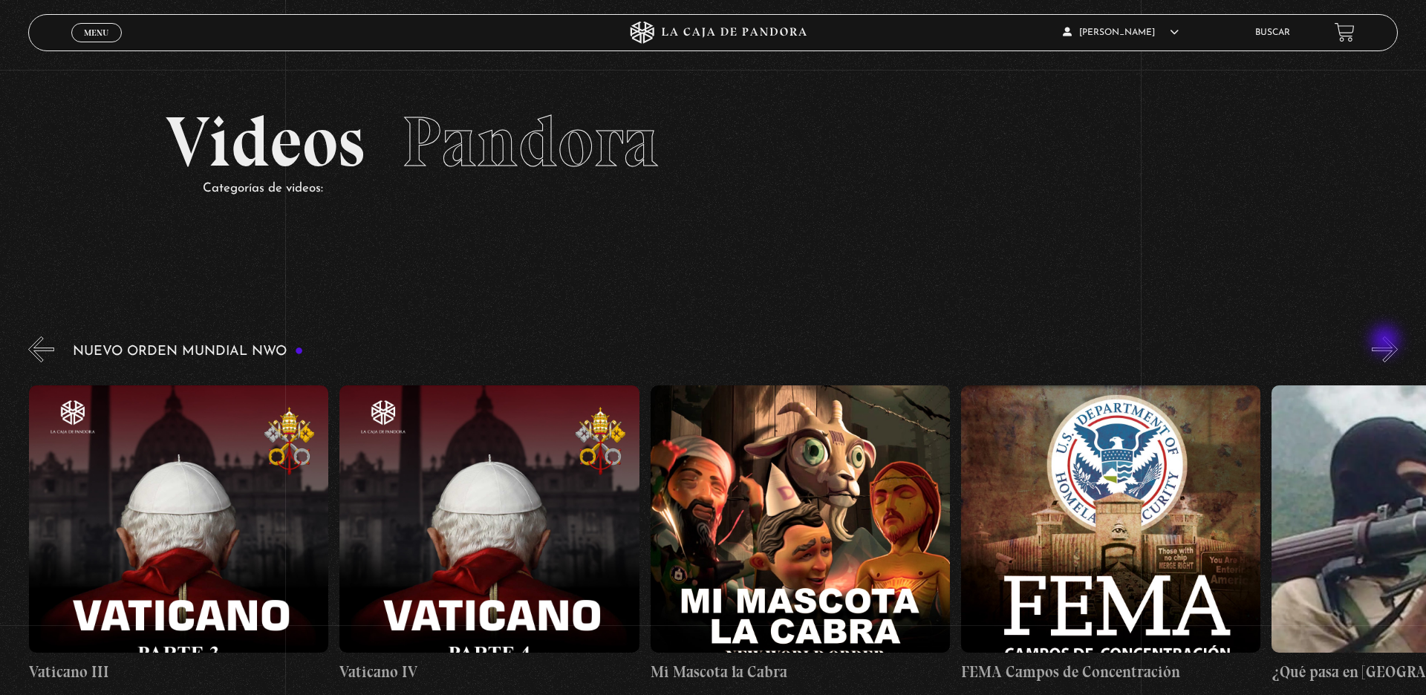
click at [1140, 342] on button "»" at bounding box center [1385, 349] width 26 height 26
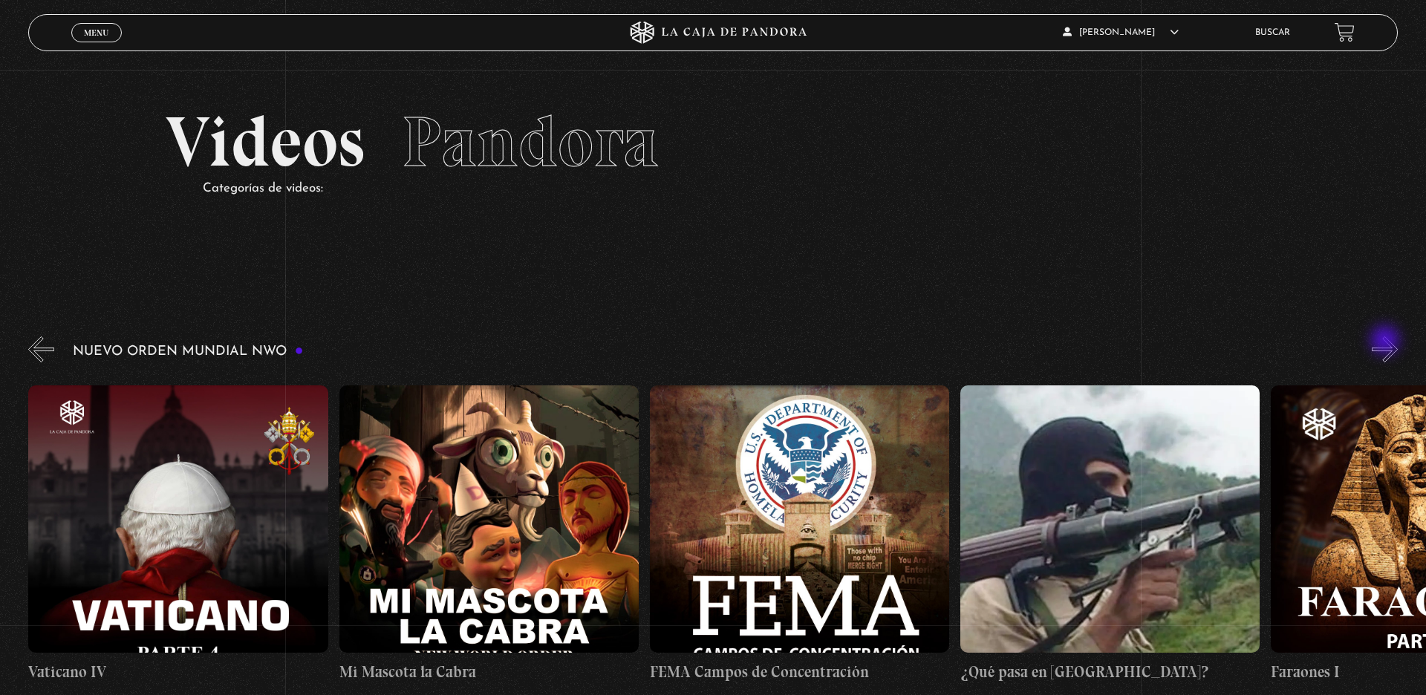
click at [1140, 342] on button "»" at bounding box center [1385, 349] width 26 height 26
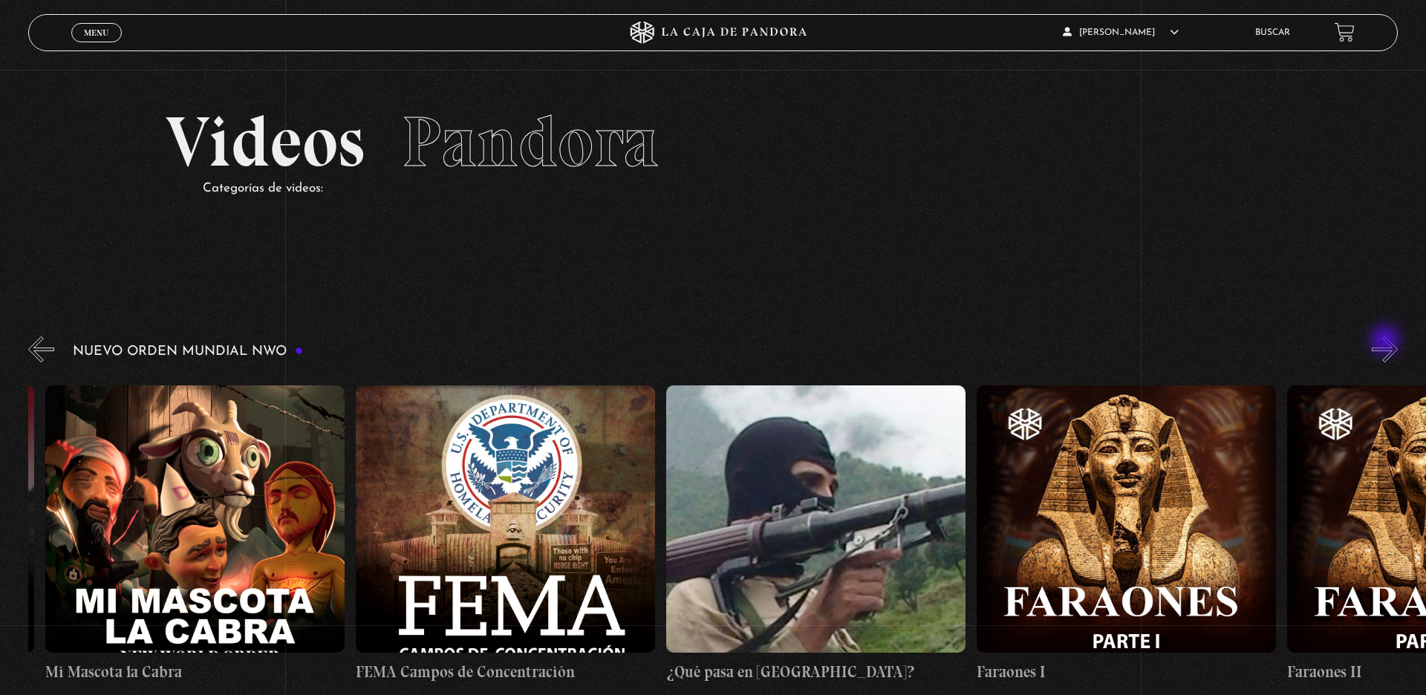
click at [1140, 342] on button "»" at bounding box center [1385, 349] width 26 height 26
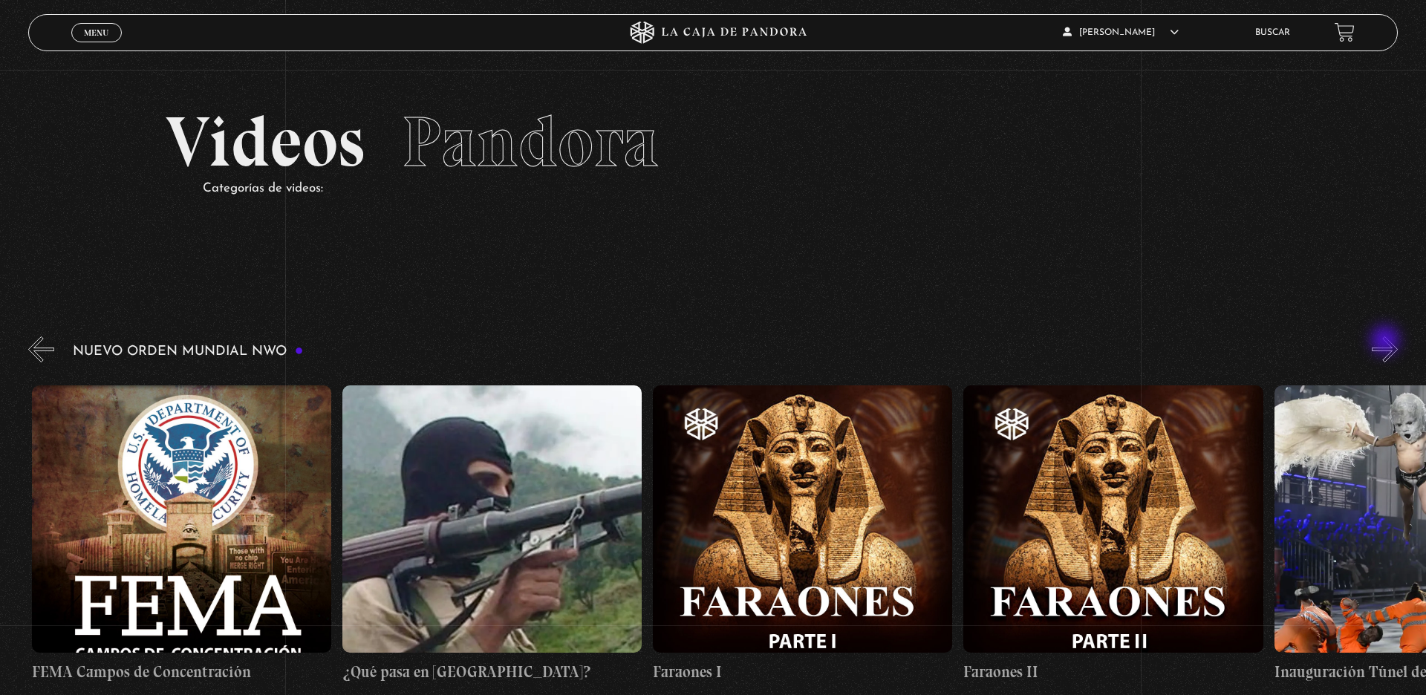
click at [1140, 342] on button "»" at bounding box center [1385, 349] width 26 height 26
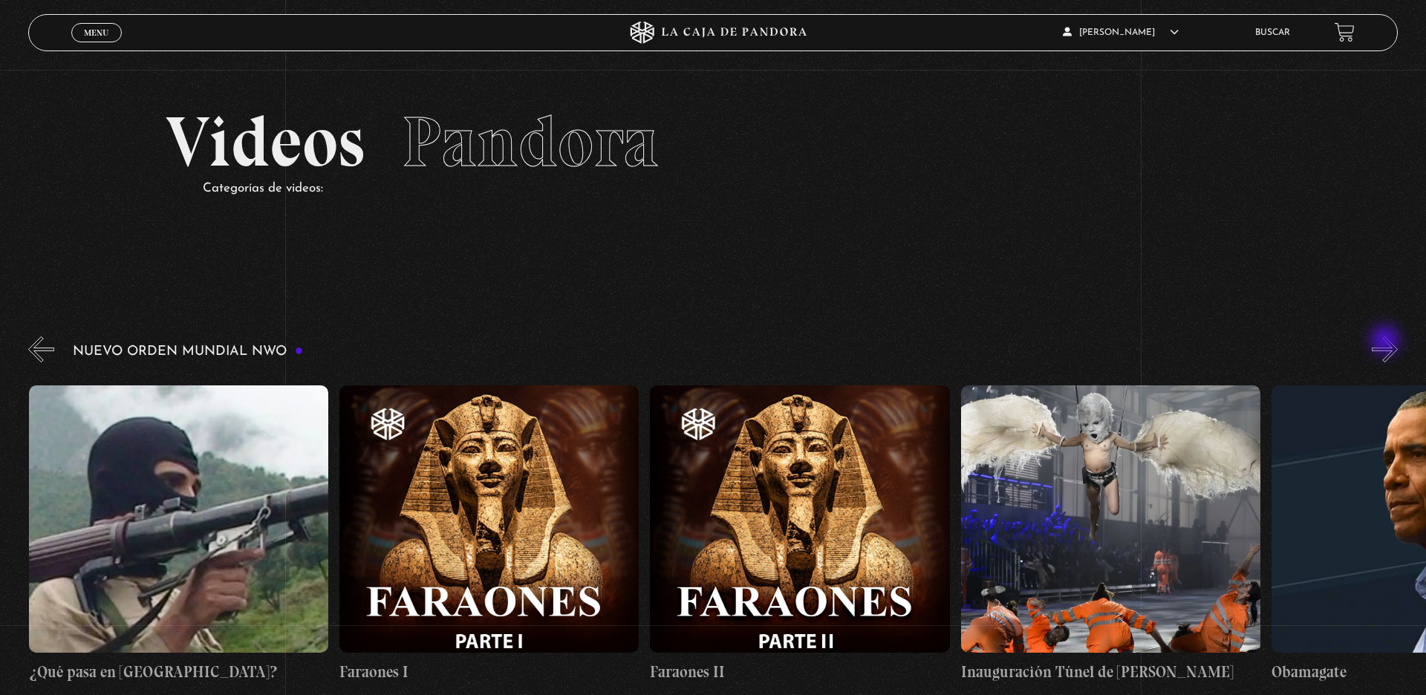
click at [1140, 342] on button "»" at bounding box center [1385, 349] width 26 height 26
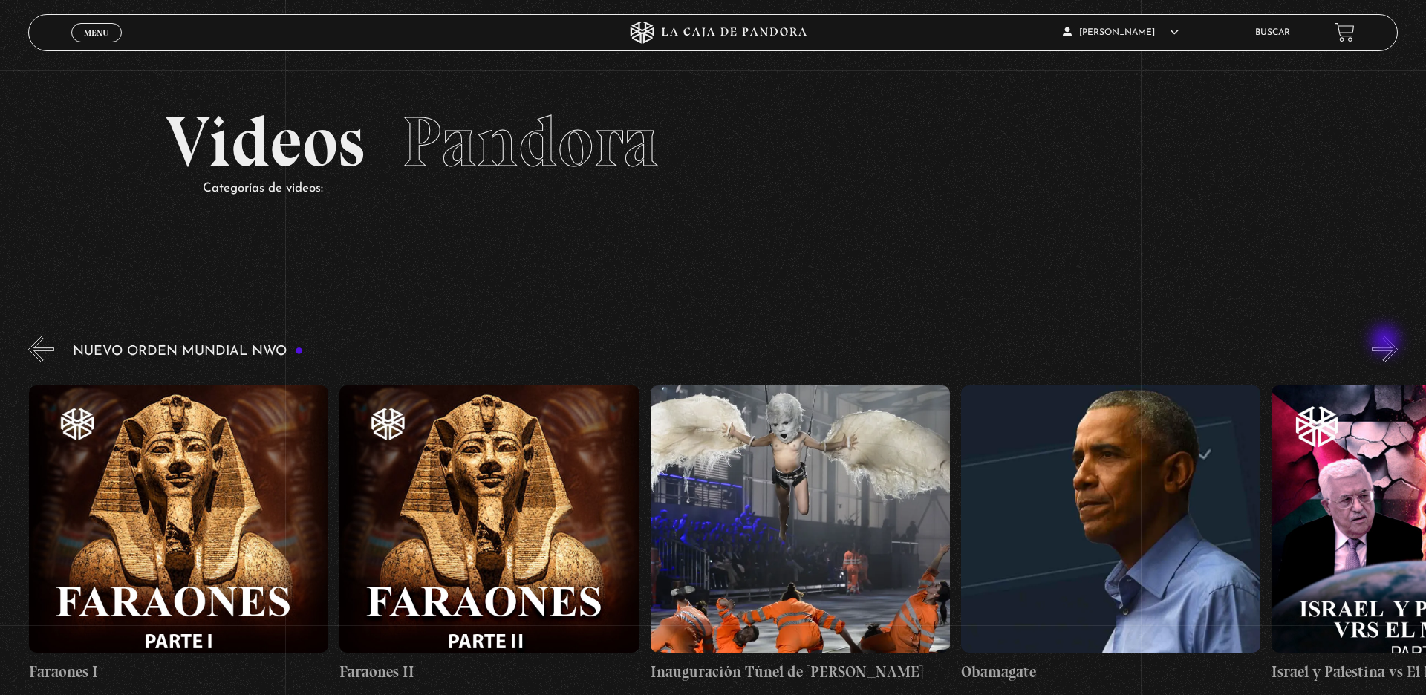
scroll to position [0, 21118]
click at [1140, 342] on button "»" at bounding box center [1385, 349] width 26 height 26
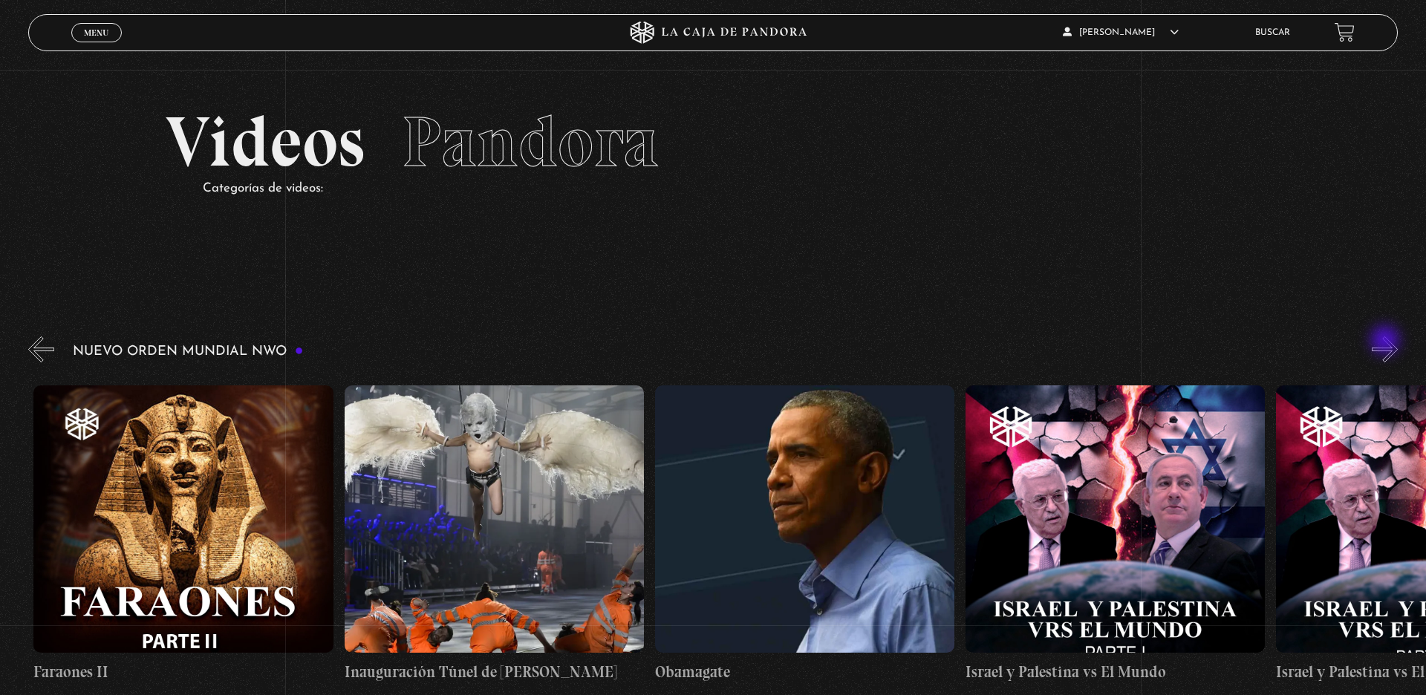
click at [1140, 342] on button "»" at bounding box center [1385, 349] width 26 height 26
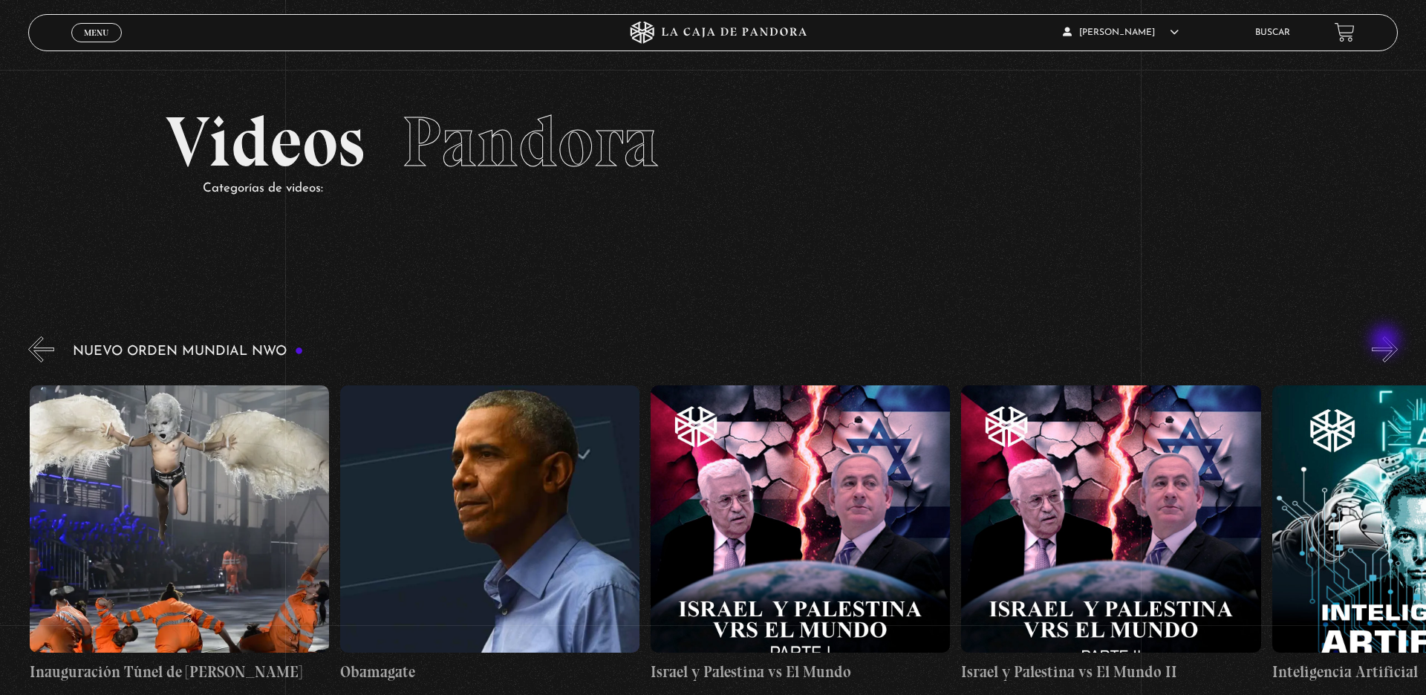
scroll to position [0, 21738]
click at [1140, 342] on button "»" at bounding box center [1385, 349] width 26 height 26
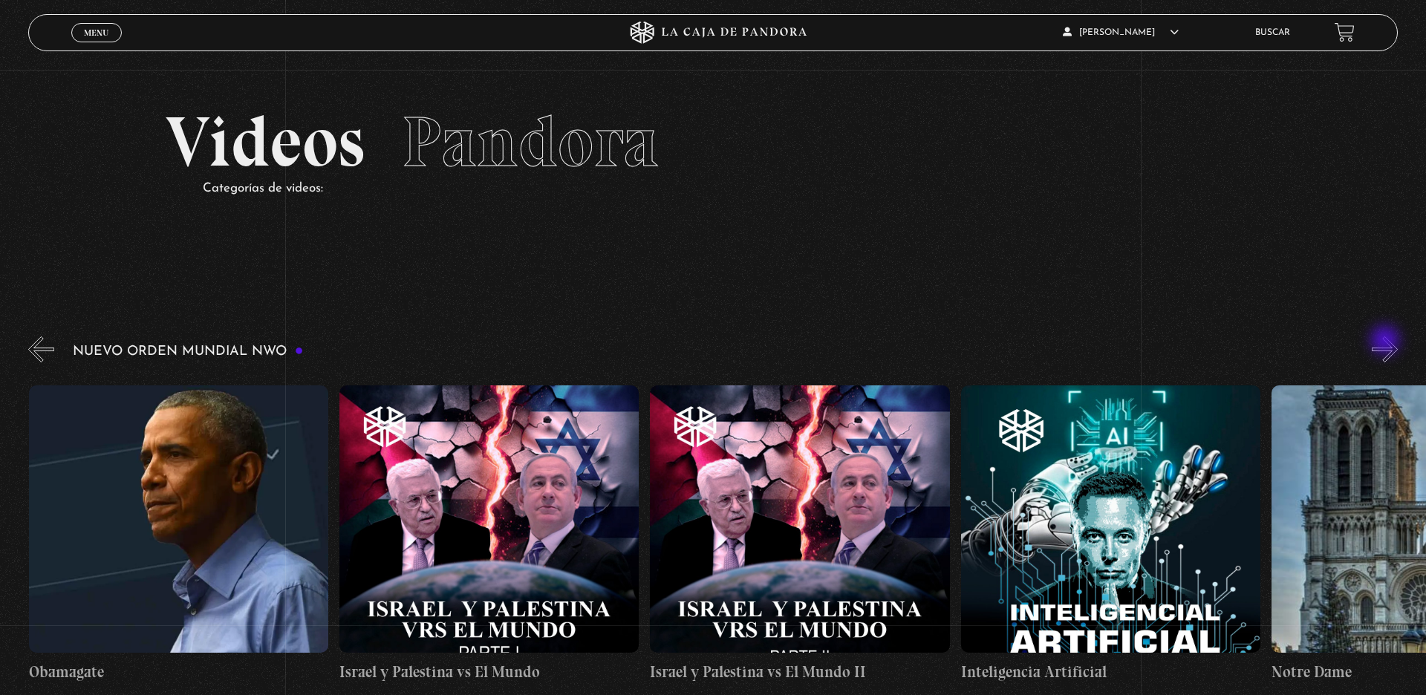
click at [1140, 342] on button "»" at bounding box center [1385, 349] width 26 height 26
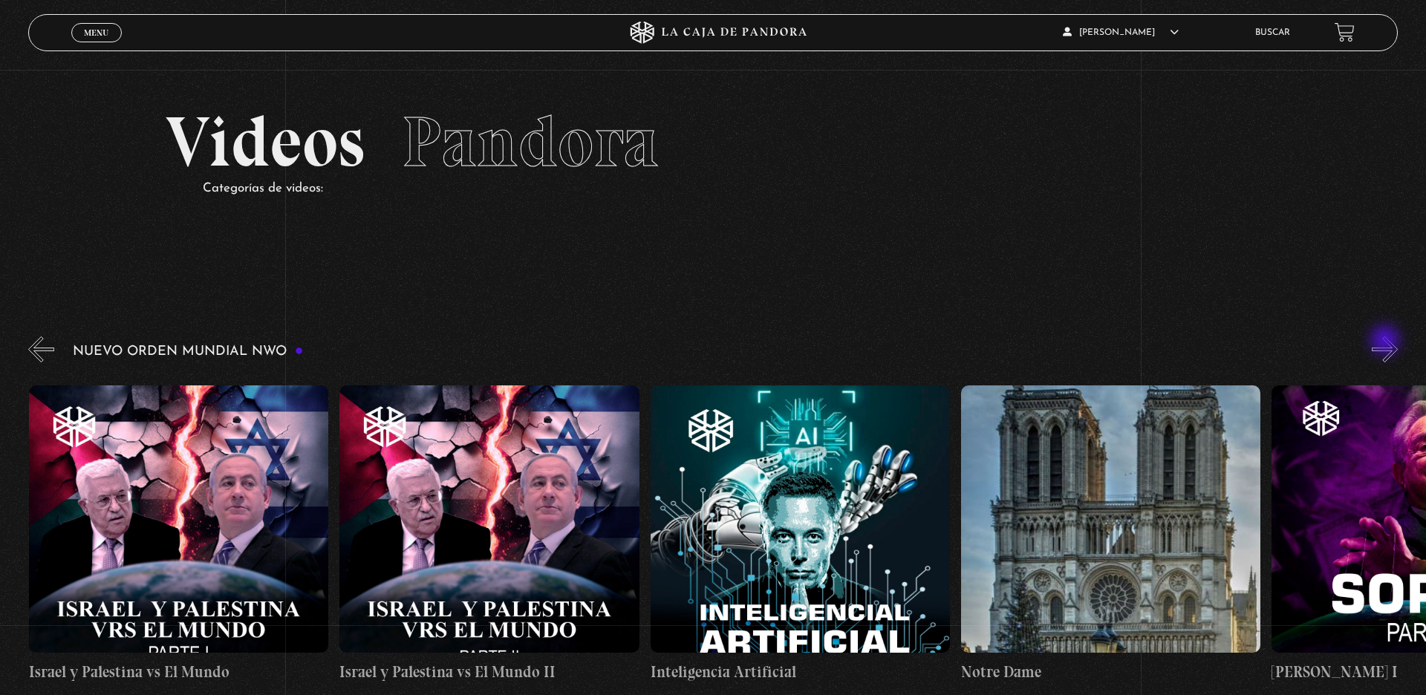
click at [1140, 342] on button "»" at bounding box center [1385, 349] width 26 height 26
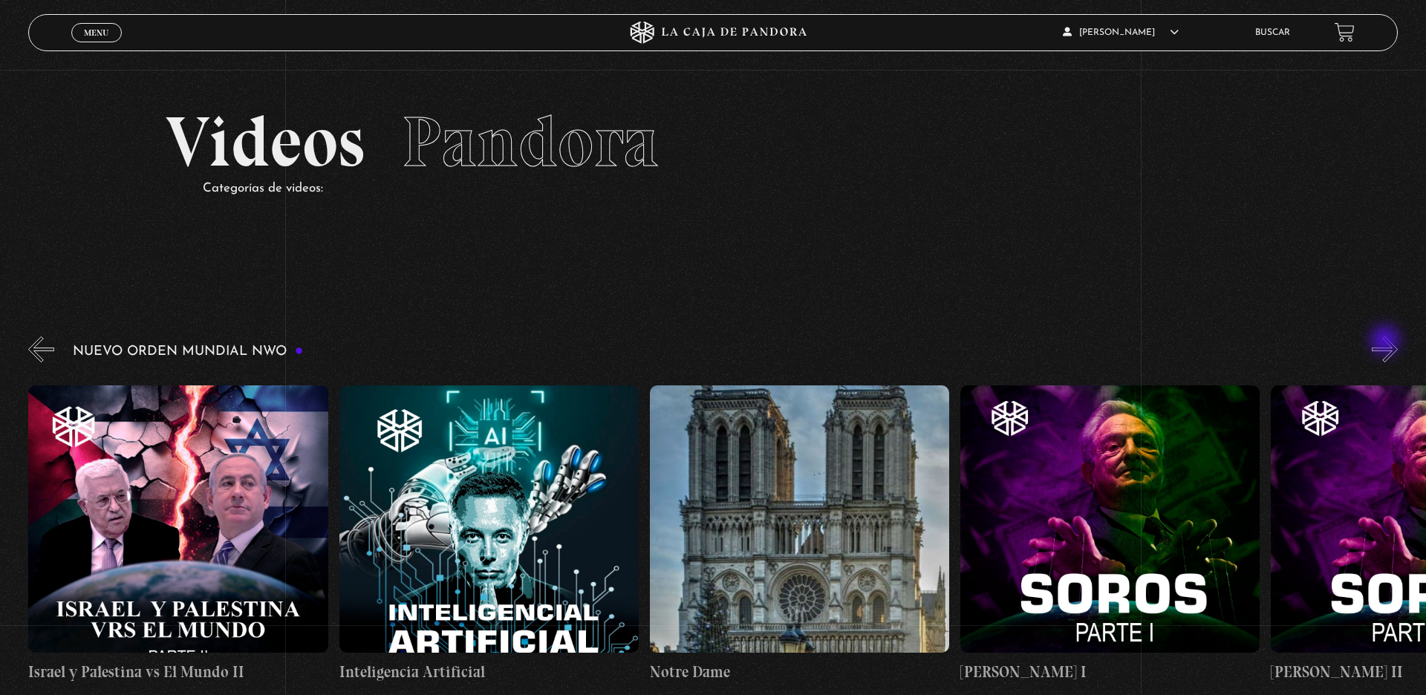
click at [1140, 342] on button "»" at bounding box center [1385, 349] width 26 height 26
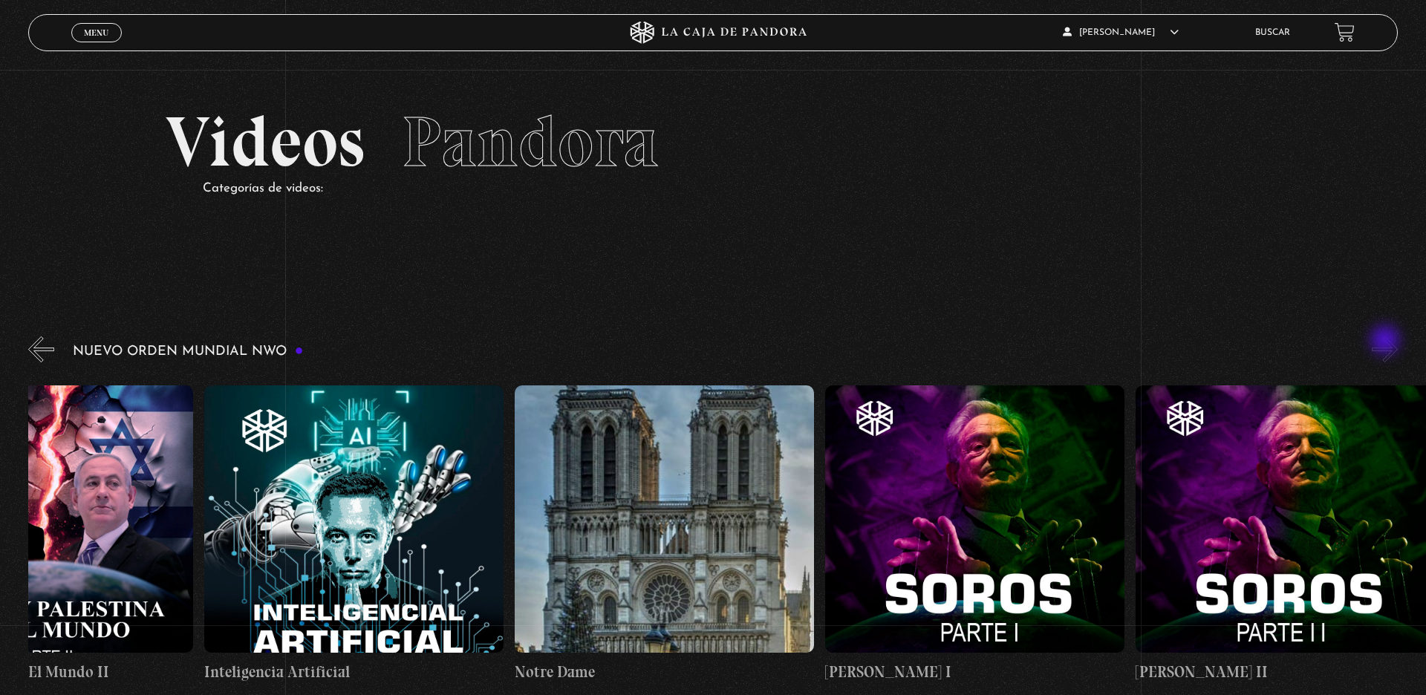
scroll to position [0, 22825]
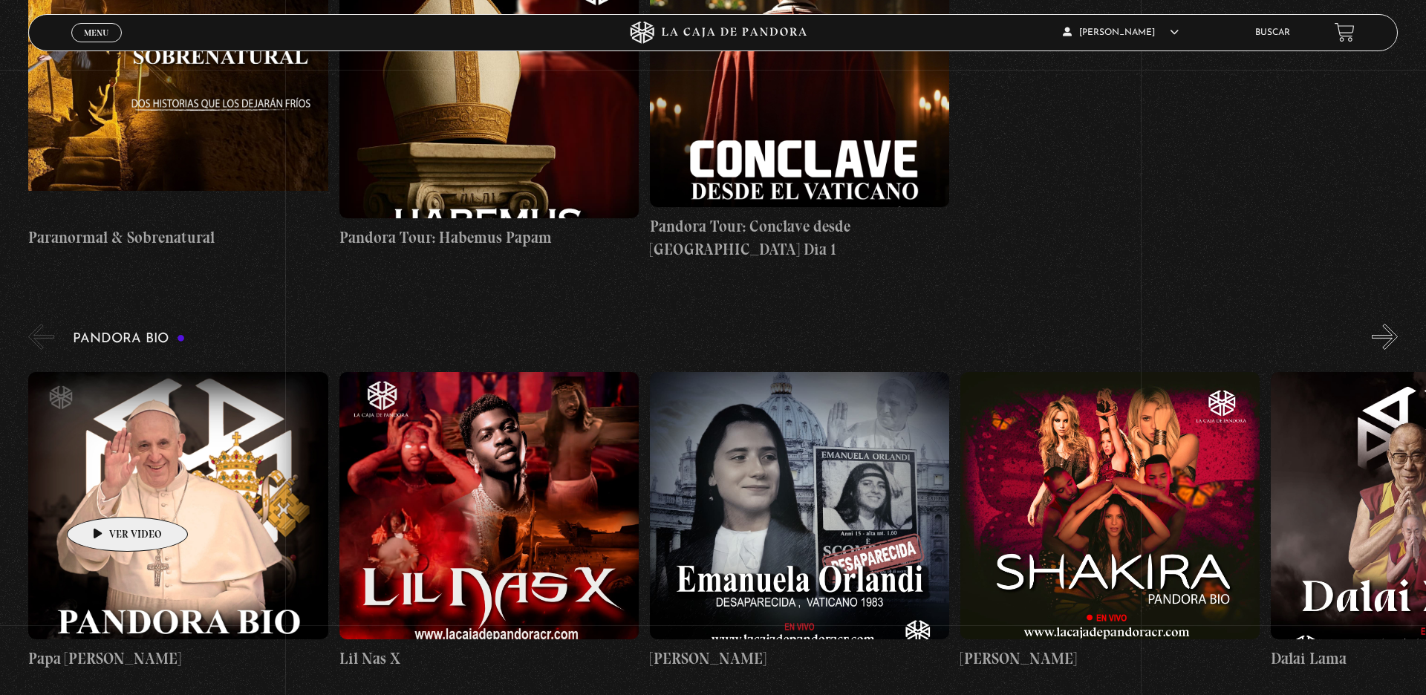
scroll to position [1268, 0]
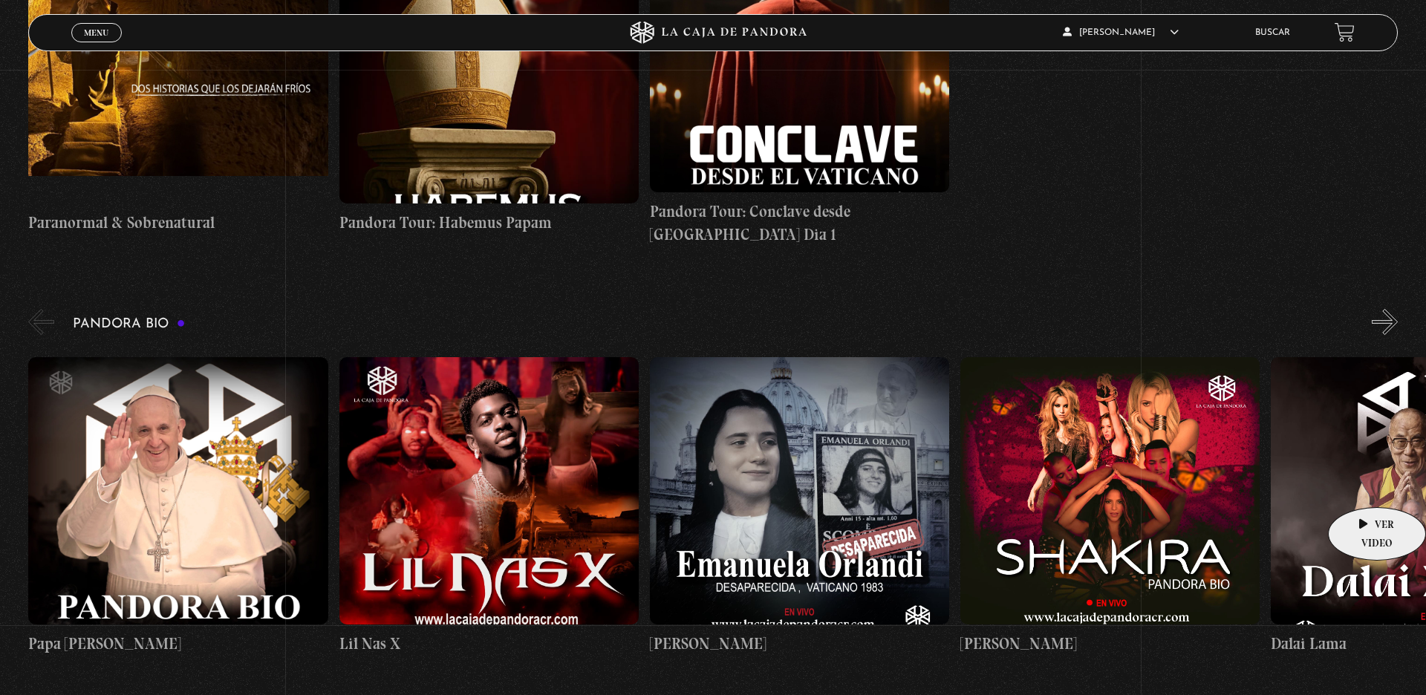
click at [1140, 485] on figure at bounding box center [1420, 490] width 299 height 267
